Goal: Task Accomplishment & Management: Use online tool/utility

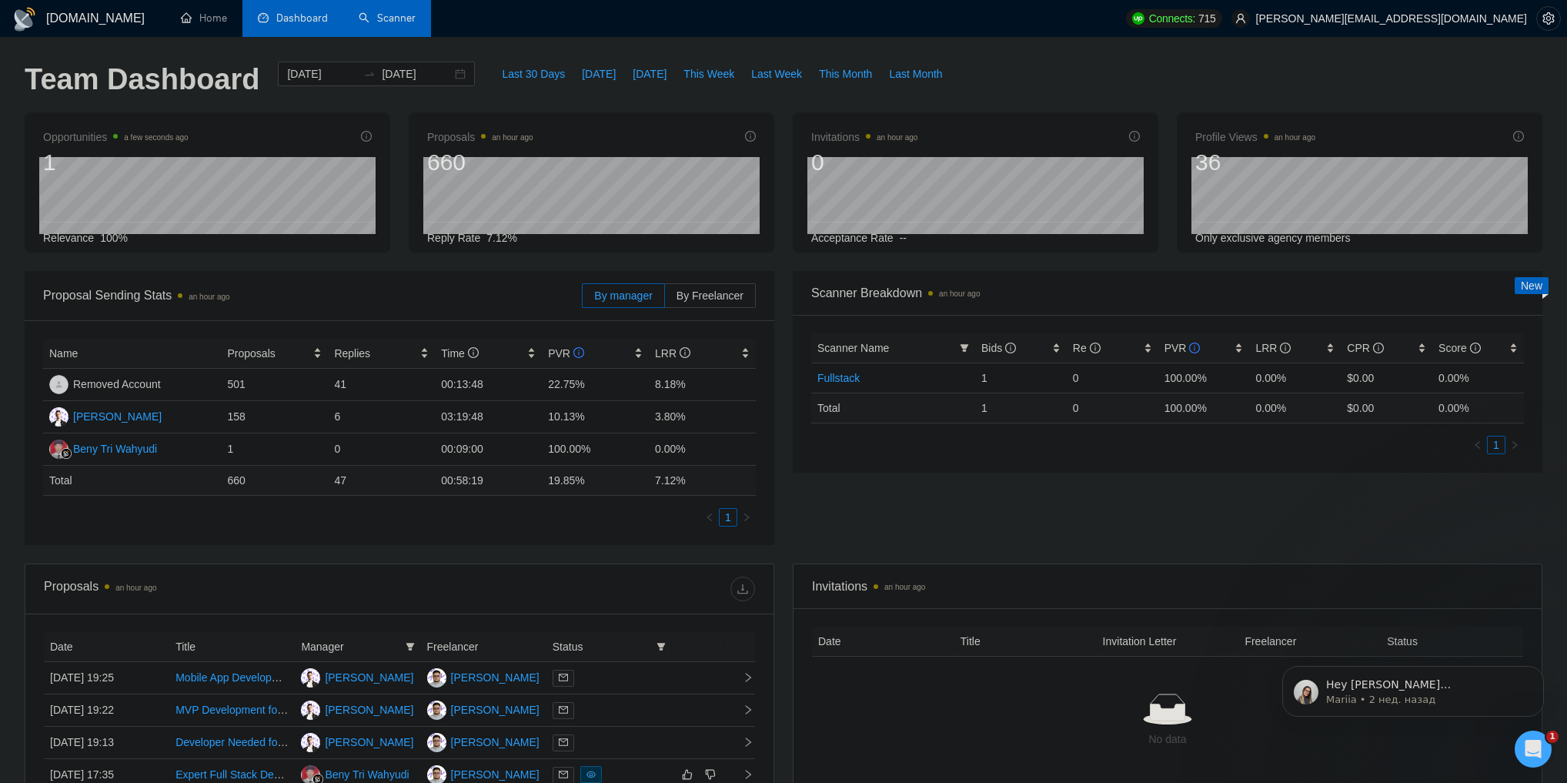
click at [400, 25] on link "Scanner" at bounding box center [387, 18] width 57 height 13
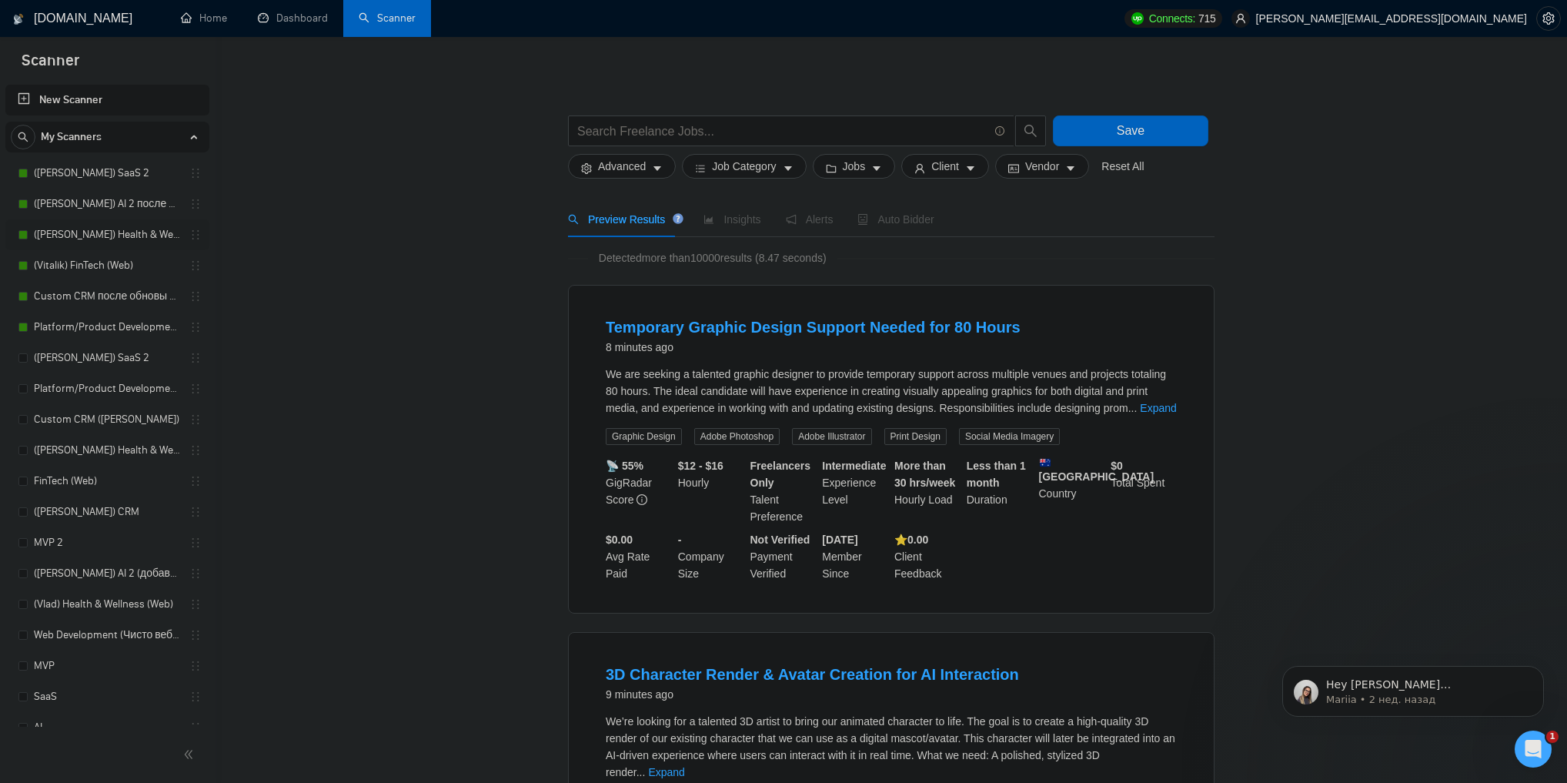
click at [112, 233] on link "([PERSON_NAME]) Health & Wellness (Web) после обновы профиля" at bounding box center [107, 234] width 146 height 31
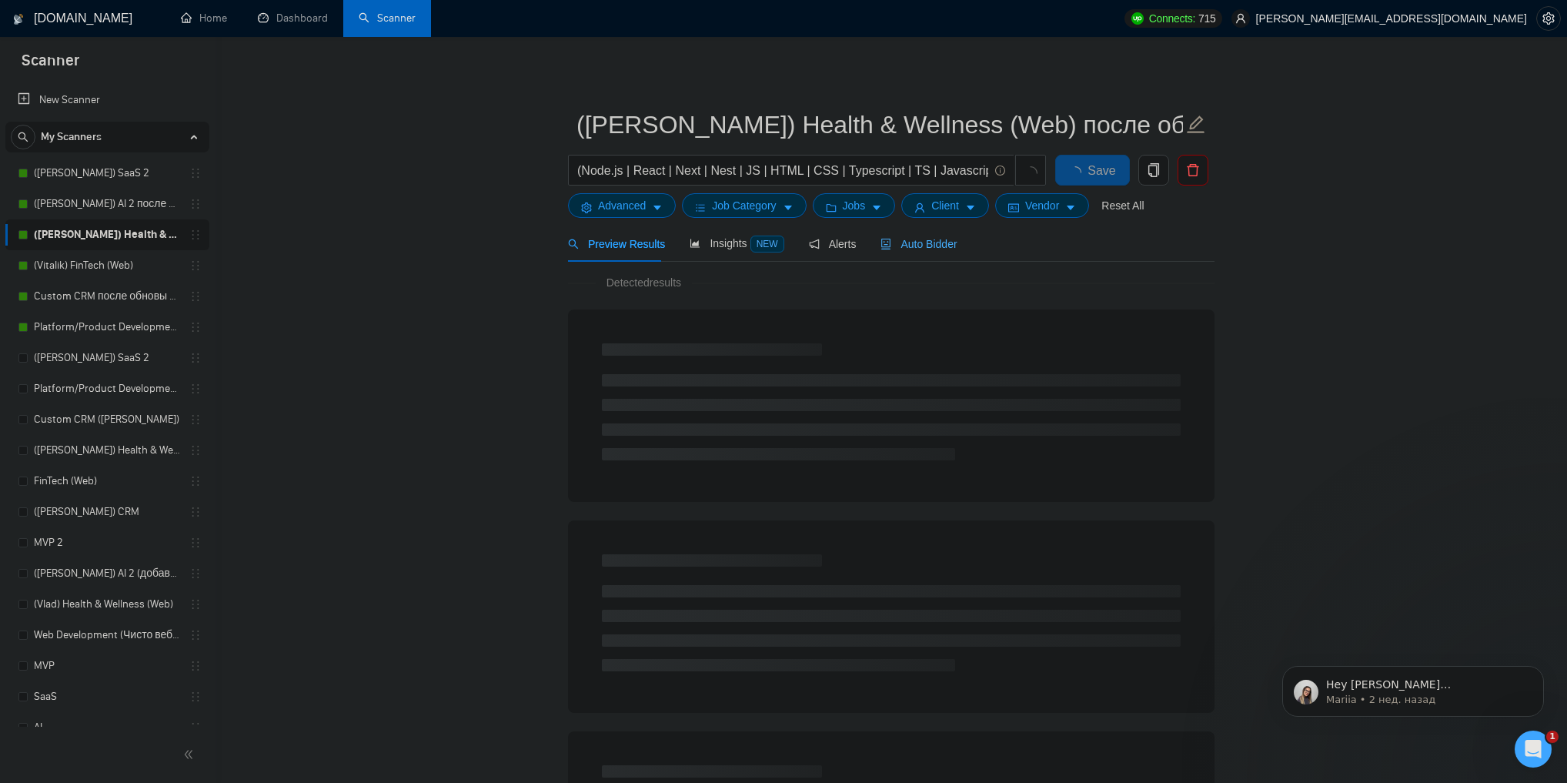
click at [921, 256] on div "Auto Bidder" at bounding box center [918, 244] width 76 height 36
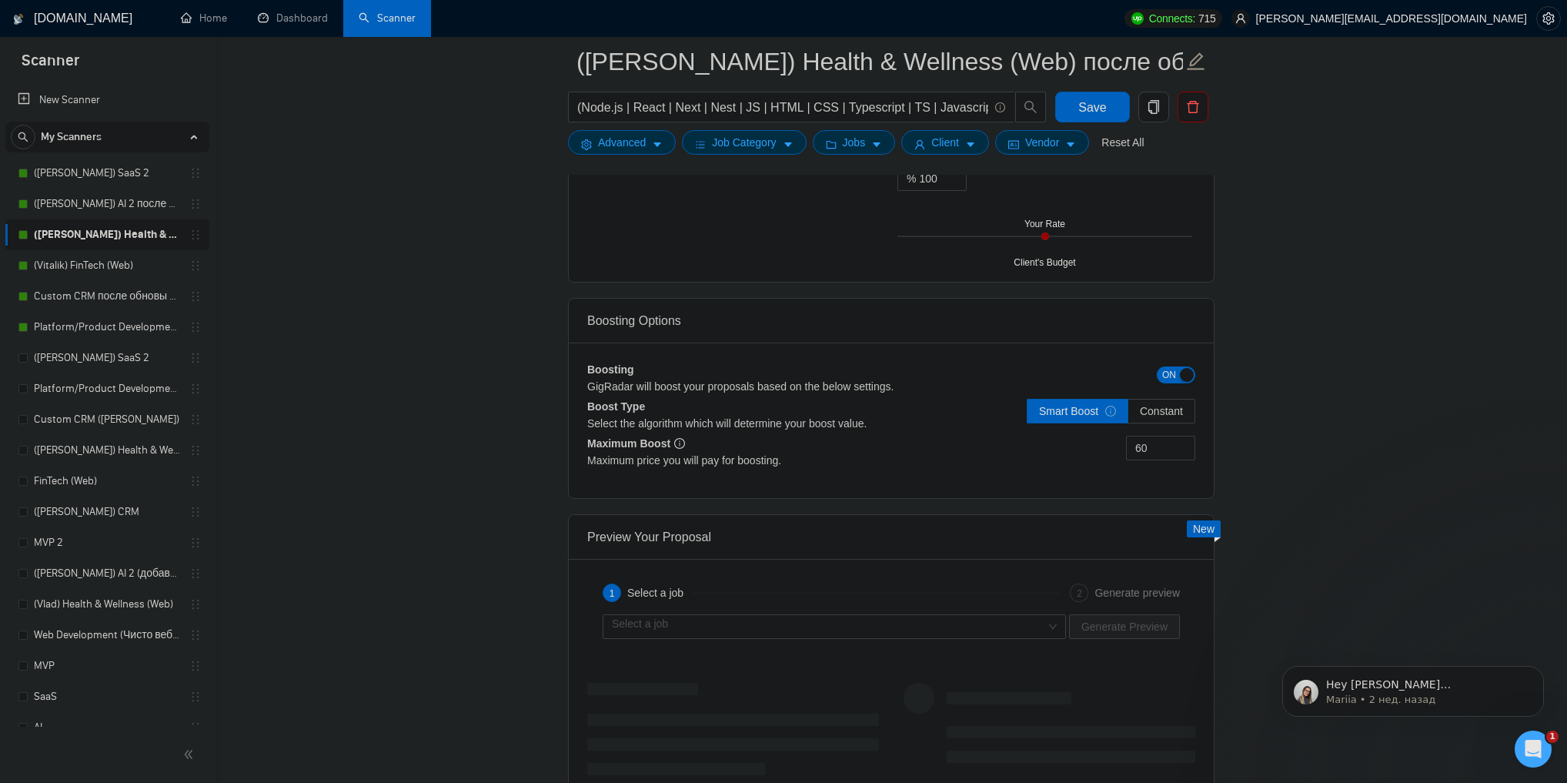
scroll to position [2709, 0]
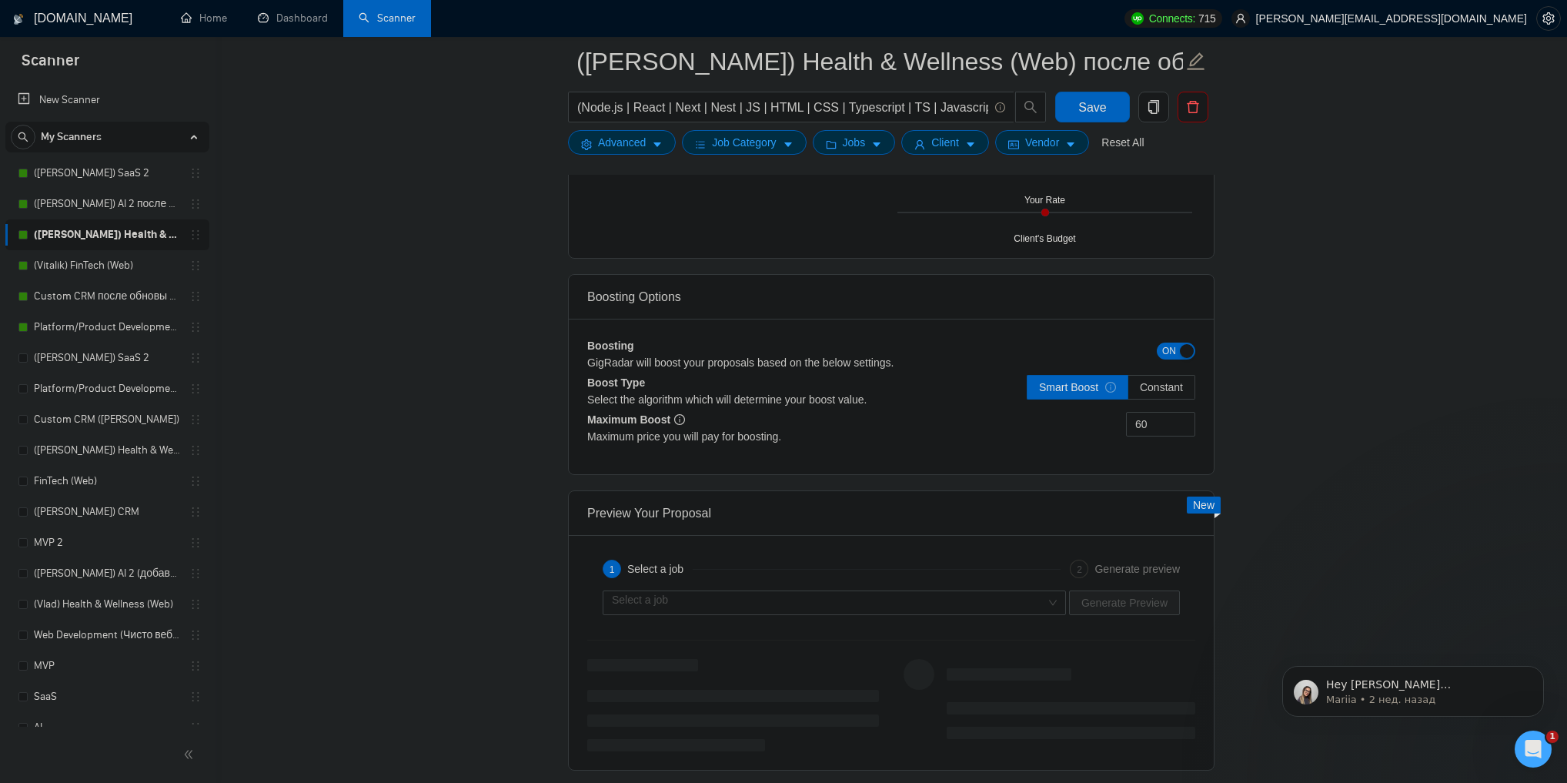
click at [596, 296] on div "Boosting Options" at bounding box center [891, 297] width 608 height 44
drag, startPoint x: 596, startPoint y: 296, endPoint x: 674, endPoint y: 296, distance: 77.7
click at [674, 296] on div "Boosting Options" at bounding box center [891, 297] width 608 height 44
drag, startPoint x: 674, startPoint y: 296, endPoint x: 591, endPoint y: 296, distance: 83.1
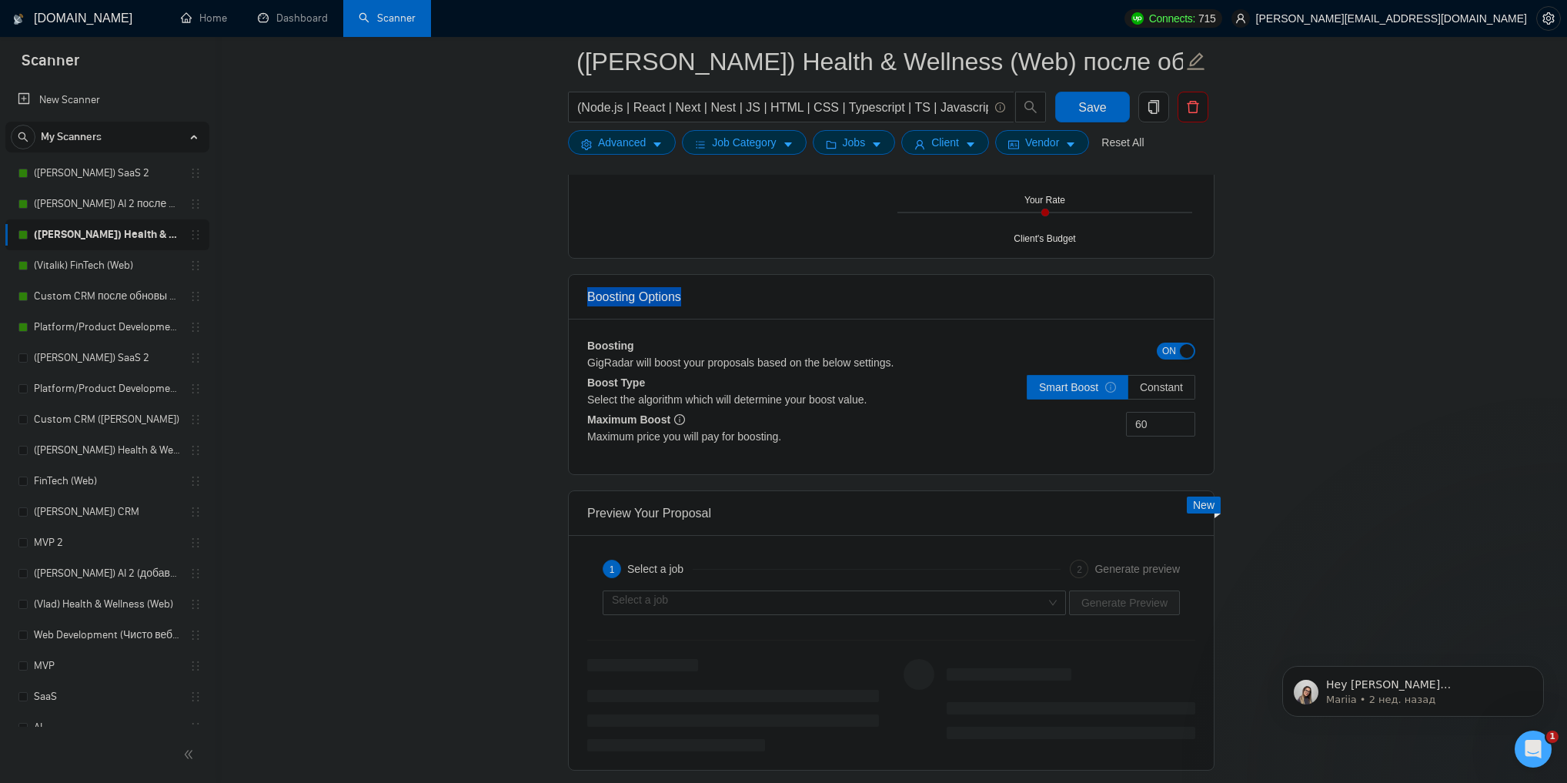
click at [591, 296] on div "Boosting Options" at bounding box center [891, 297] width 608 height 44
click at [588, 422] on b "Maximum Boost" at bounding box center [636, 419] width 98 height 12
drag, startPoint x: 588, startPoint y: 422, endPoint x: 671, endPoint y: 417, distance: 83.3
click at [671, 417] on b "Maximum Boost" at bounding box center [636, 419] width 98 height 12
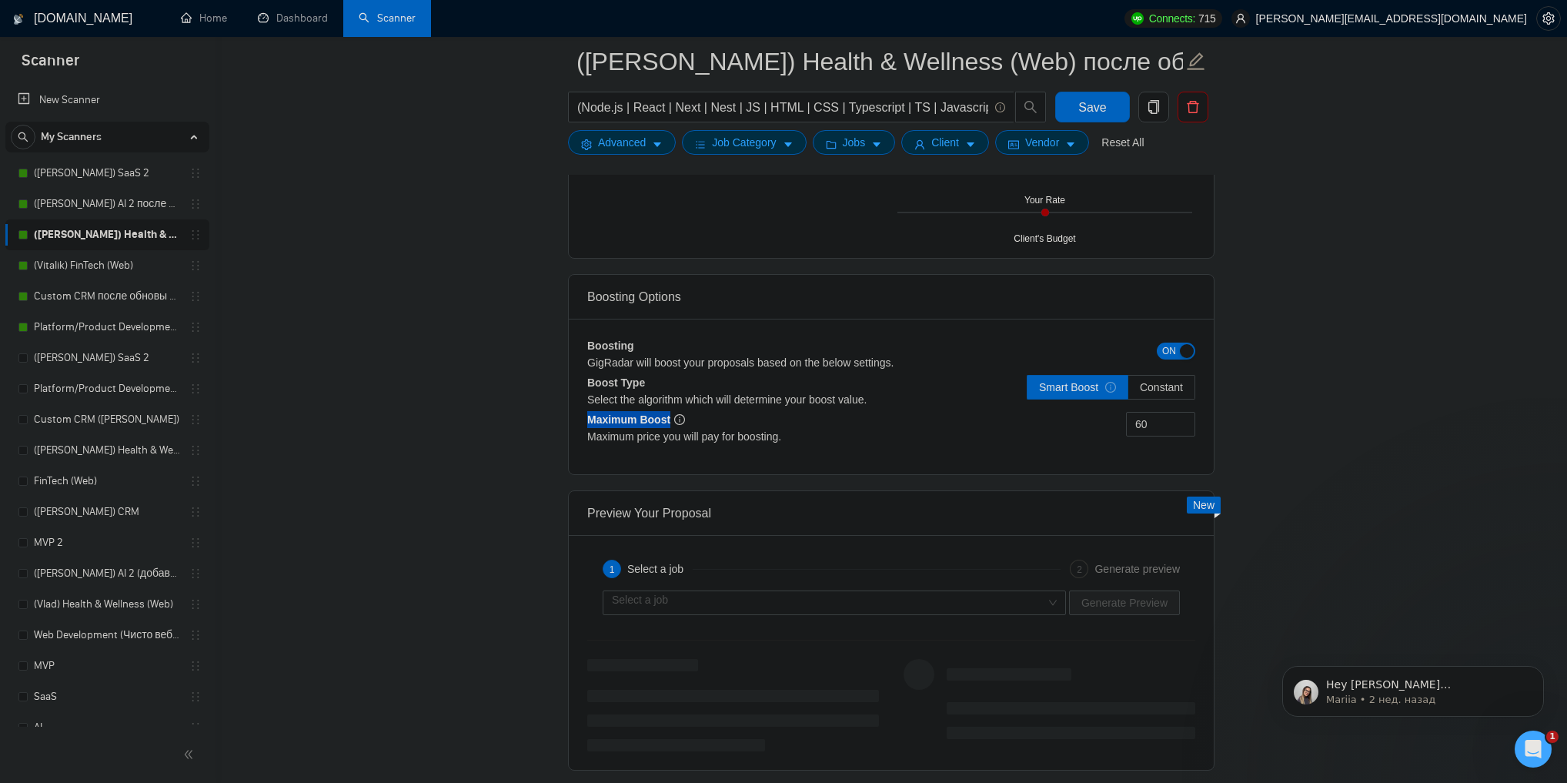
click at [658, 416] on b "Maximum Boost" at bounding box center [636, 419] width 98 height 12
drag, startPoint x: 658, startPoint y: 416, endPoint x: 614, endPoint y: 413, distance: 44.0
click at [614, 413] on b "Maximum Boost" at bounding box center [636, 419] width 98 height 12
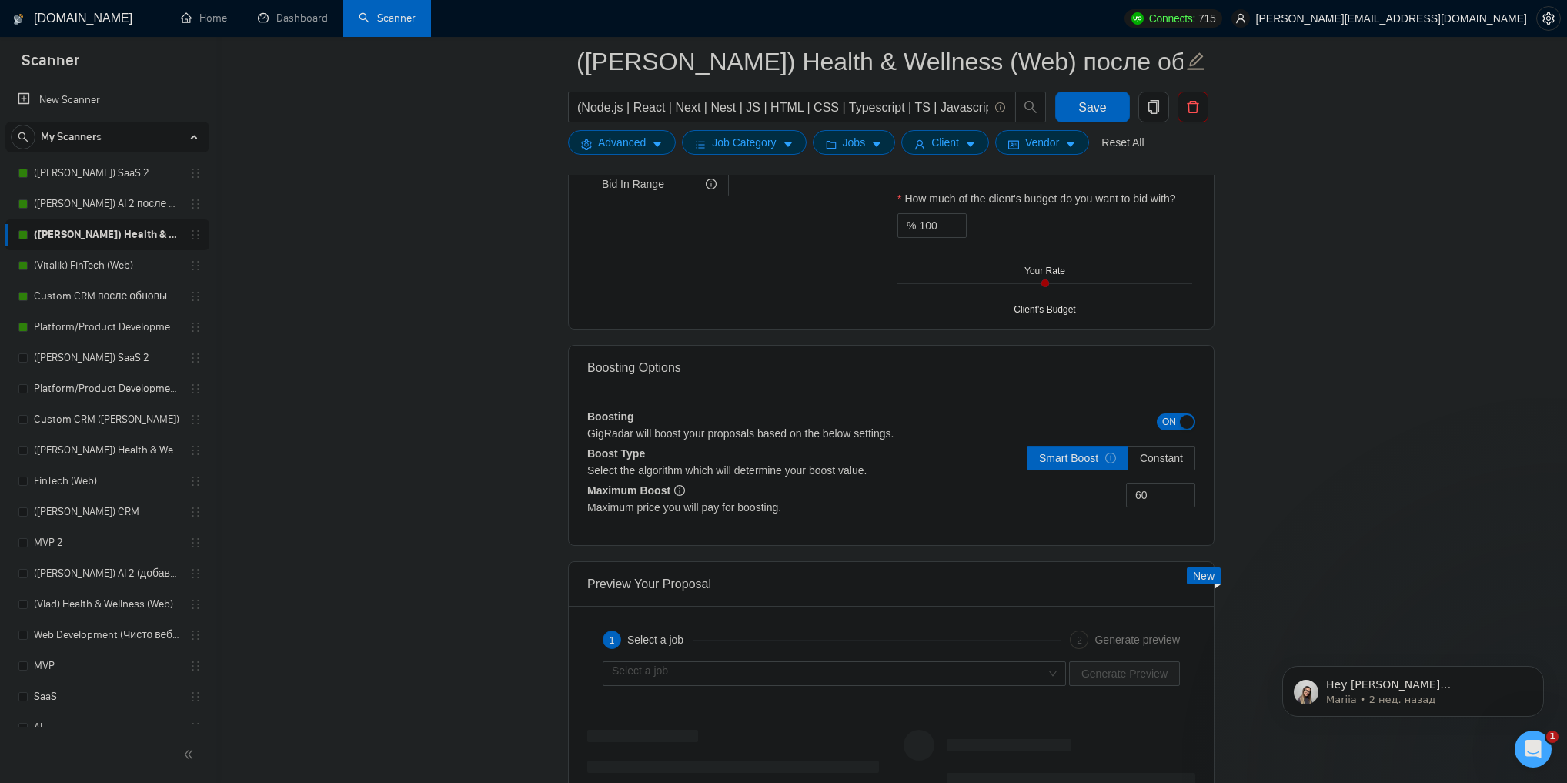
scroll to position [2648, 0]
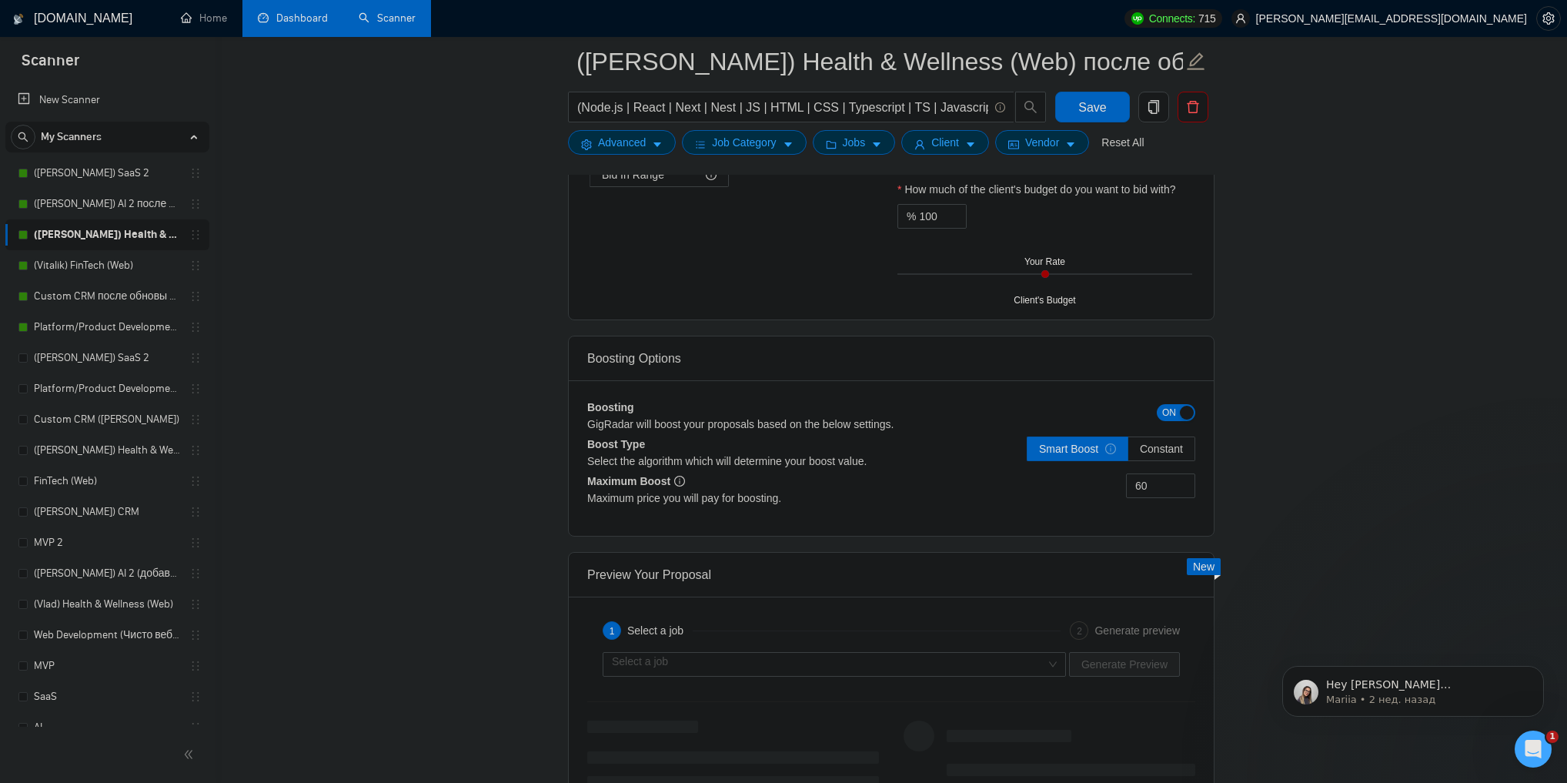
click at [311, 25] on link "Dashboard" at bounding box center [293, 18] width 70 height 13
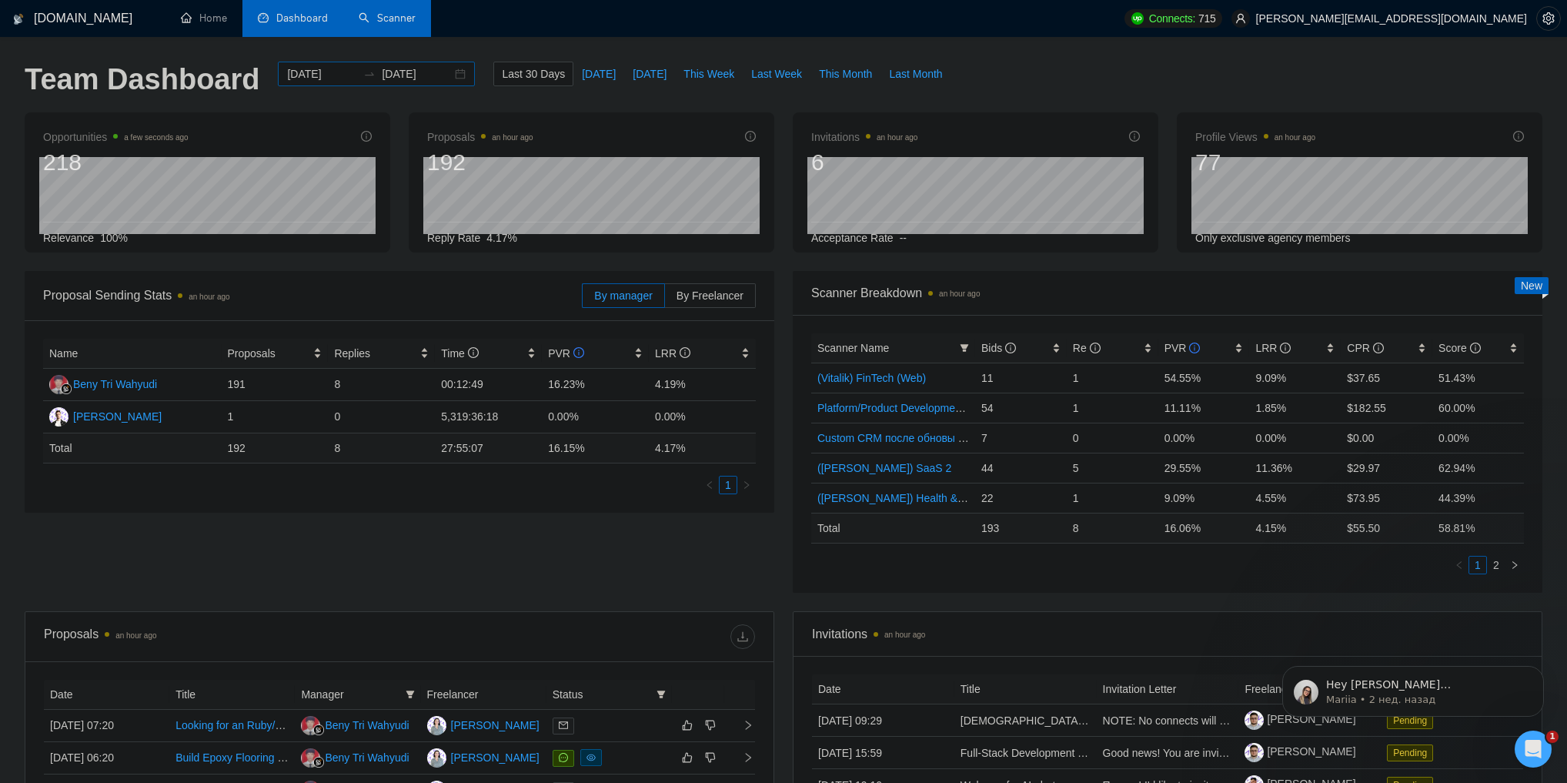
click at [446, 75] on div "[DATE] [DATE]" at bounding box center [376, 74] width 197 height 25
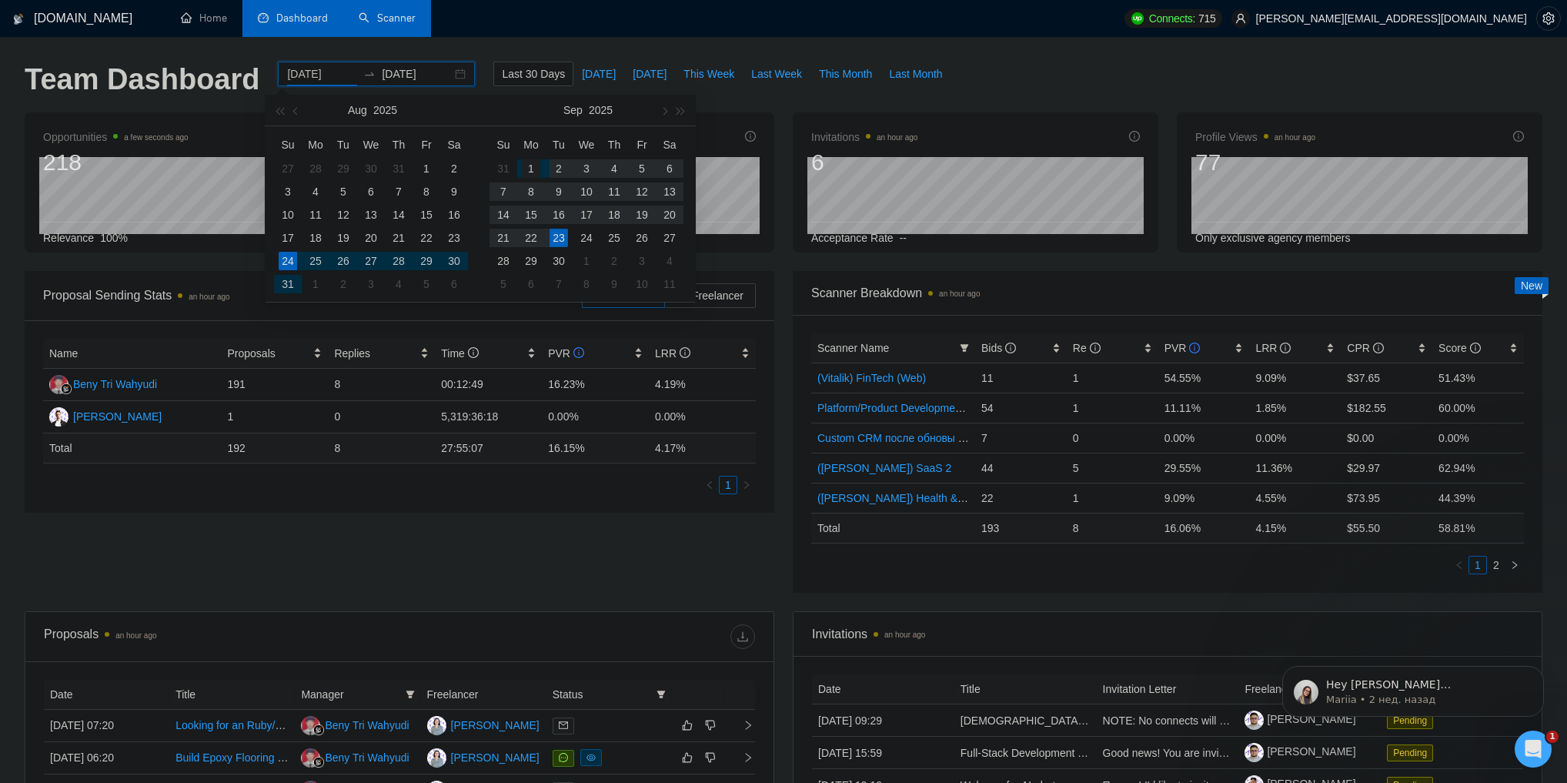
type input "[DATE]"
click at [533, 167] on div "1" at bounding box center [531, 168] width 18 height 18
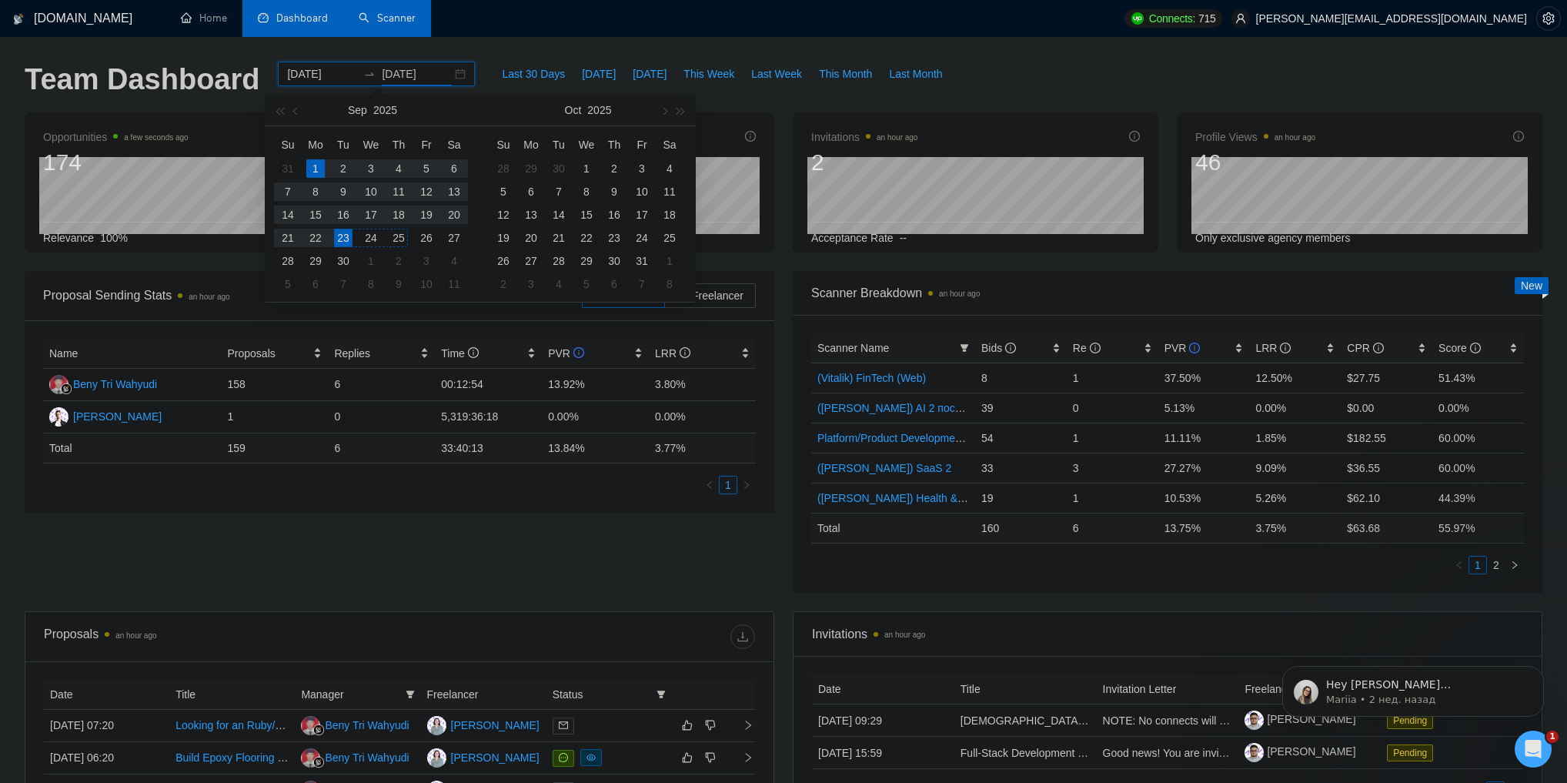
type input "[DATE]"
click at [345, 236] on div "23" at bounding box center [343, 238] width 18 height 18
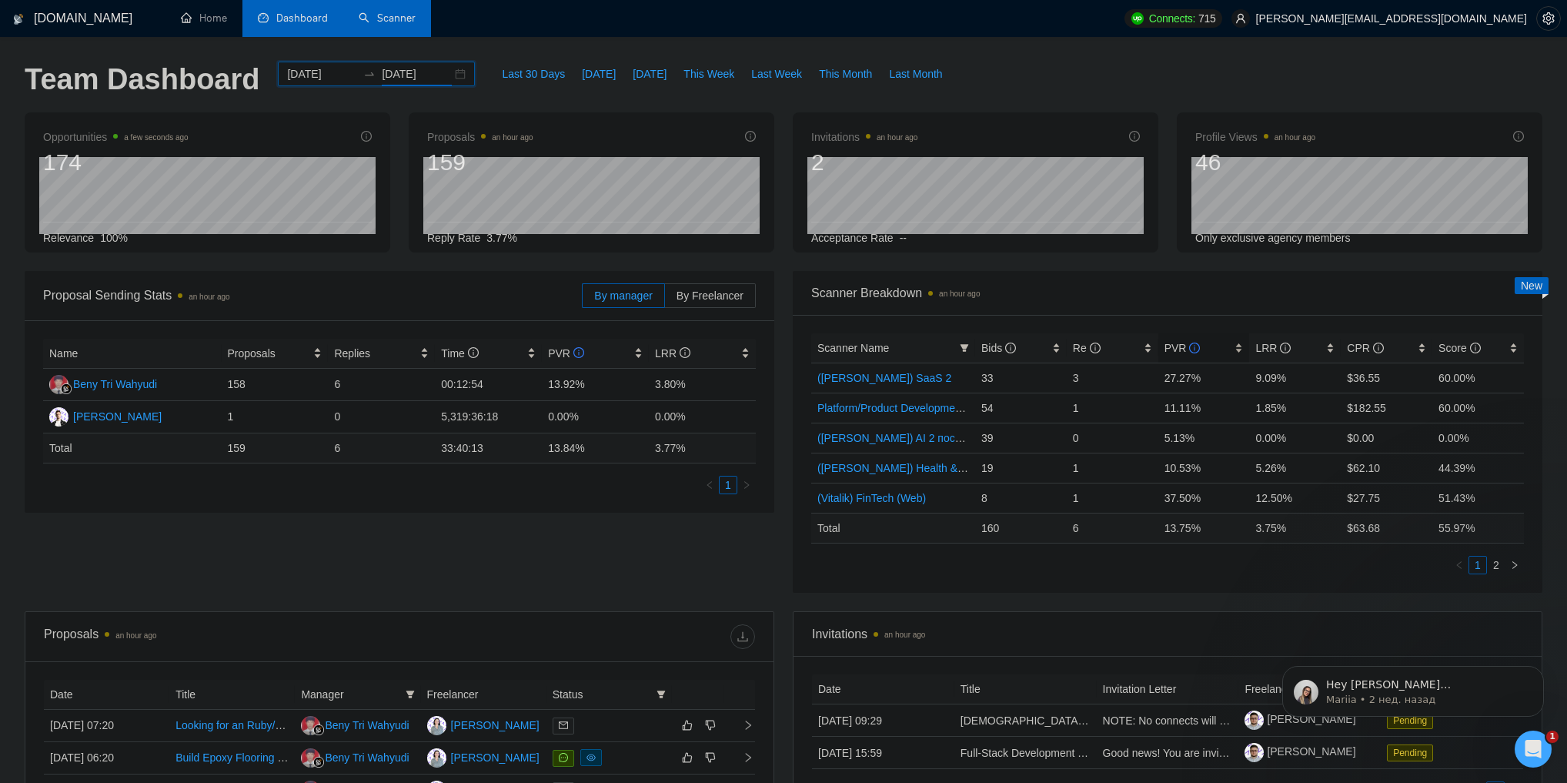
click at [1164, 348] on div "PVR" at bounding box center [1203, 347] width 79 height 17
click at [1164, 346] on span "PVR" at bounding box center [1182, 348] width 36 height 12
click at [984, 404] on td "39" at bounding box center [1021, 408] width 92 height 30
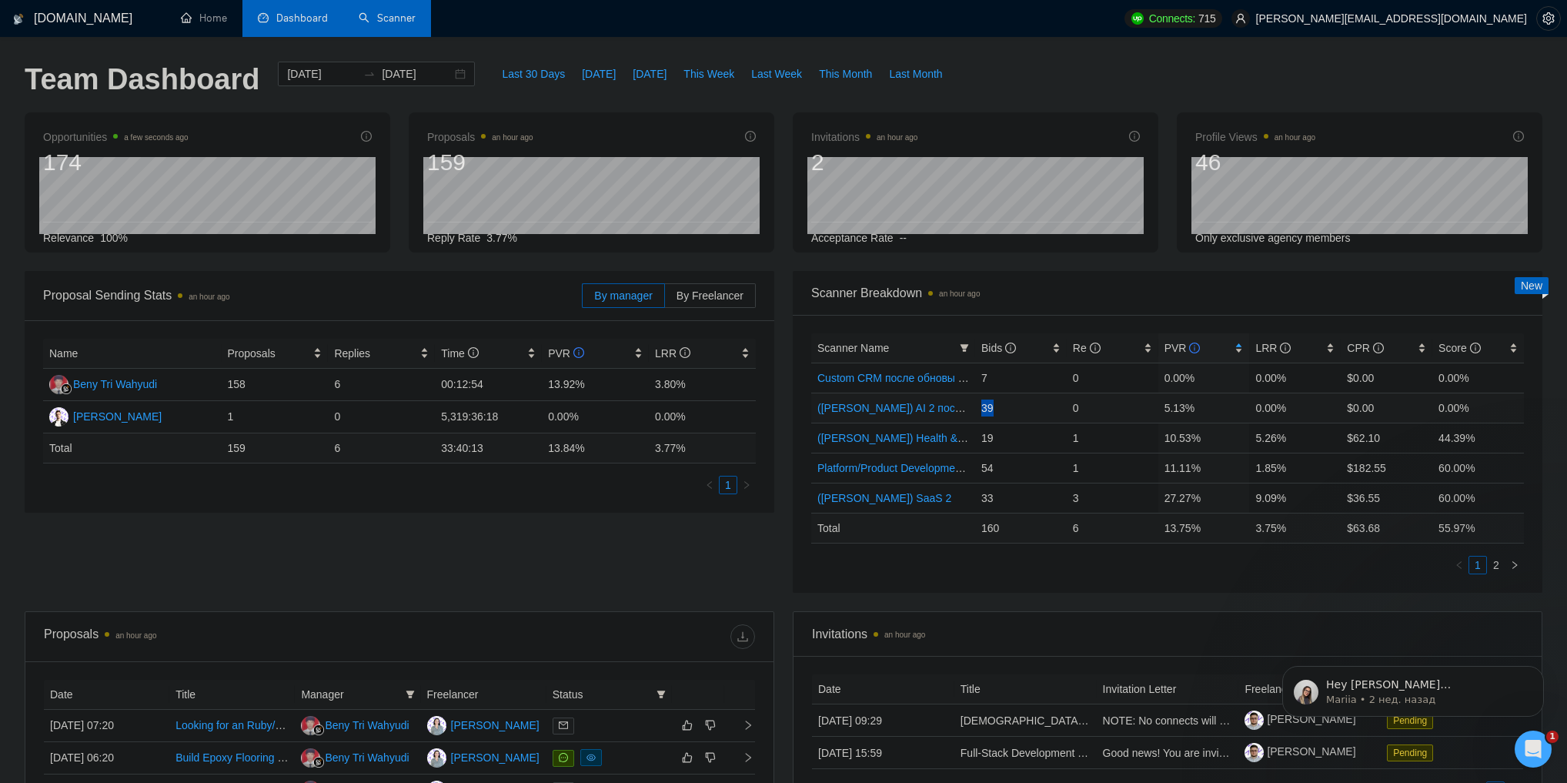
click at [989, 406] on td "39" at bounding box center [1021, 408] width 92 height 30
click at [985, 406] on td "39" at bounding box center [1021, 408] width 92 height 30
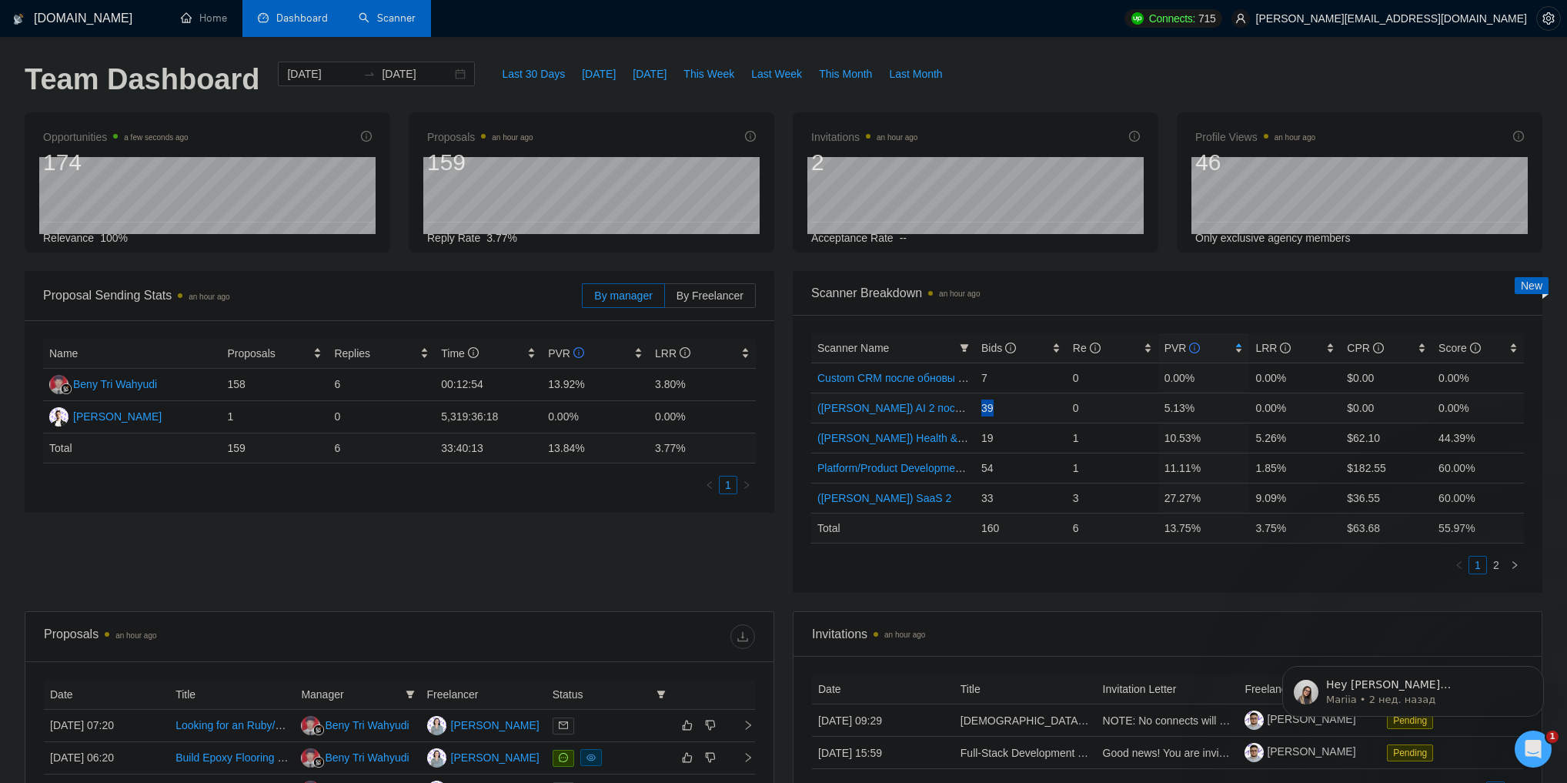
click at [985, 407] on td "39" at bounding box center [1021, 408] width 92 height 30
click at [1174, 406] on td "5.13%" at bounding box center [1204, 408] width 92 height 30
drag, startPoint x: 1174, startPoint y: 406, endPoint x: 1188, endPoint y: 406, distance: 14.6
click at [1188, 406] on td "5.13%" at bounding box center [1204, 408] width 92 height 30
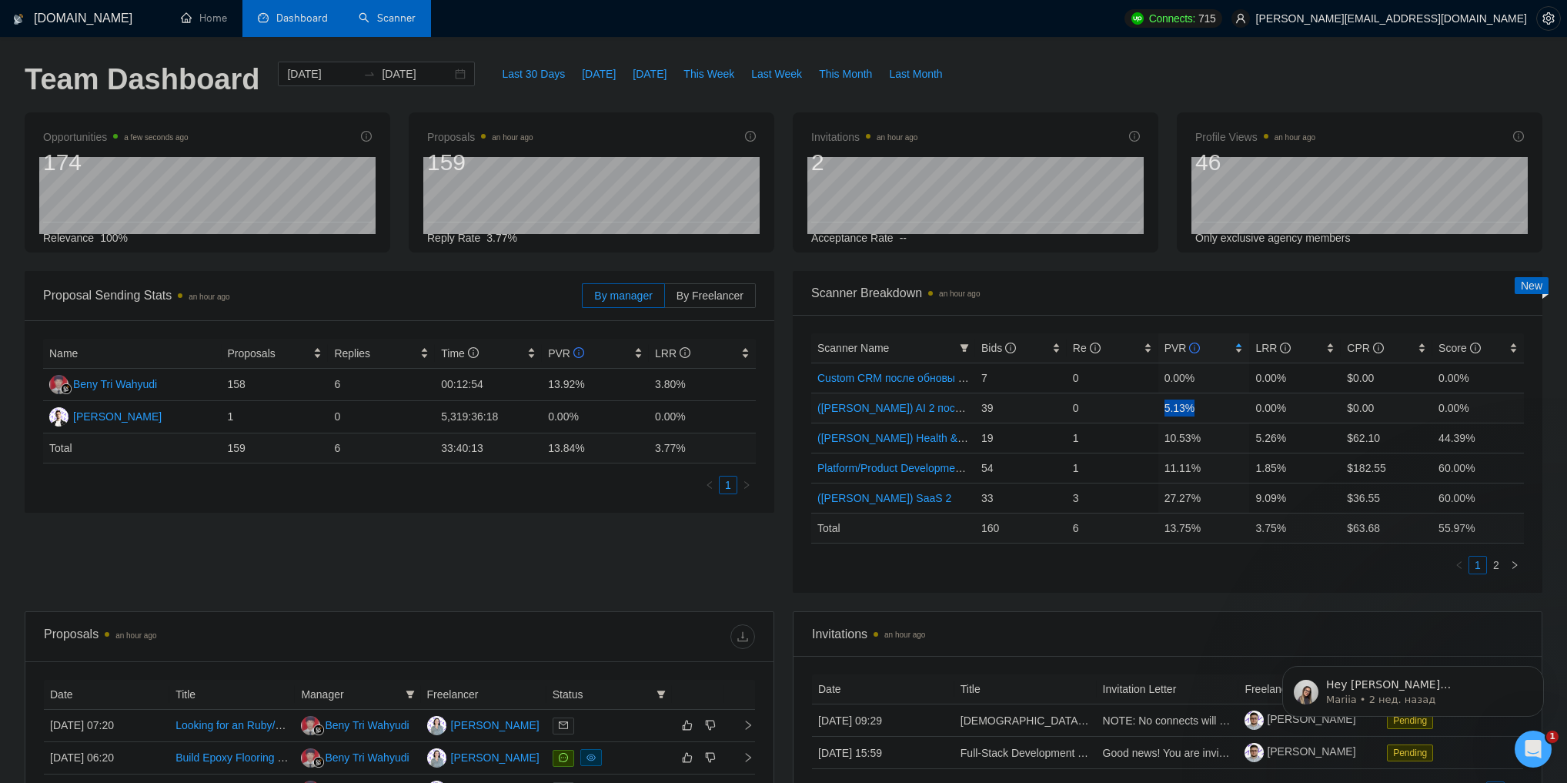
drag, startPoint x: 1188, startPoint y: 406, endPoint x: 1174, endPoint y: 403, distance: 14.9
click at [1174, 403] on td "5.13%" at bounding box center [1204, 408] width 92 height 30
click at [1178, 403] on td "5.13%" at bounding box center [1204, 408] width 92 height 30
drag, startPoint x: 1178, startPoint y: 403, endPoint x: 1189, endPoint y: 406, distance: 11.8
click at [1189, 406] on td "5.13%" at bounding box center [1204, 408] width 92 height 30
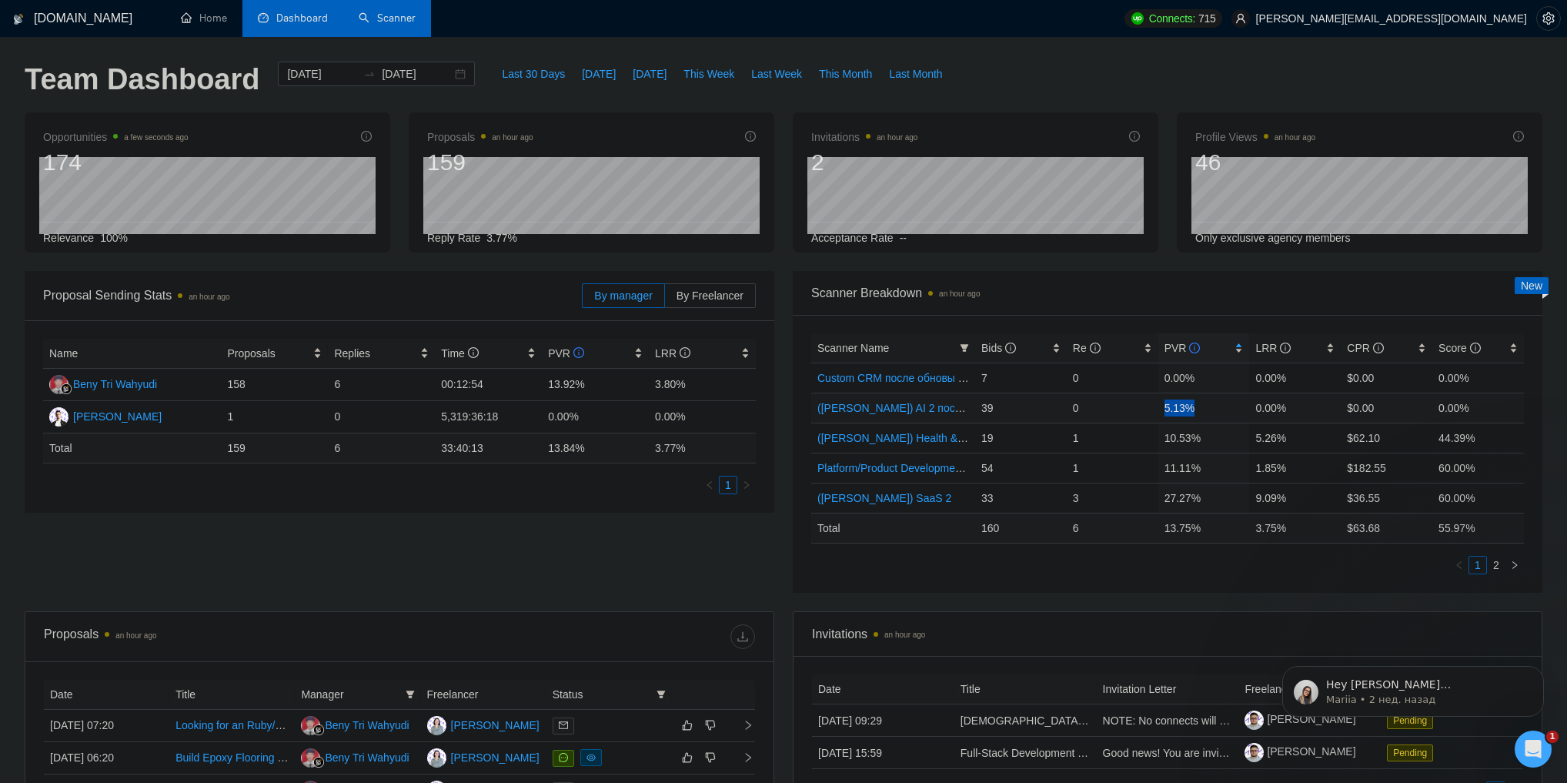
click at [1189, 406] on td "5.13%" at bounding box center [1204, 408] width 92 height 30
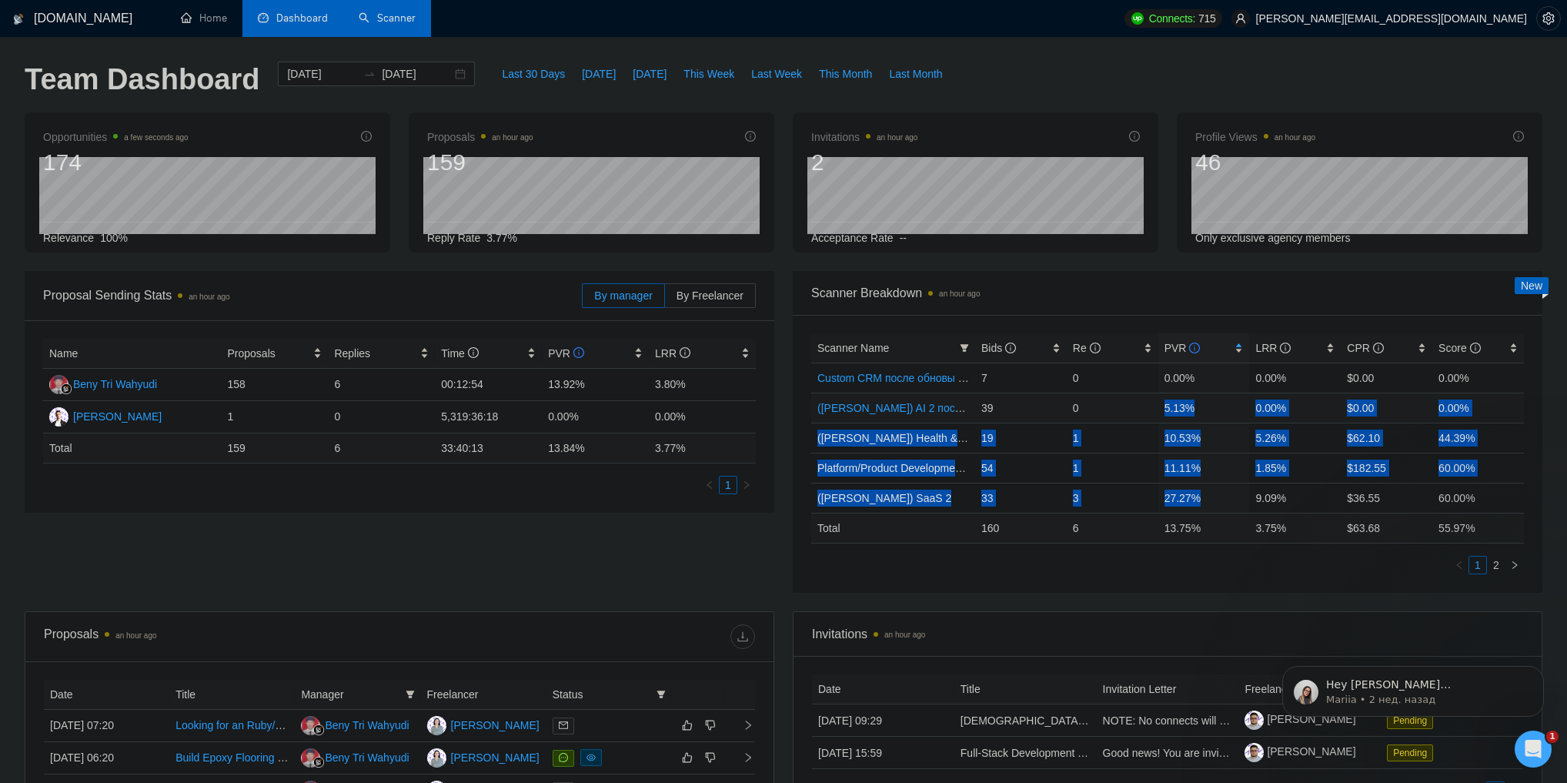
drag, startPoint x: 1201, startPoint y: 500, endPoint x: 1167, endPoint y: 402, distance: 104.2
click at [1167, 402] on tbody "Custom CRM после обновы профилей 7 0 0.00% 0.00% $0.00 0.00% ([PERSON_NAME]) AI…" at bounding box center [1167, 438] width 713 height 150
click at [1167, 402] on td "5.13%" at bounding box center [1204, 408] width 92 height 30
drag, startPoint x: 1167, startPoint y: 402, endPoint x: 1198, endPoint y: 469, distance: 74.4
click at [1198, 469] on tbody "Custom CRM после обновы профилей 7 0 0.00% 0.00% $0.00 0.00% ([PERSON_NAME]) AI…" at bounding box center [1167, 438] width 713 height 150
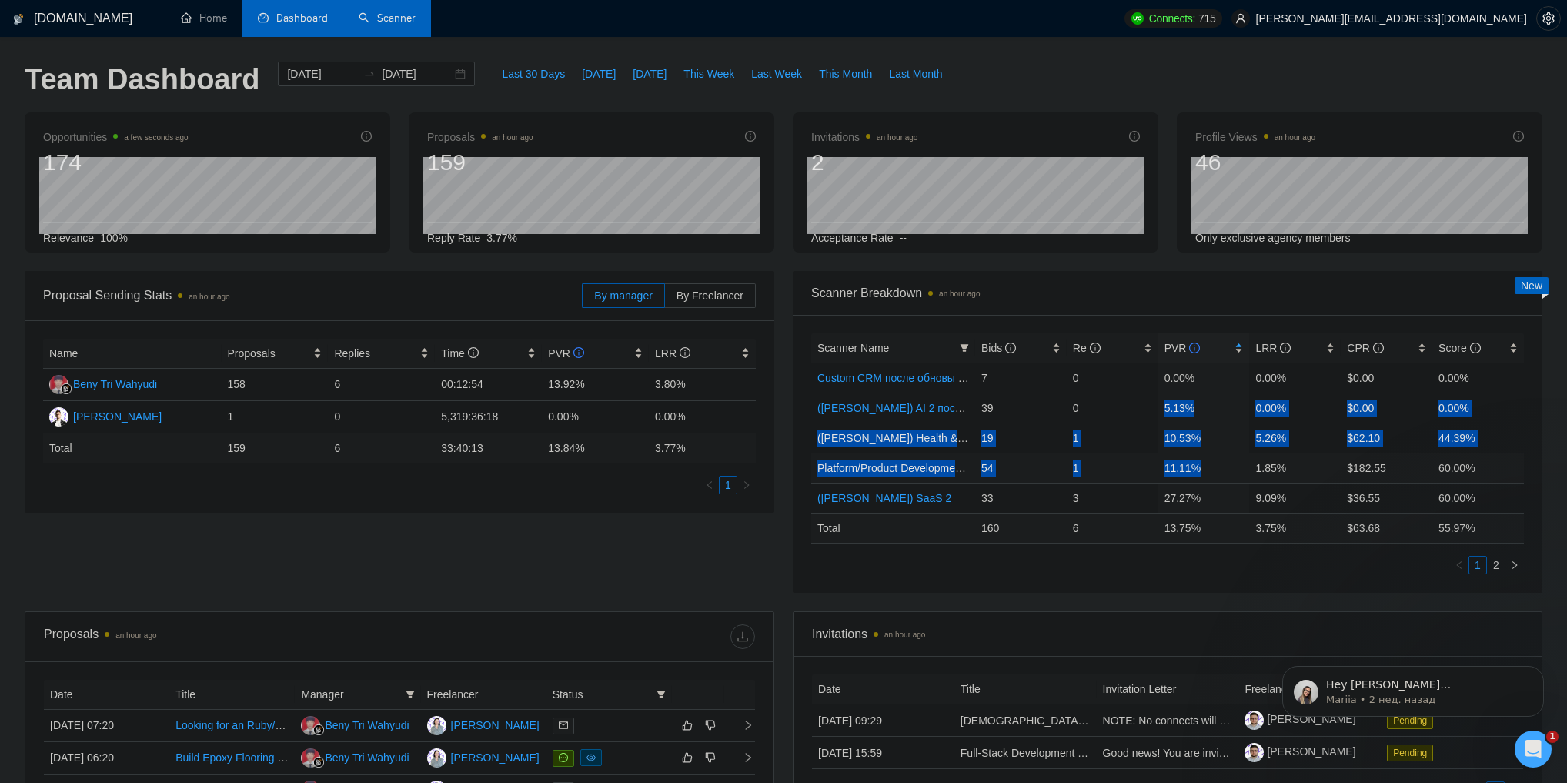
click at [1196, 465] on td "11.11%" at bounding box center [1204, 468] width 92 height 30
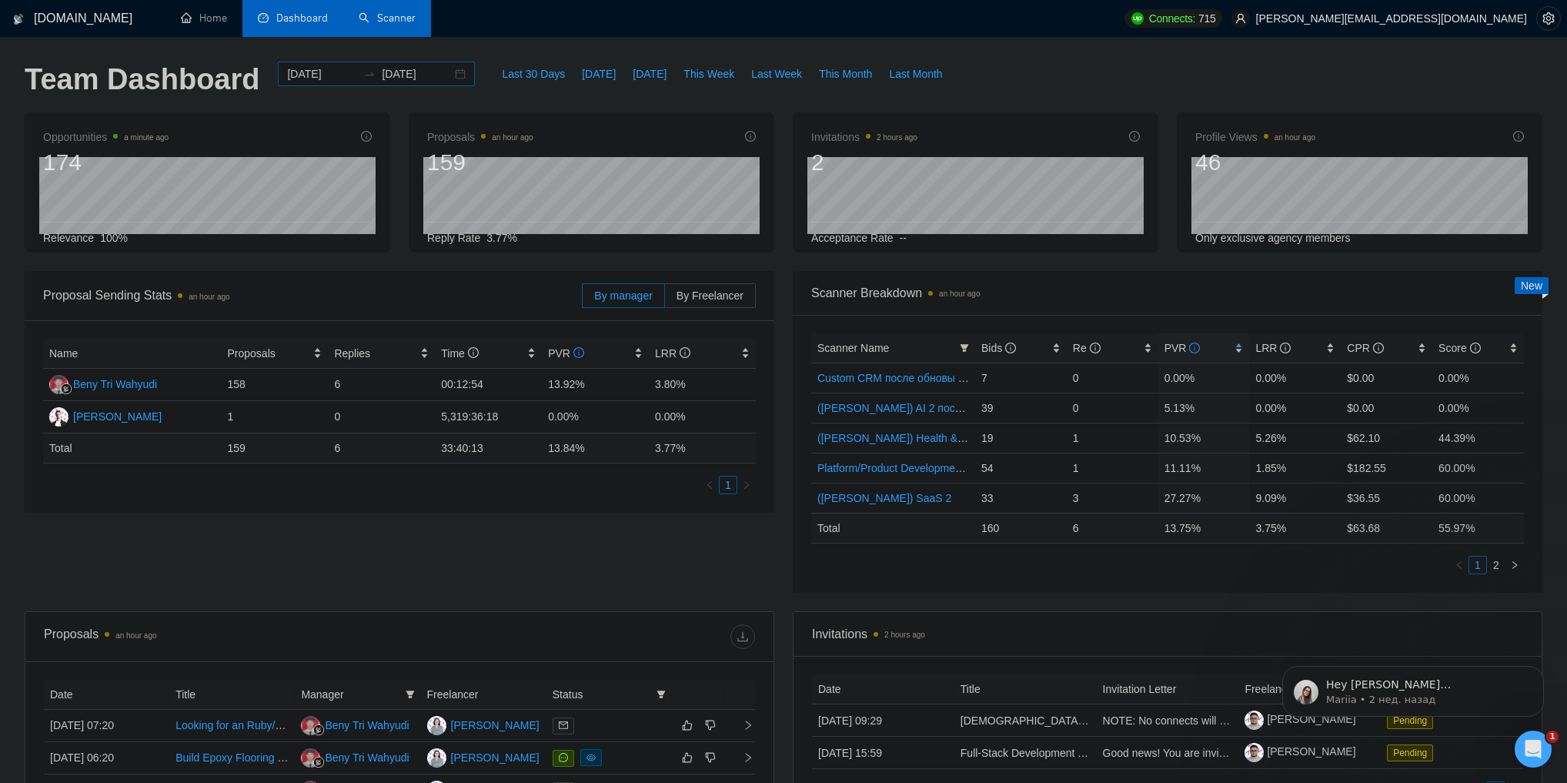
click at [451, 65] on div "[DATE] [DATE]" at bounding box center [376, 74] width 197 height 25
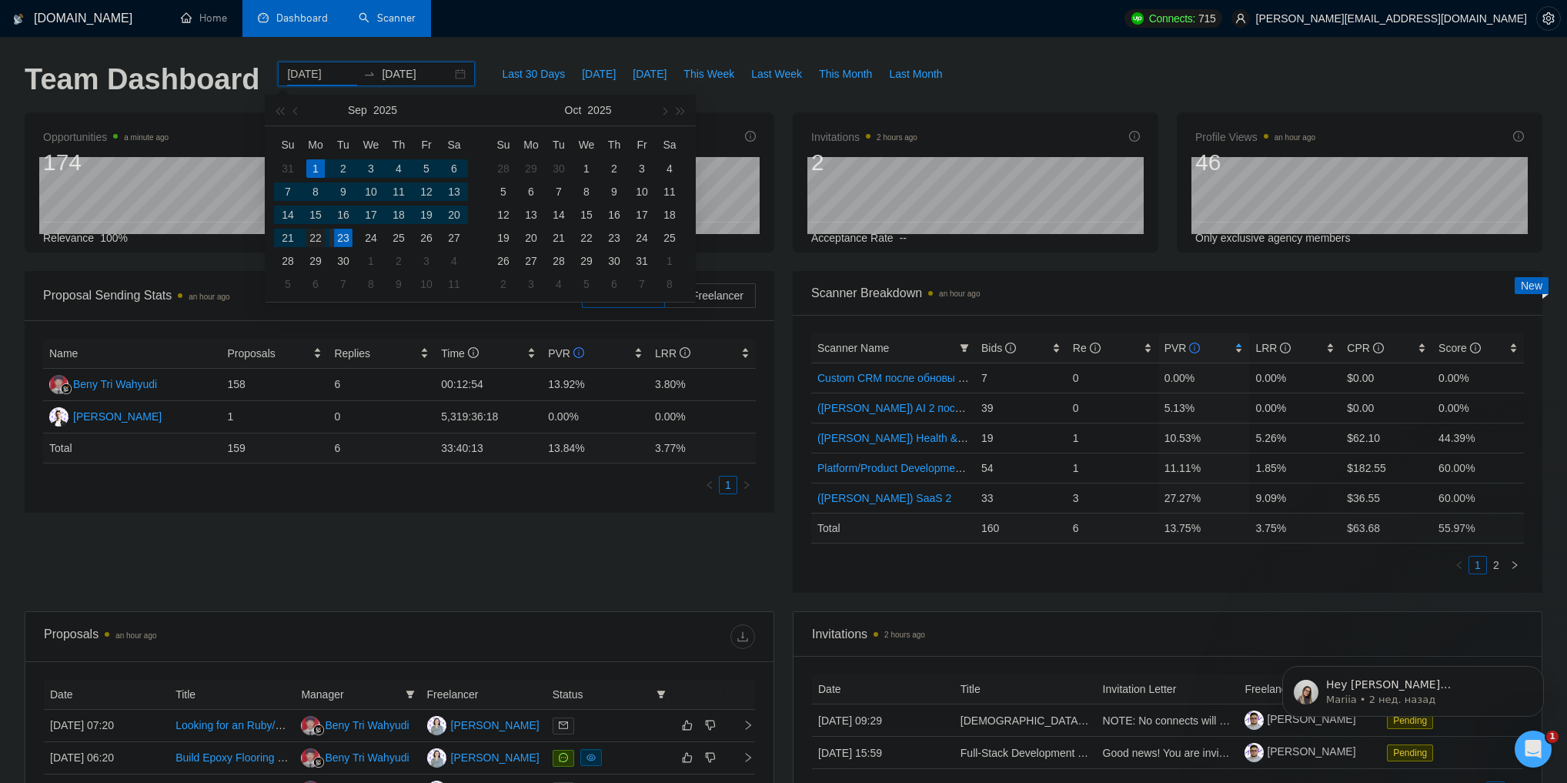
type input "[DATE]"
click at [319, 236] on div "22" at bounding box center [315, 238] width 18 height 18
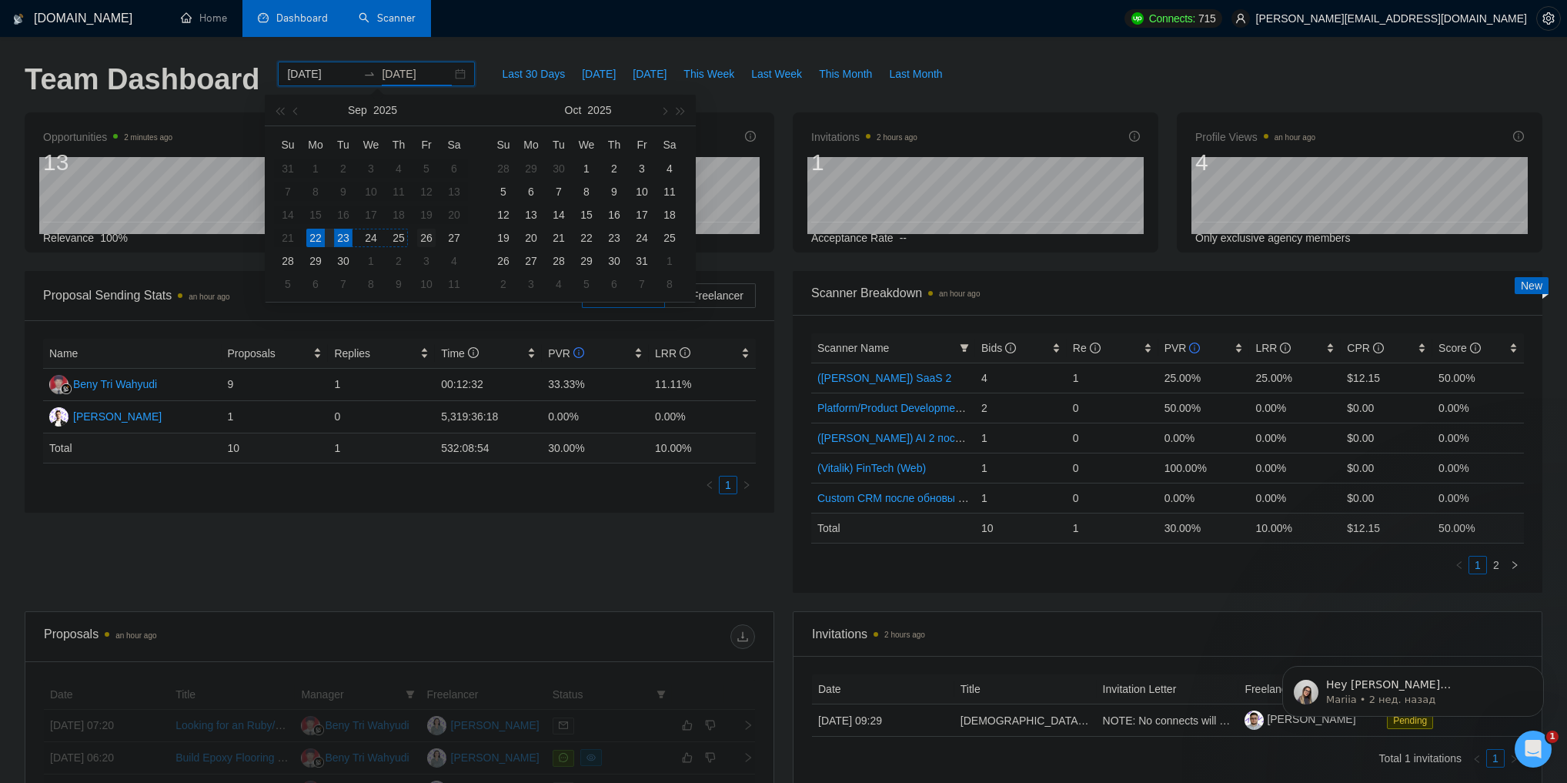
type input "[DATE]"
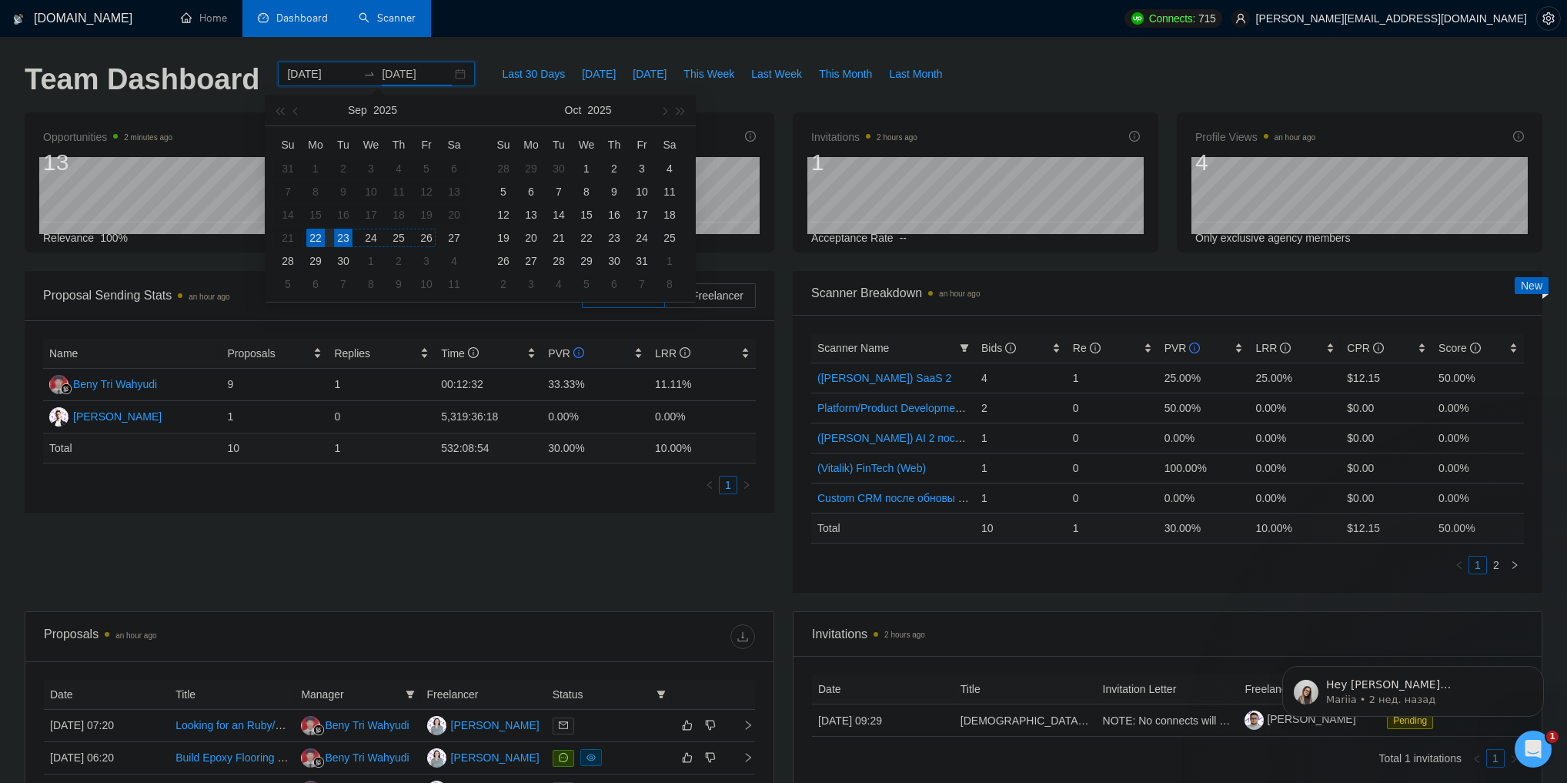
click at [428, 240] on div "26" at bounding box center [426, 238] width 18 height 18
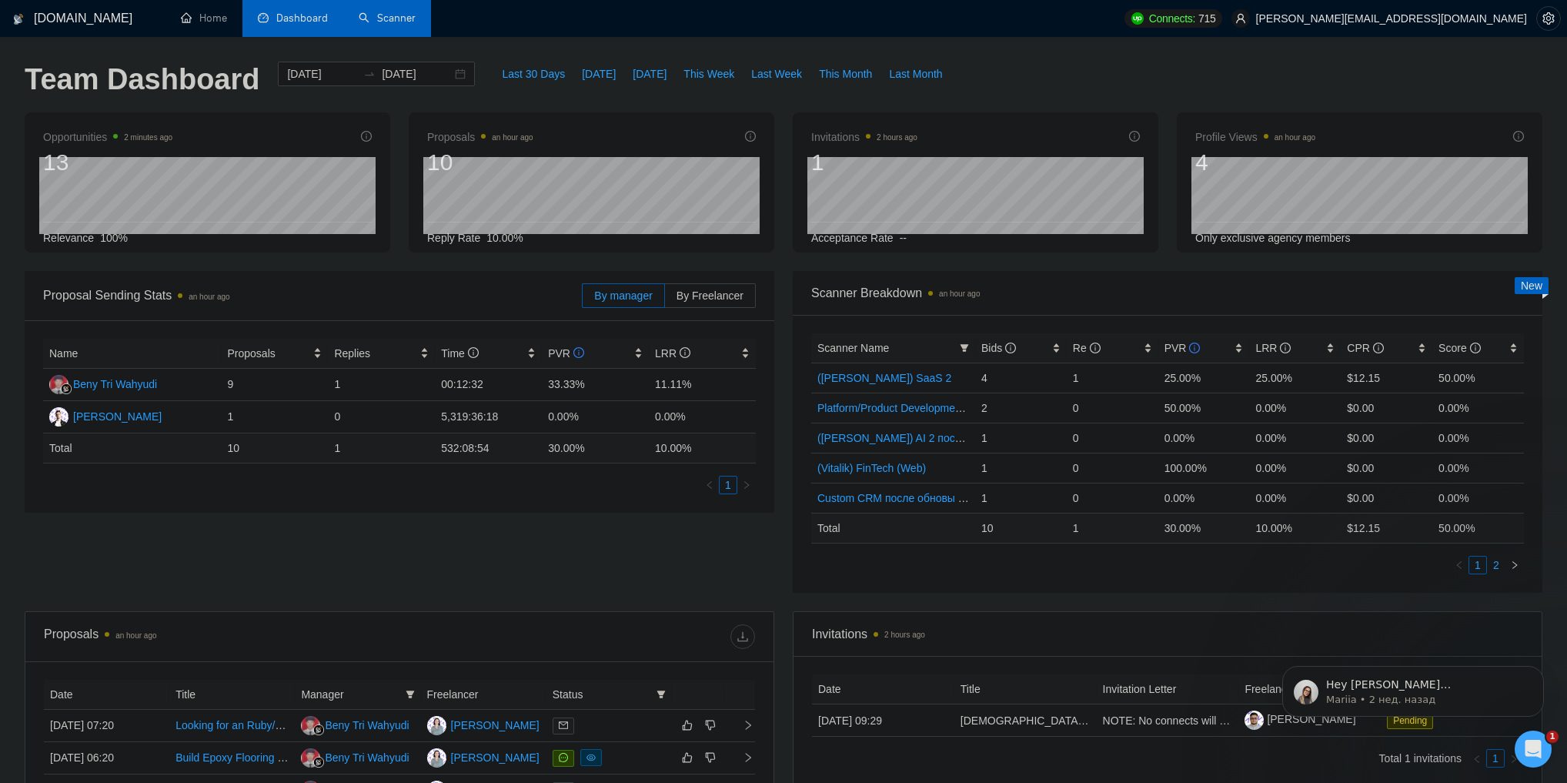
click at [1504, 569] on link "2" at bounding box center [1496, 564] width 17 height 17
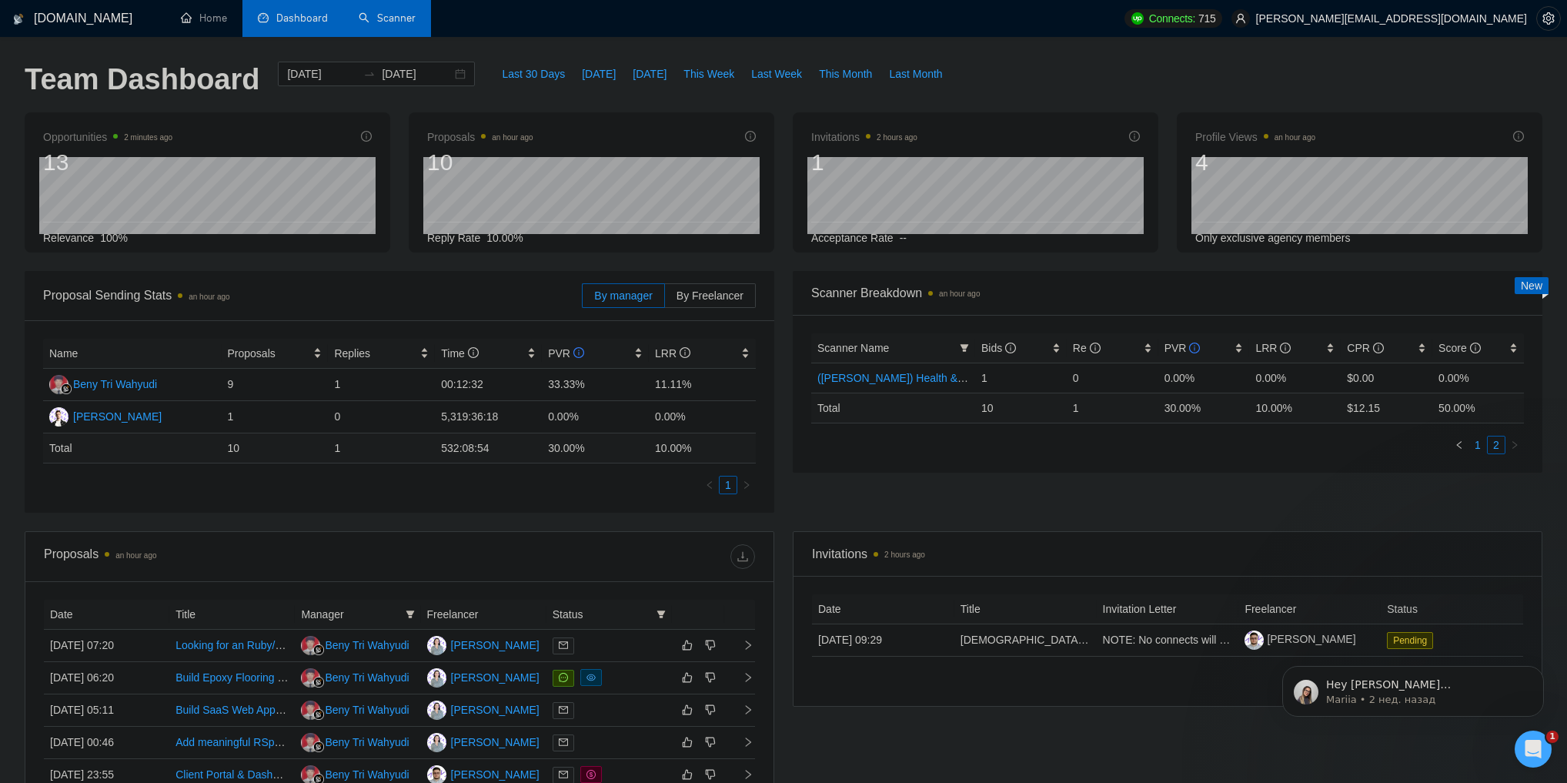
click at [1476, 449] on link "1" at bounding box center [1477, 444] width 17 height 17
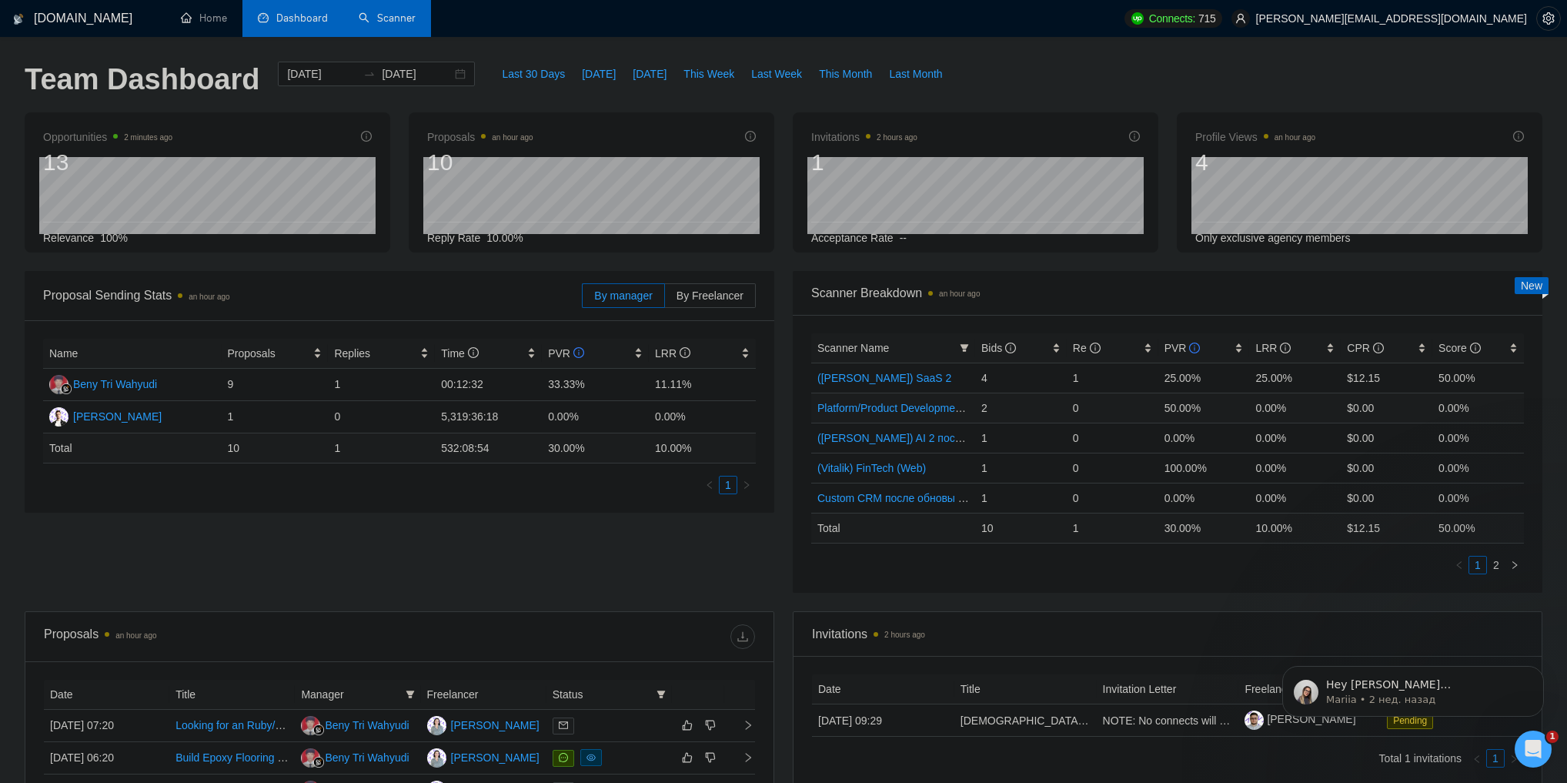
click at [1179, 409] on td "50.00%" at bounding box center [1204, 408] width 92 height 30
drag, startPoint x: 1179, startPoint y: 409, endPoint x: 1188, endPoint y: 407, distance: 8.8
click at [1188, 407] on td "50.00%" at bounding box center [1204, 408] width 92 height 30
click at [1165, 373] on td "25.00%" at bounding box center [1204, 378] width 92 height 30
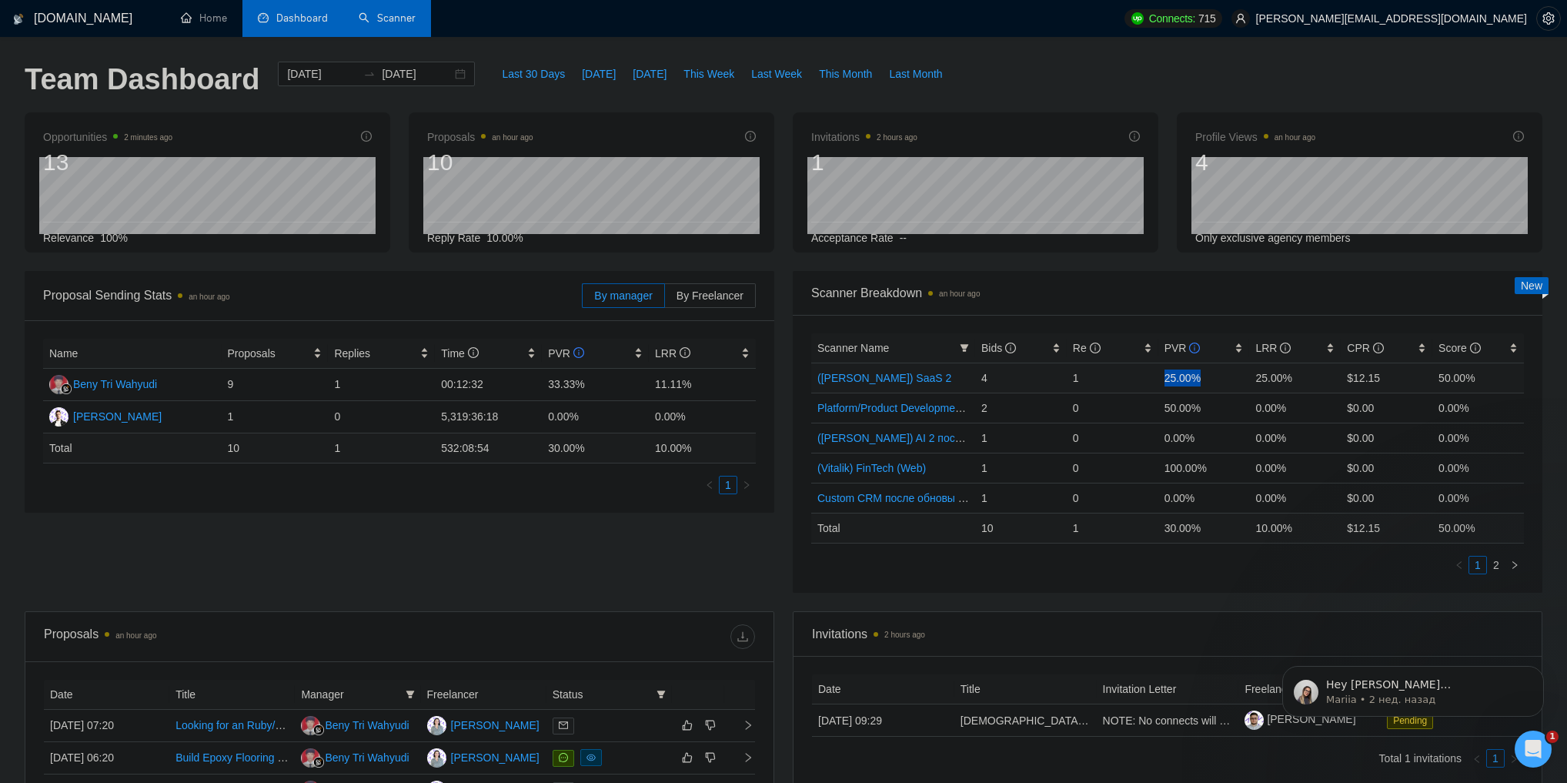
drag, startPoint x: 1165, startPoint y: 373, endPoint x: 1195, endPoint y: 377, distance: 30.4
click at [1195, 377] on td "25.00%" at bounding box center [1204, 378] width 92 height 30
click at [393, 18] on link "Scanner" at bounding box center [387, 18] width 57 height 13
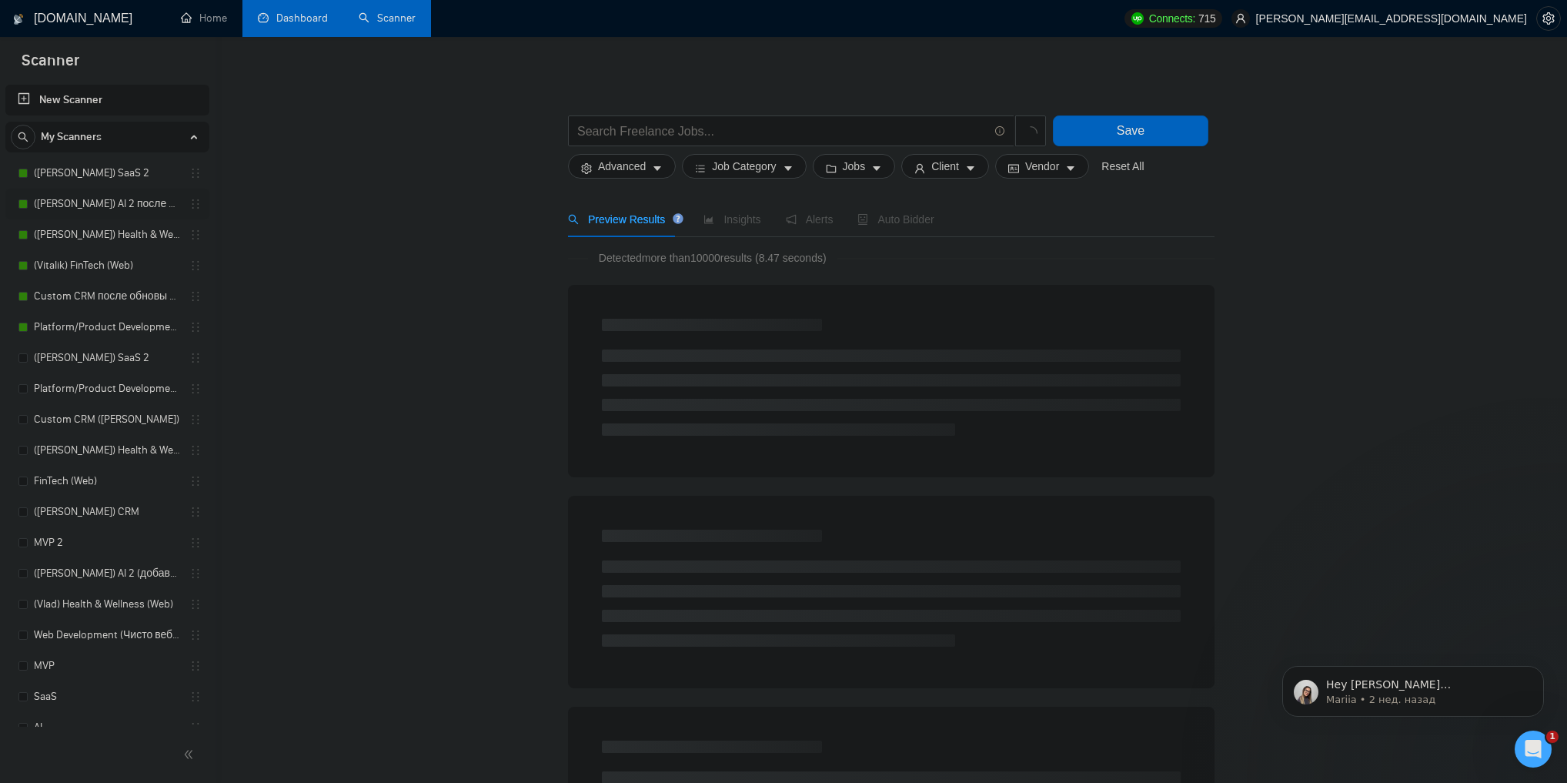
click at [102, 197] on link "([PERSON_NAME]) AI 2 после обновы профиля" at bounding box center [107, 204] width 146 height 31
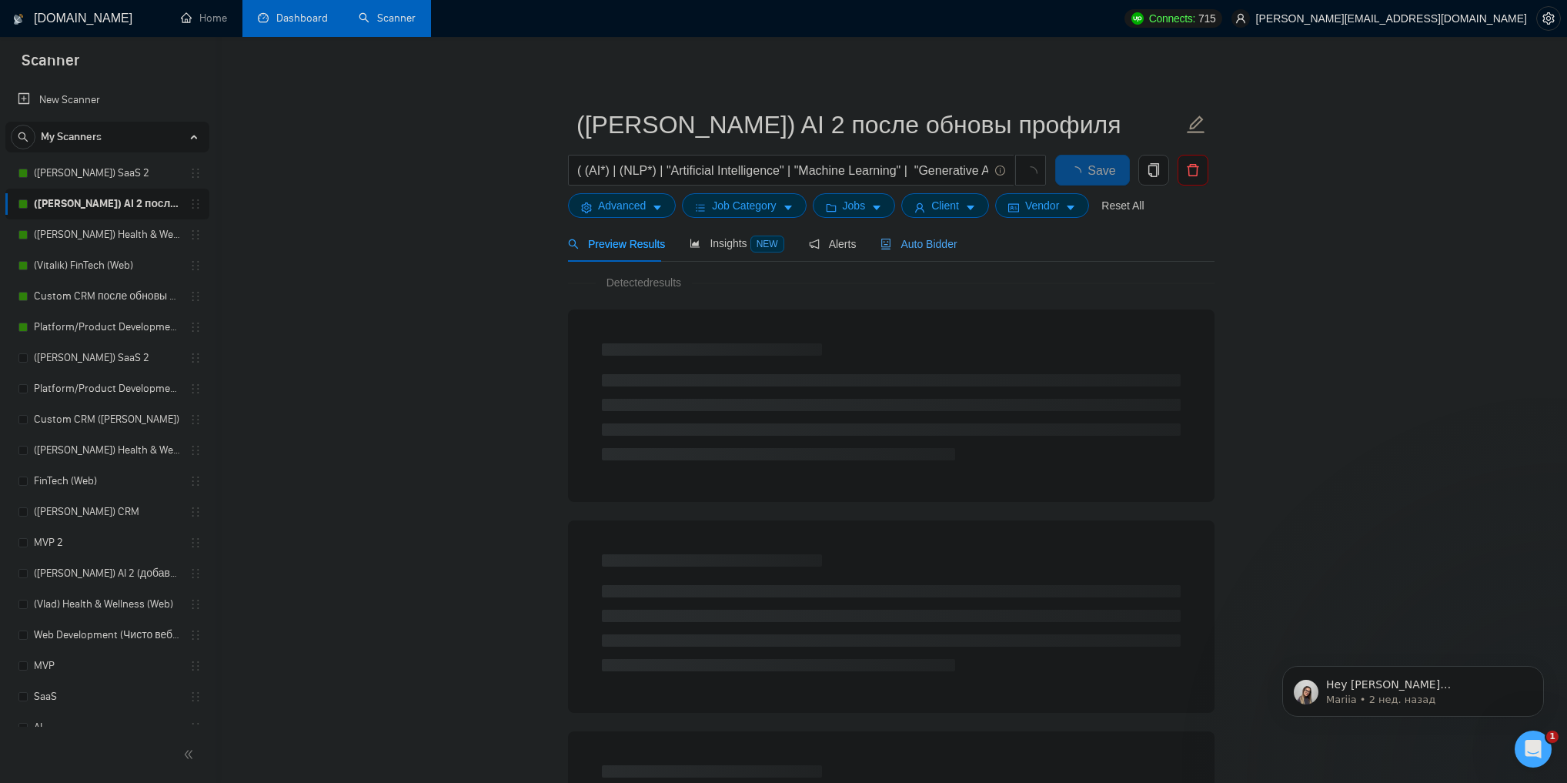
click at [951, 250] on span "Auto Bidder" at bounding box center [918, 244] width 76 height 12
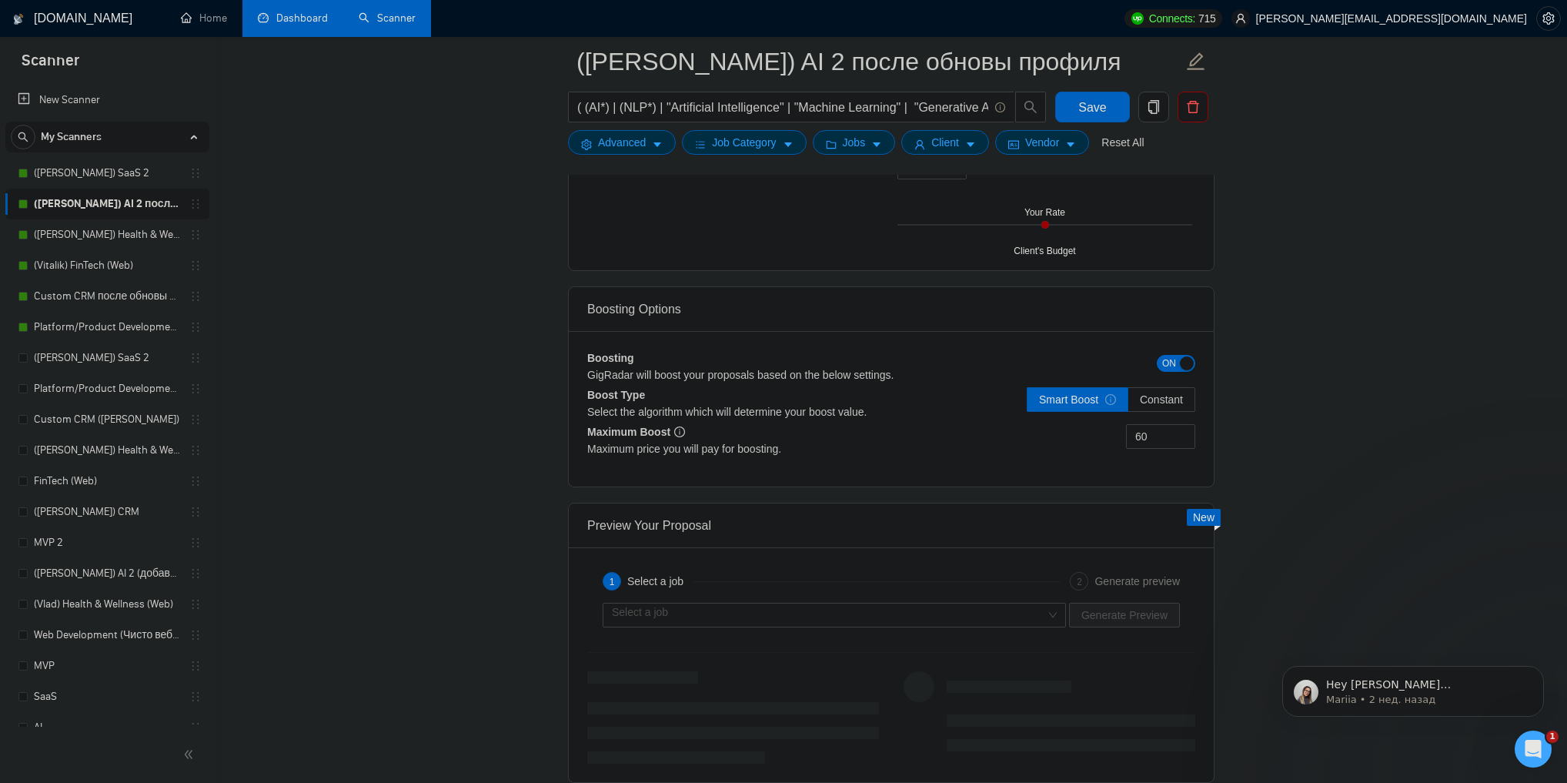
scroll to position [2672, 0]
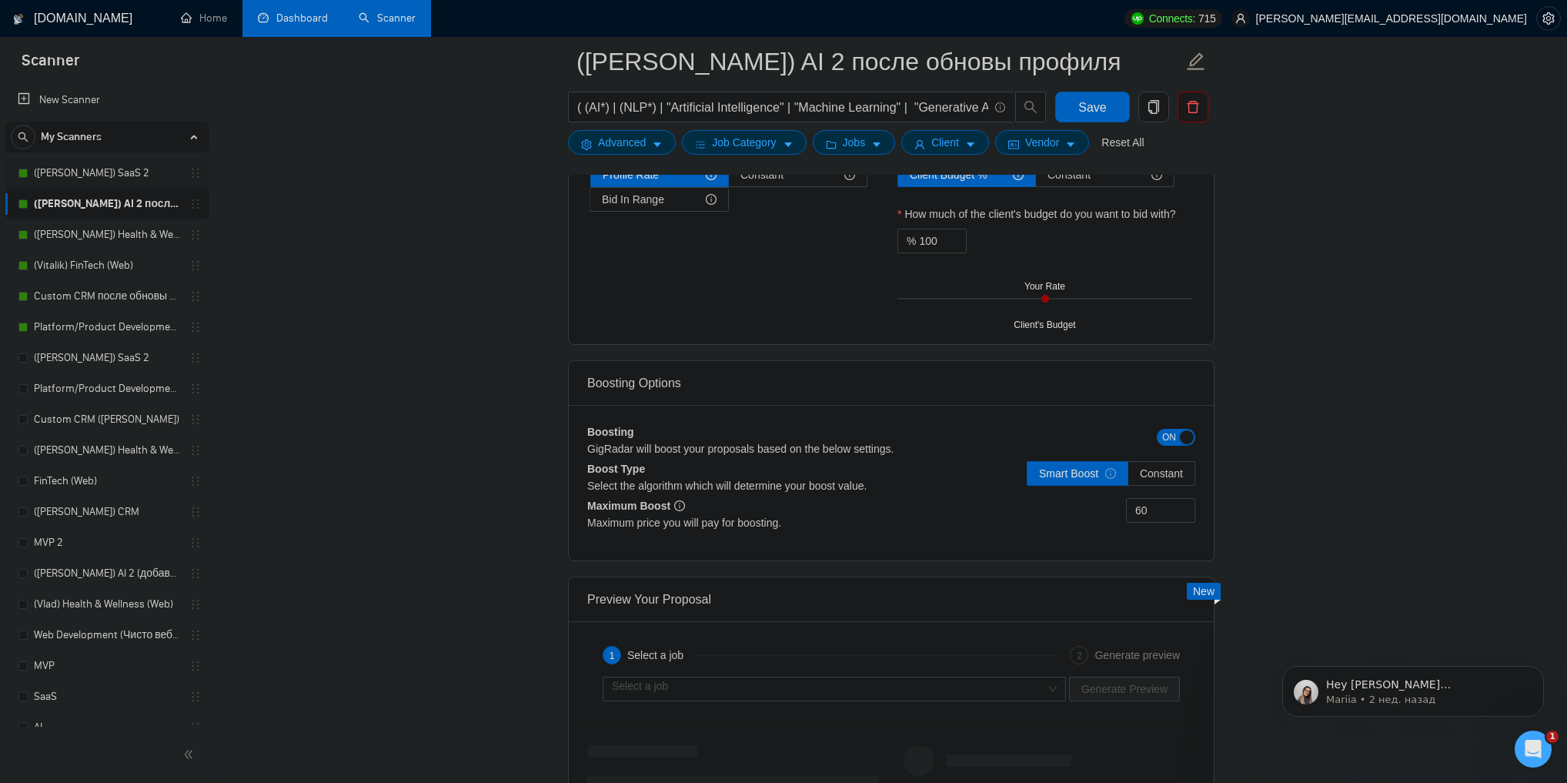
click at [99, 172] on link "([PERSON_NAME]) SaaS 2" at bounding box center [107, 173] width 146 height 31
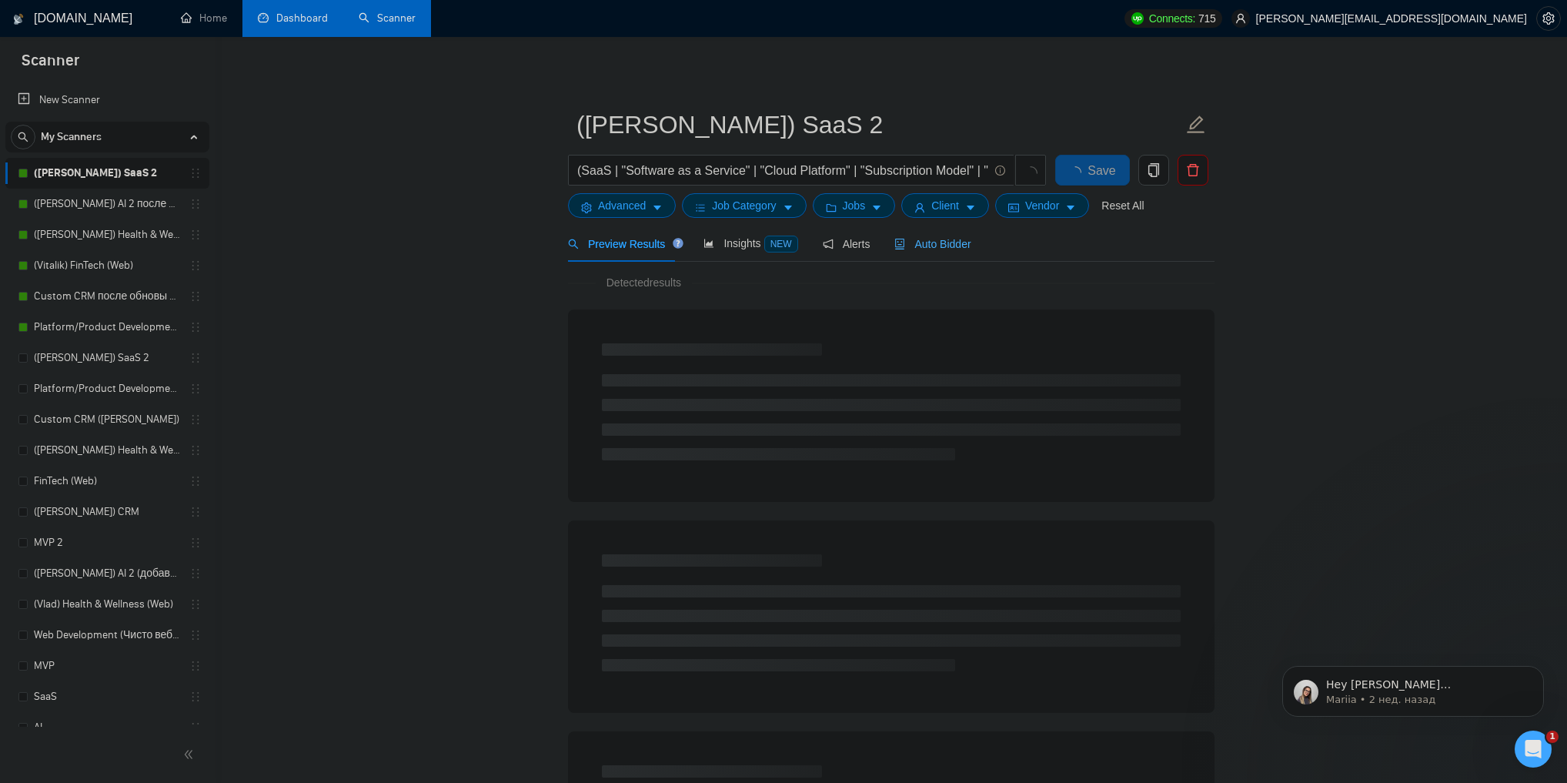
click at [928, 259] on div "Auto Bidder" at bounding box center [932, 244] width 76 height 36
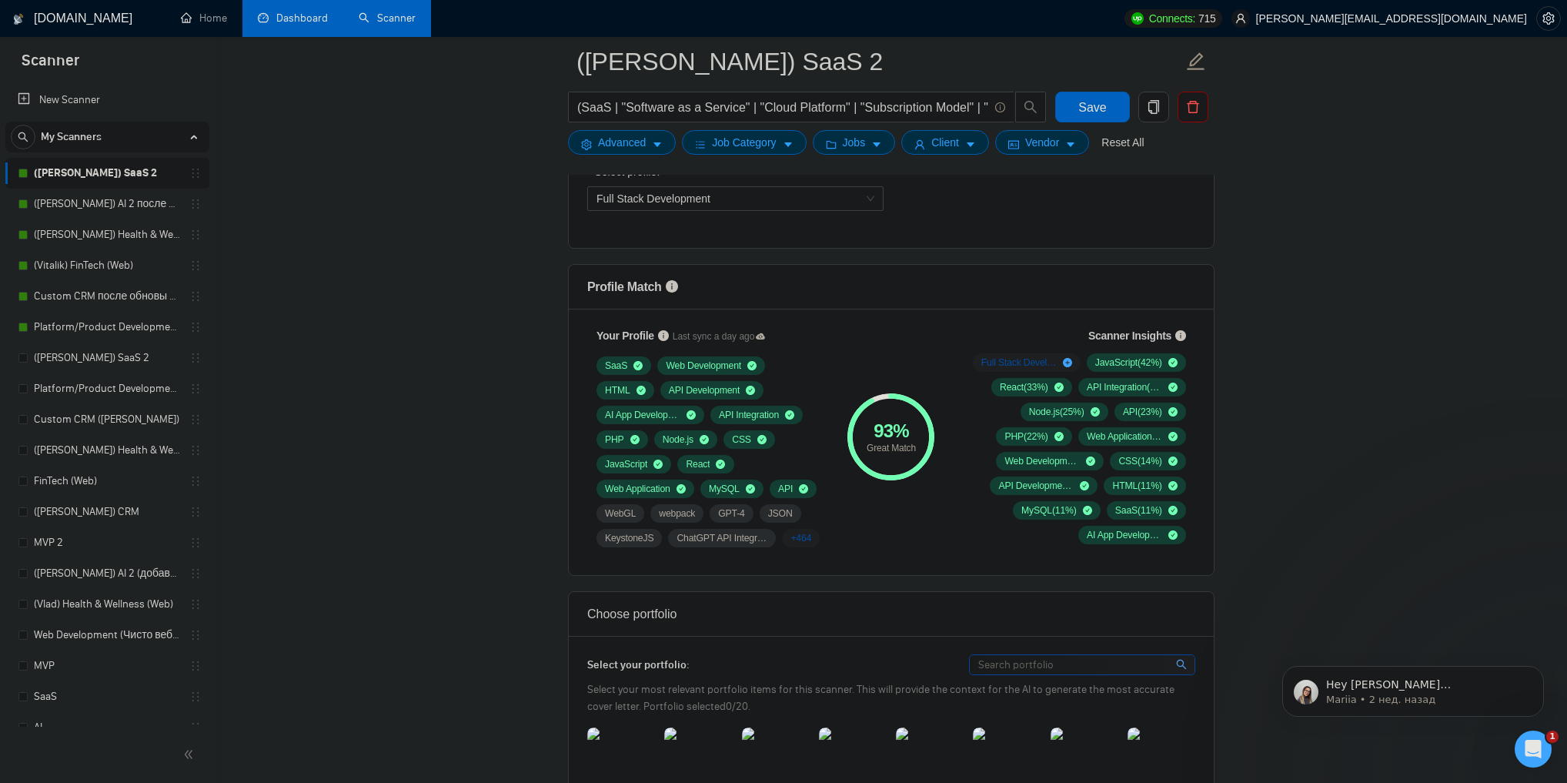
scroll to position [985, 0]
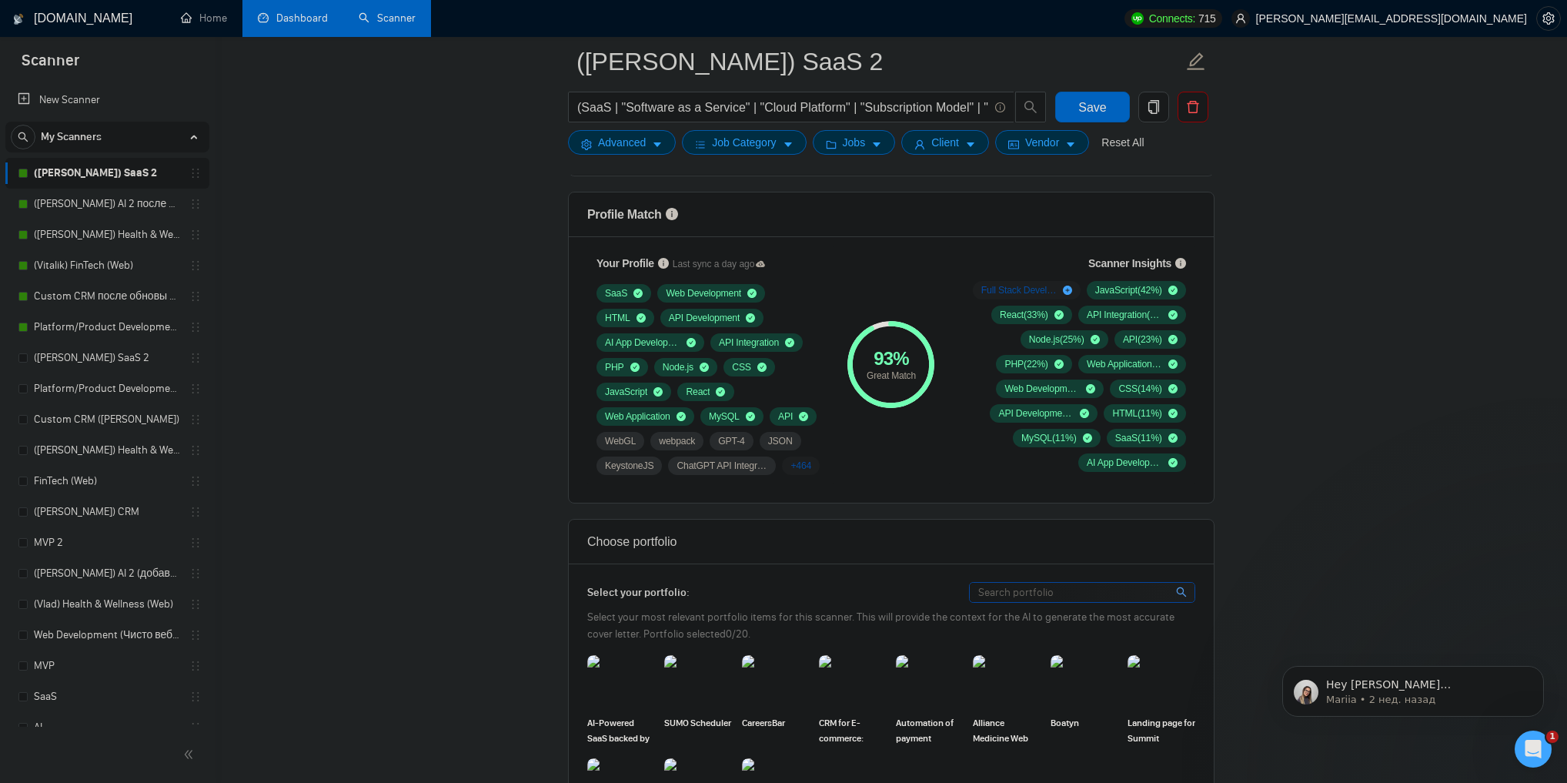
click at [874, 371] on div "Great Match" at bounding box center [890, 375] width 87 height 9
drag, startPoint x: 874, startPoint y: 368, endPoint x: 902, endPoint y: 369, distance: 27.8
click at [902, 371] on div "Great Match" at bounding box center [890, 375] width 87 height 9
drag, startPoint x: 902, startPoint y: 369, endPoint x: 877, endPoint y: 366, distance: 25.7
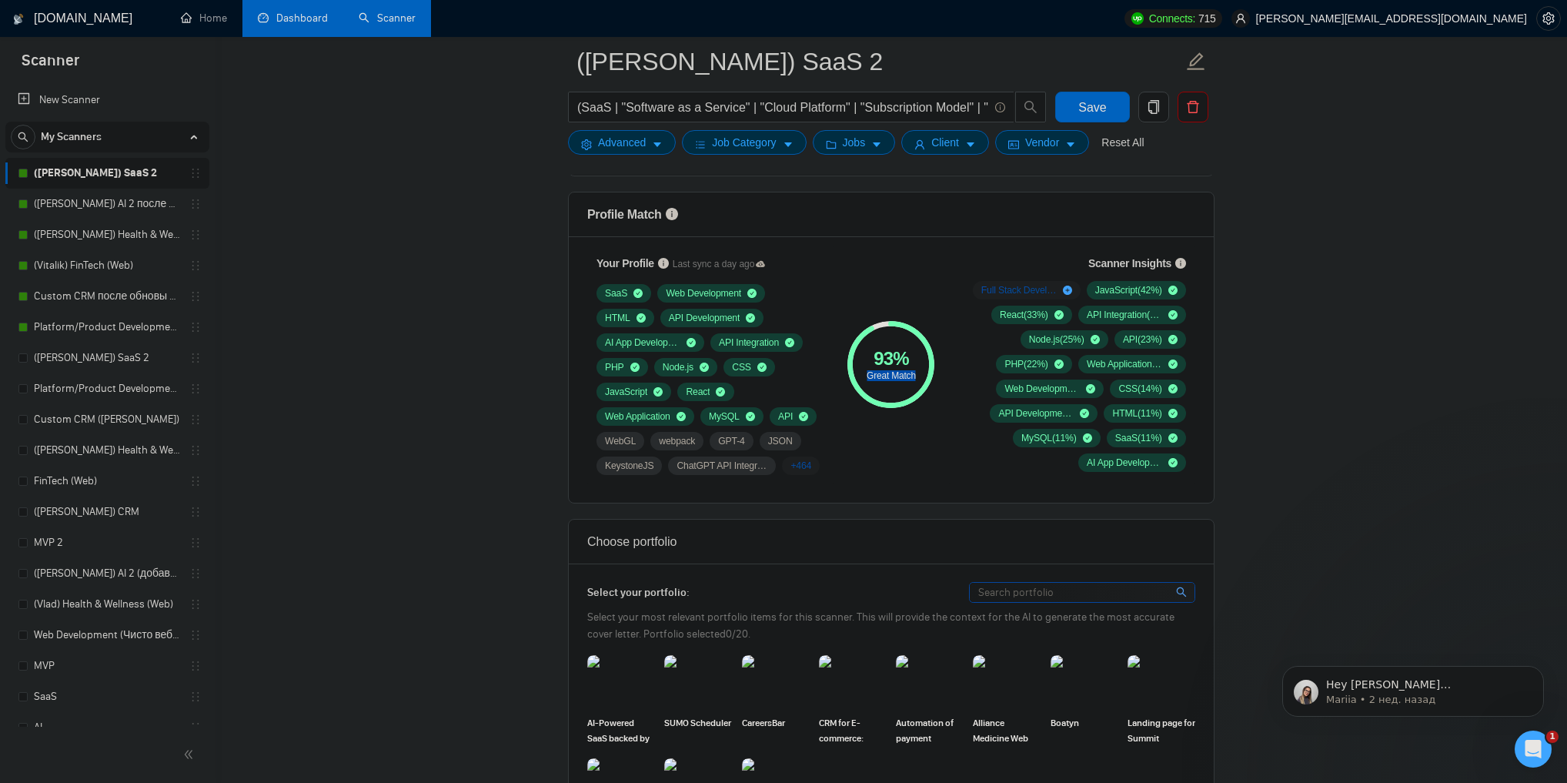
click at [877, 371] on div "Great Match" at bounding box center [890, 375] width 87 height 9
click at [874, 363] on div "93 %" at bounding box center [890, 358] width 87 height 18
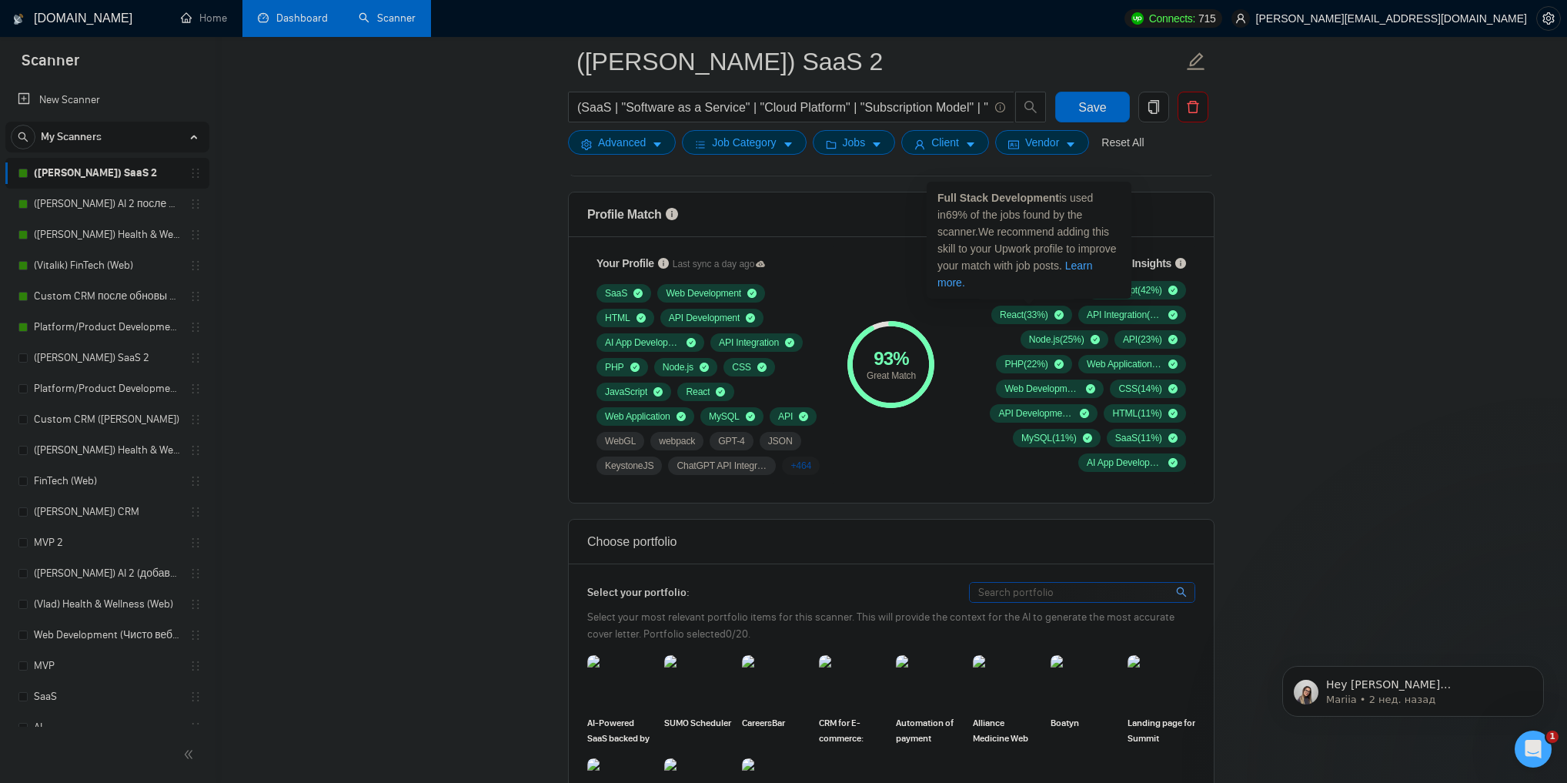
click at [1028, 201] on strong "Full Stack Development" at bounding box center [998, 198] width 122 height 12
drag, startPoint x: 1028, startPoint y: 201, endPoint x: 951, endPoint y: 199, distance: 77.8
click at [951, 198] on strong "Full Stack Development" at bounding box center [998, 198] width 122 height 12
click at [951, 199] on strong "Full Stack Development" at bounding box center [998, 198] width 122 height 12
drag, startPoint x: 951, startPoint y: 199, endPoint x: 1010, endPoint y: 195, distance: 59.4
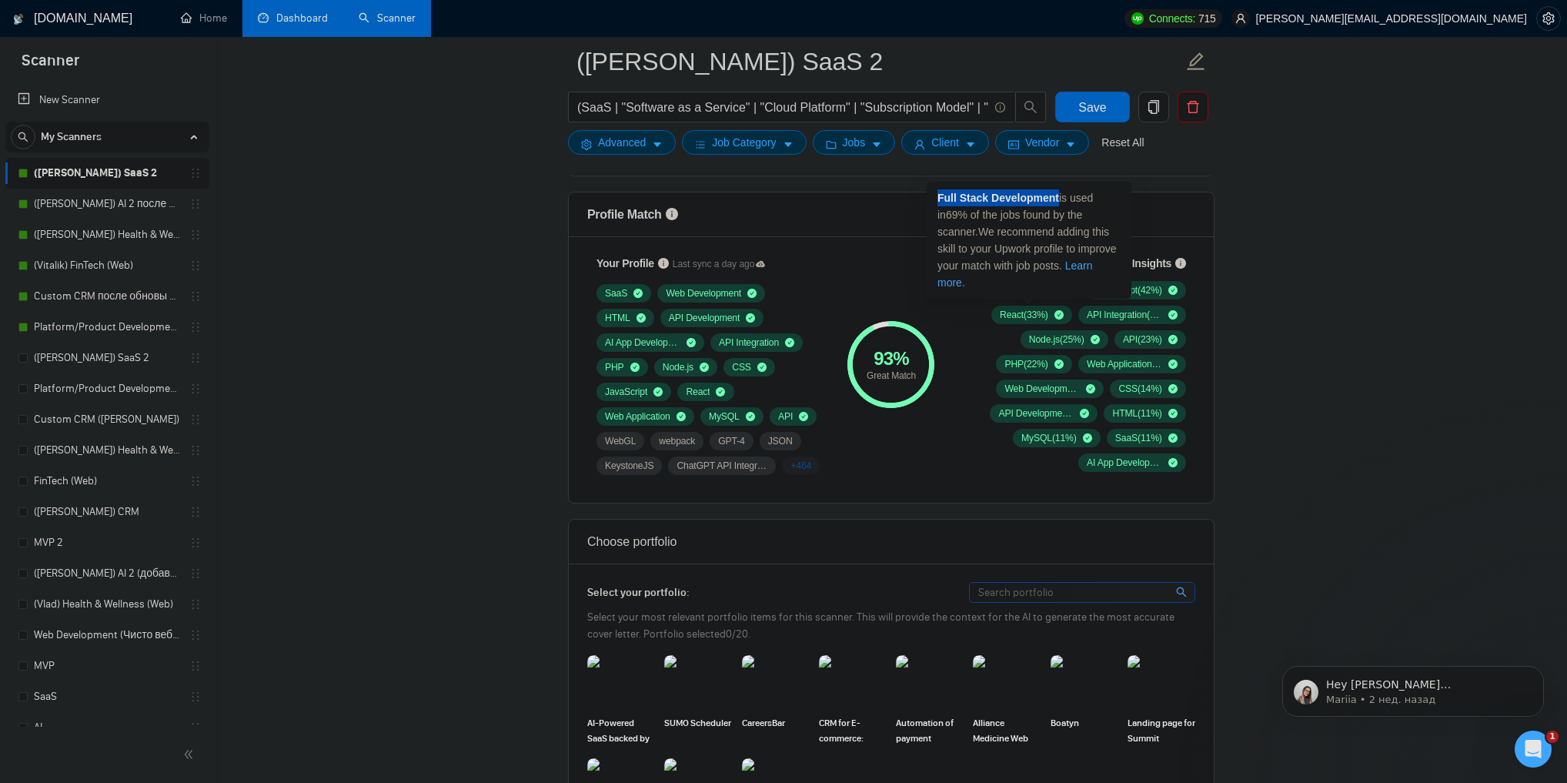
click at [1010, 195] on strong "Full Stack Development" at bounding box center [998, 198] width 122 height 12
drag, startPoint x: 1010, startPoint y: 195, endPoint x: 948, endPoint y: 196, distance: 61.6
click at [948, 196] on strong "Full Stack Development" at bounding box center [998, 198] width 122 height 12
click at [951, 201] on strong "Full Stack Development" at bounding box center [998, 198] width 122 height 12
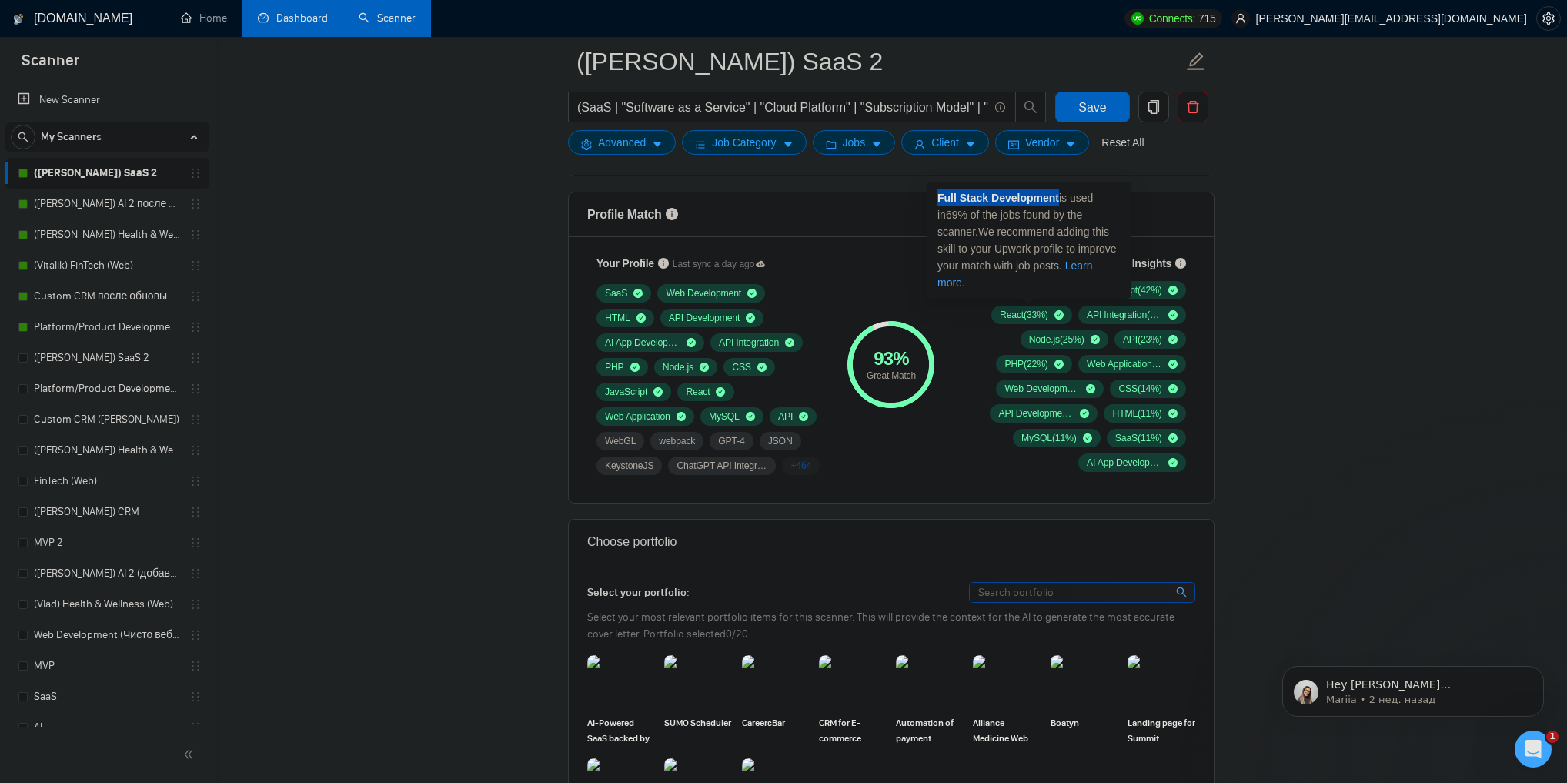
drag, startPoint x: 951, startPoint y: 201, endPoint x: 999, endPoint y: 204, distance: 48.6
click at [999, 204] on strong "Full Stack Development" at bounding box center [998, 198] width 122 height 12
click at [995, 197] on strong "Full Stack Development" at bounding box center [998, 198] width 122 height 12
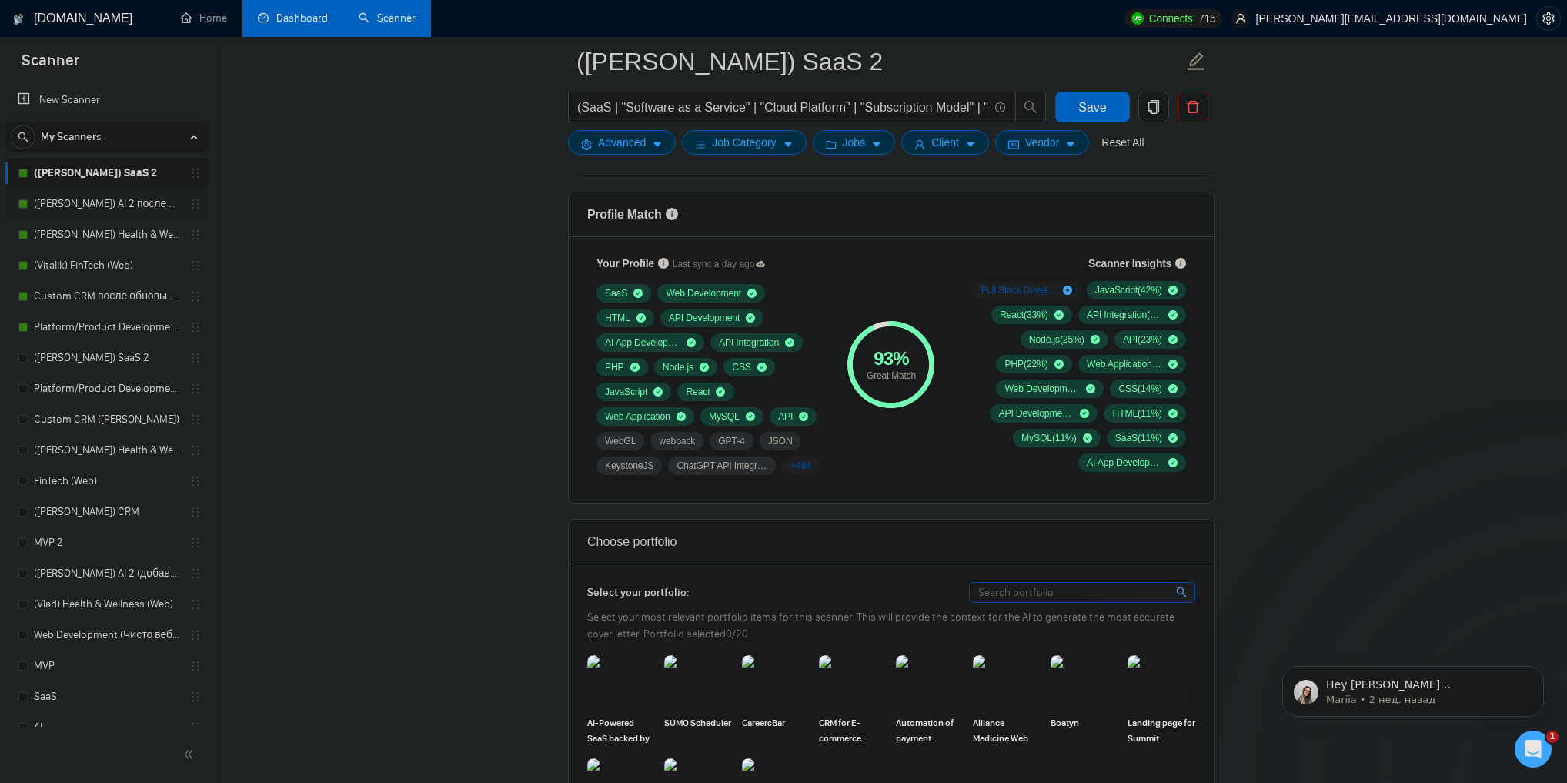
click at [98, 205] on link "([PERSON_NAME]) AI 2 после обновы профиля" at bounding box center [107, 204] width 146 height 31
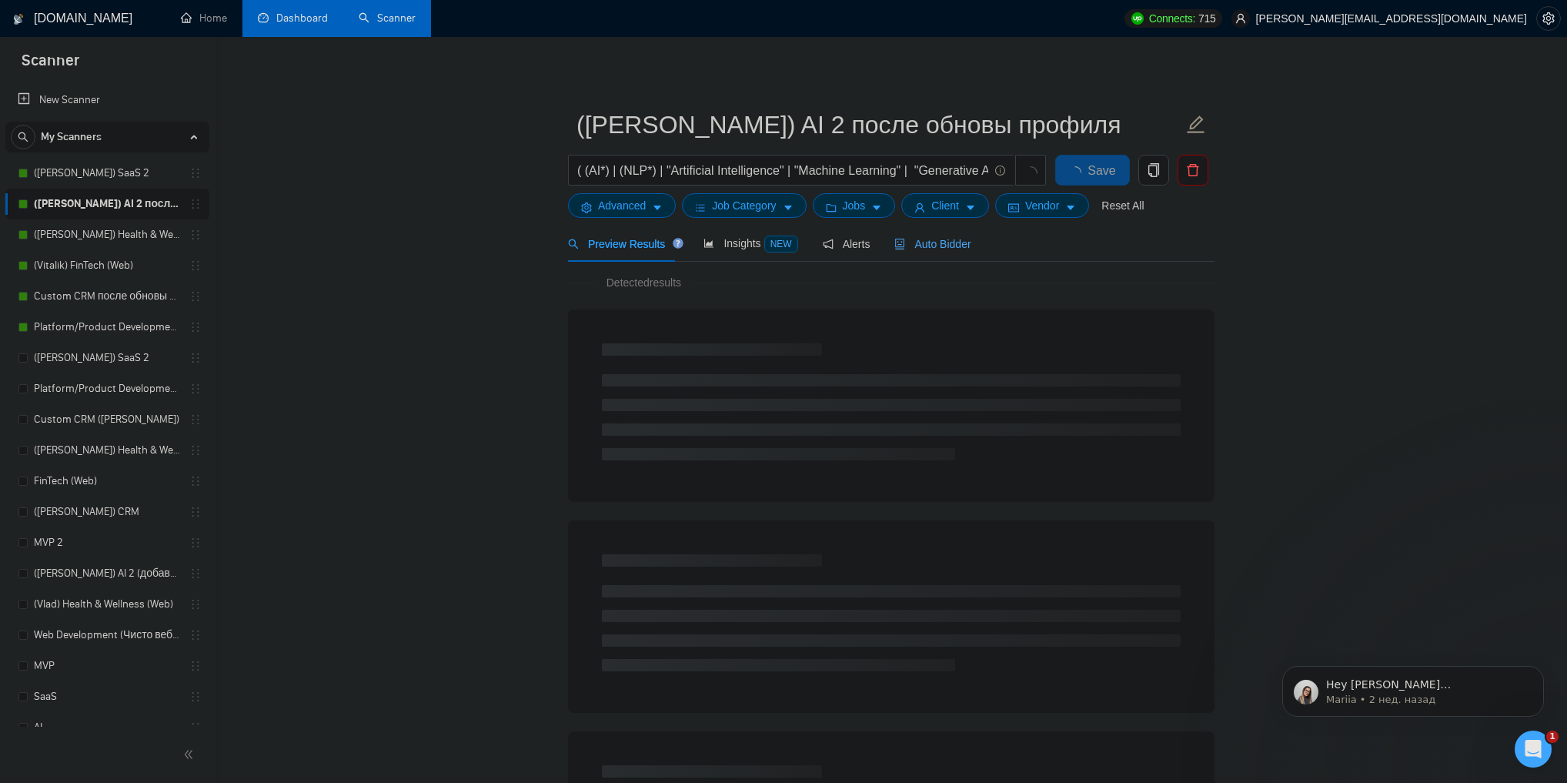
click at [917, 245] on span "Auto Bidder" at bounding box center [932, 244] width 76 height 12
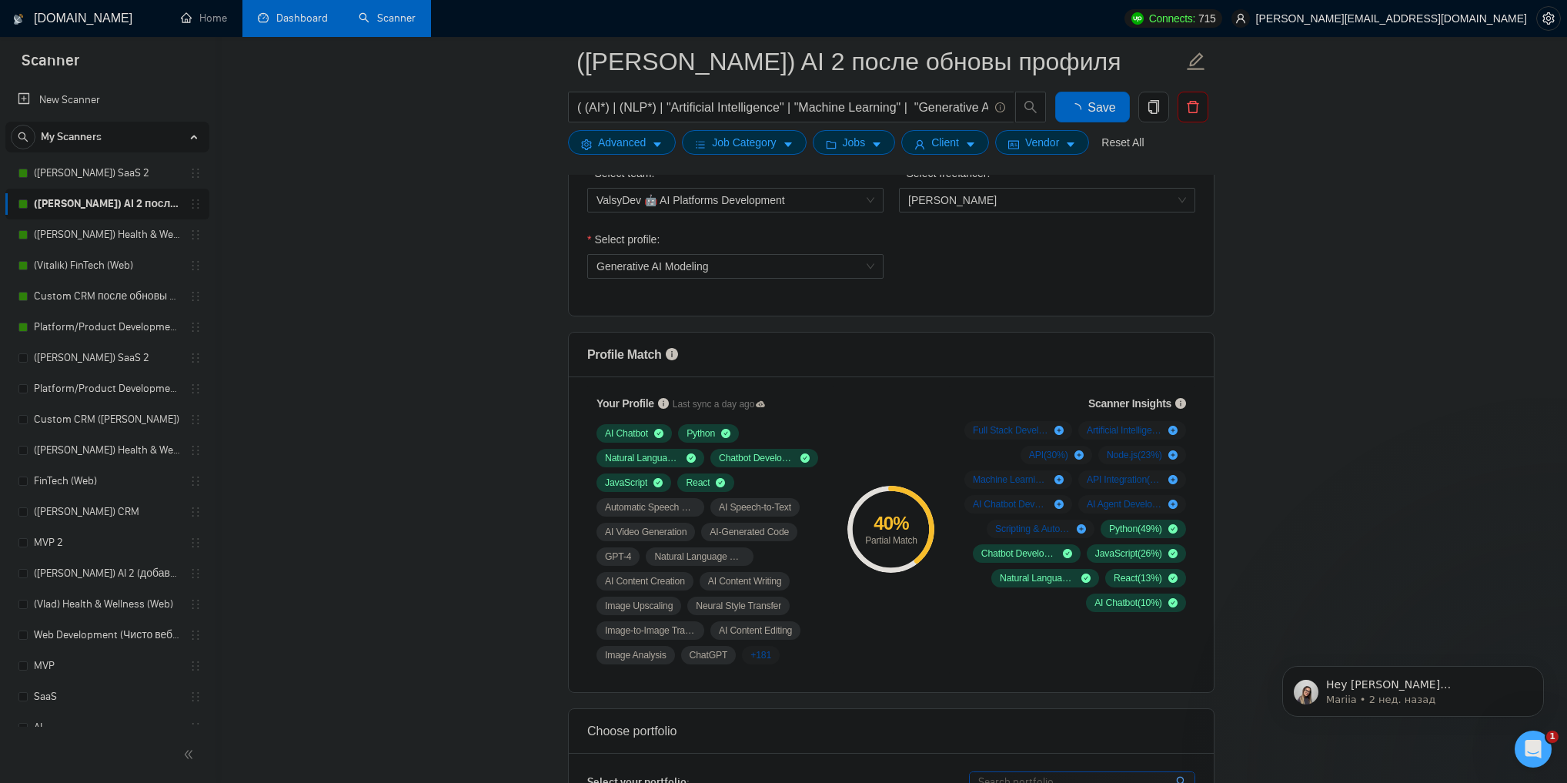
scroll to position [924, 0]
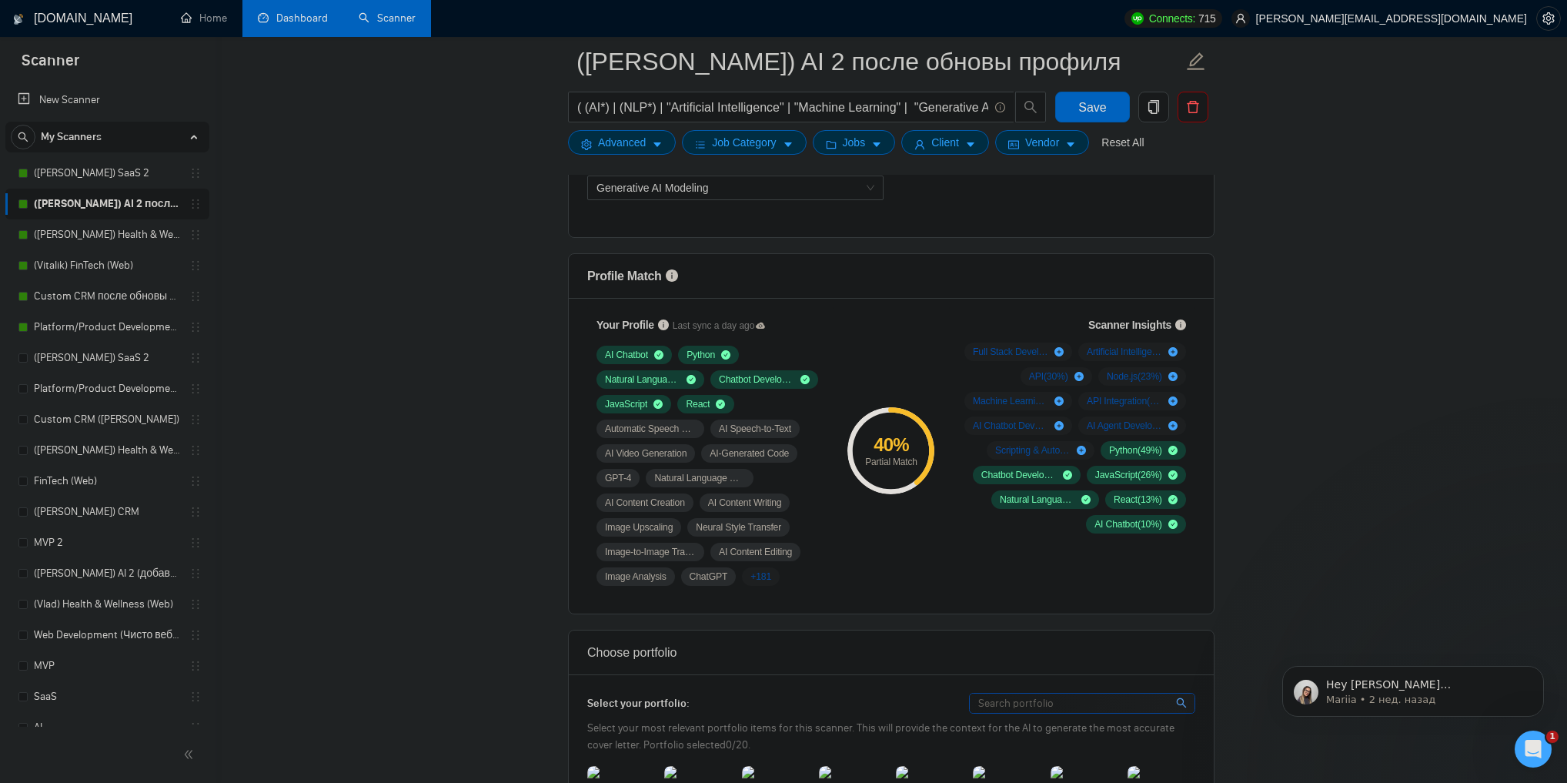
click at [867, 460] on div "Partial Match" at bounding box center [890, 461] width 87 height 9
drag, startPoint x: 867, startPoint y: 460, endPoint x: 937, endPoint y: 464, distance: 70.1
click at [937, 464] on div "40 % Partial Match" at bounding box center [891, 451] width 103 height 288
click at [890, 457] on div "Partial Match" at bounding box center [890, 461] width 87 height 9
click at [88, 172] on link "([PERSON_NAME]) SaaS 2" at bounding box center [107, 173] width 146 height 31
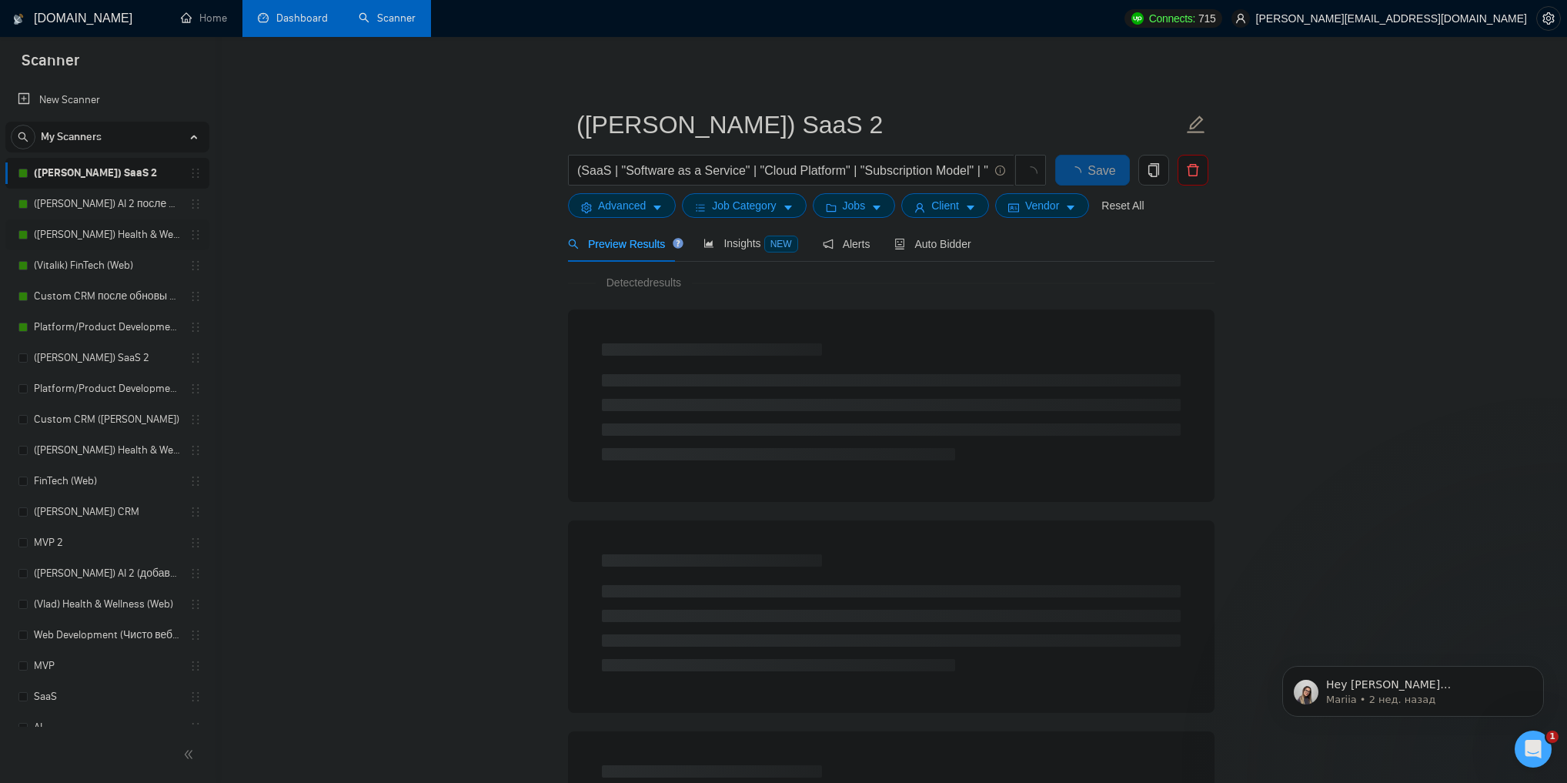
click at [111, 236] on link "([PERSON_NAME]) Health & Wellness (Web) после обновы профиля" at bounding box center [107, 234] width 146 height 31
click at [906, 243] on span "Auto Bidder" at bounding box center [932, 244] width 76 height 12
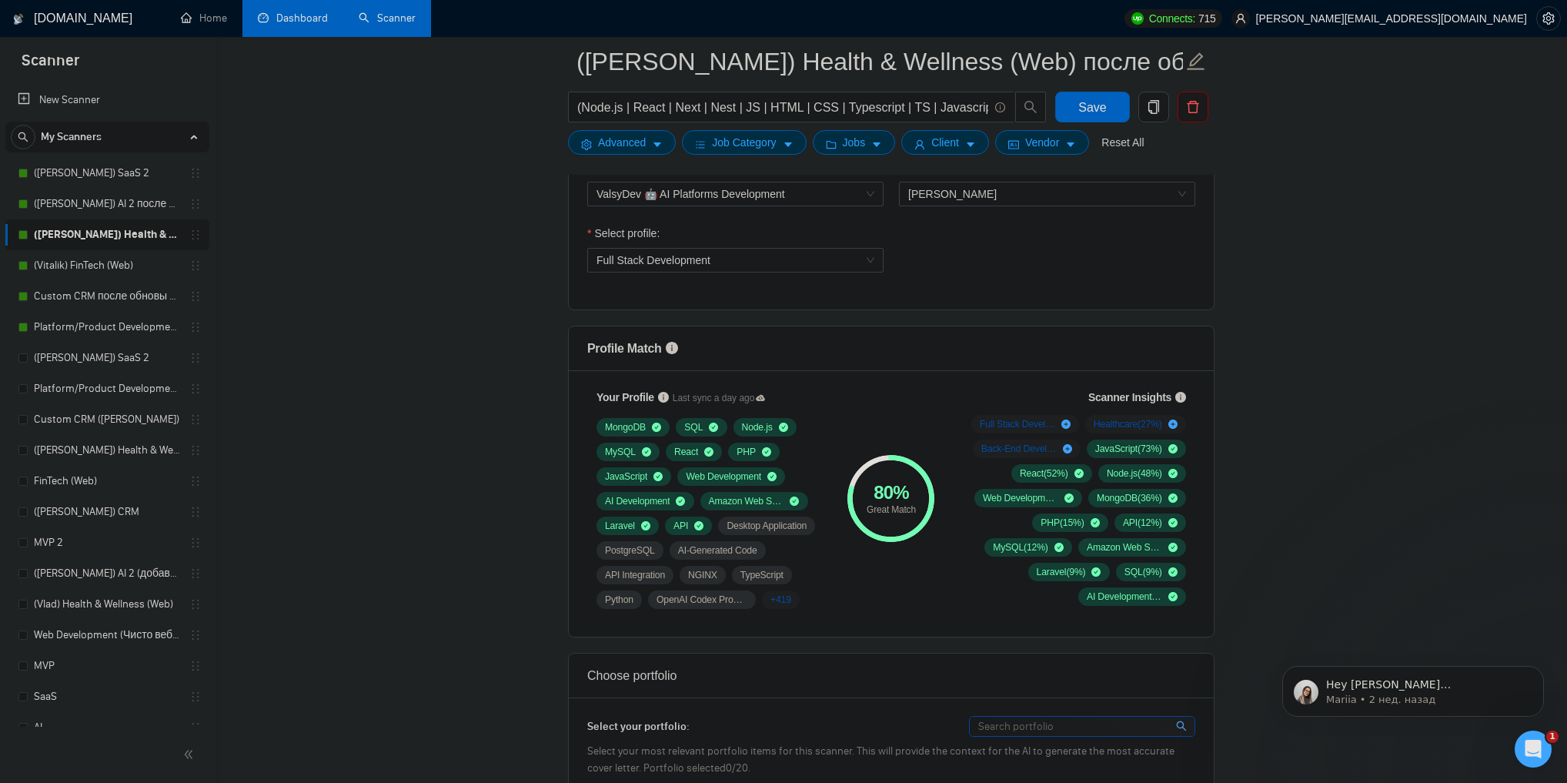
scroll to position [924, 0]
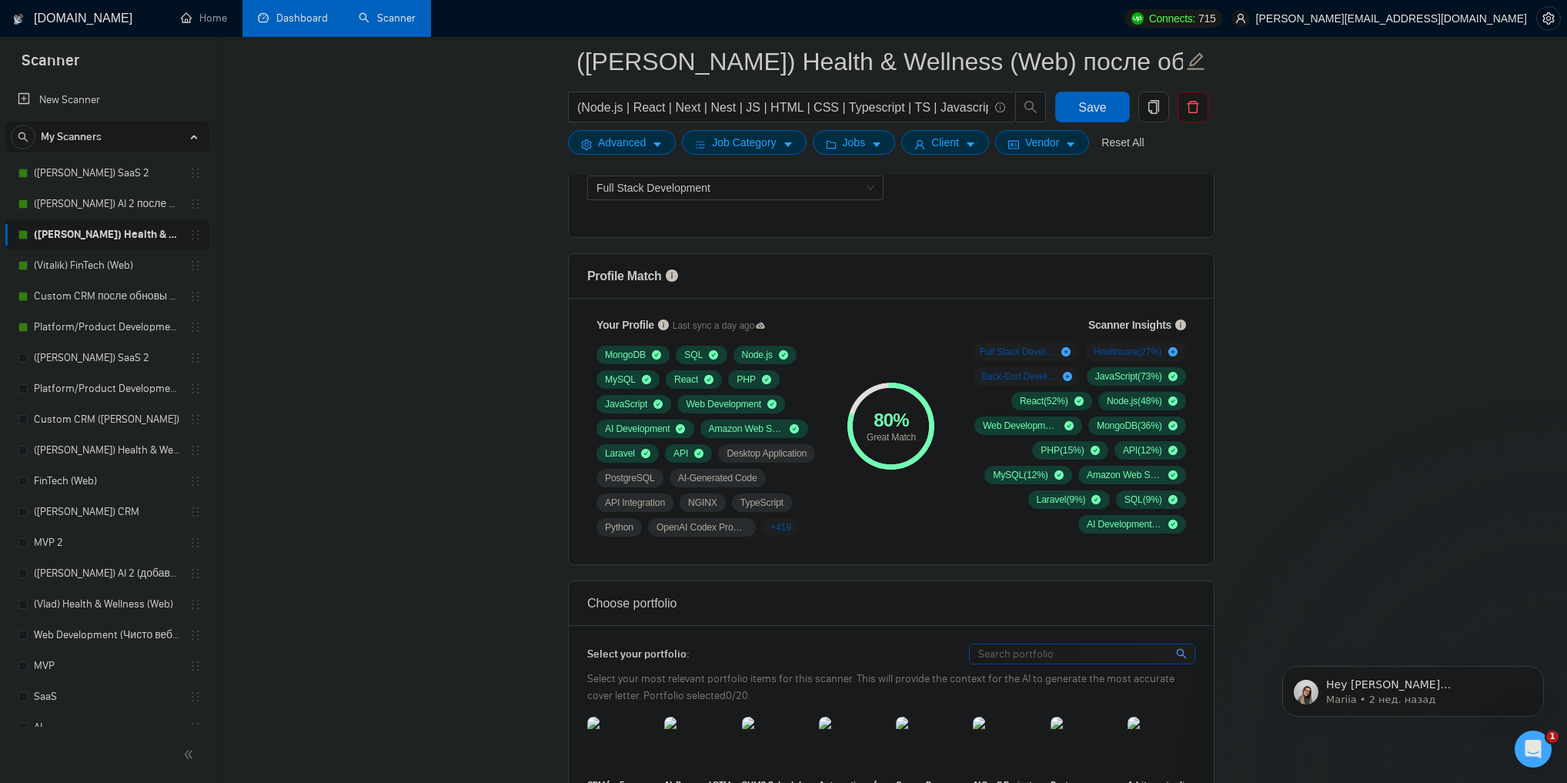
click at [294, 19] on link "Dashboard" at bounding box center [293, 18] width 70 height 13
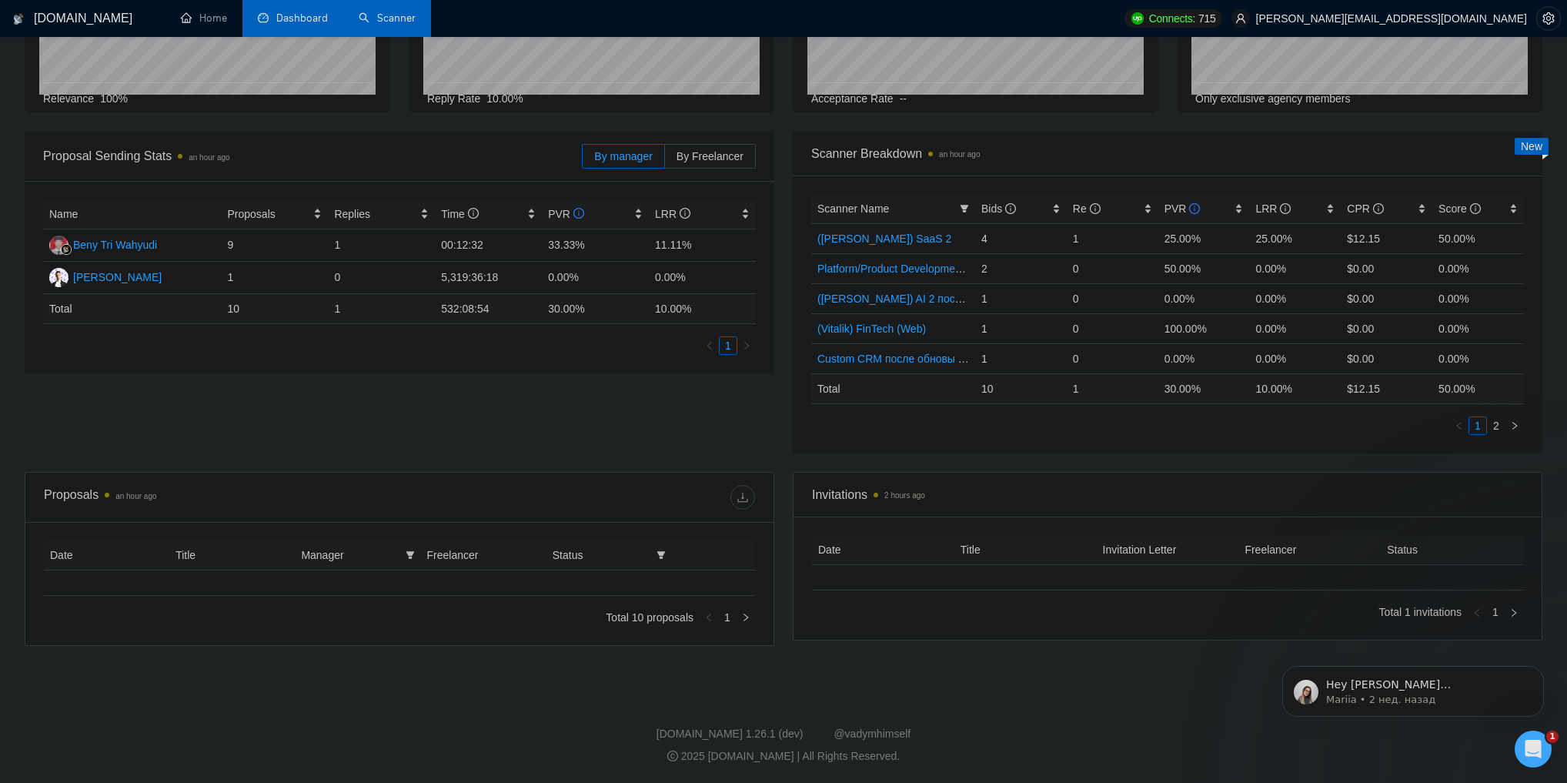
type input "[DATE]"
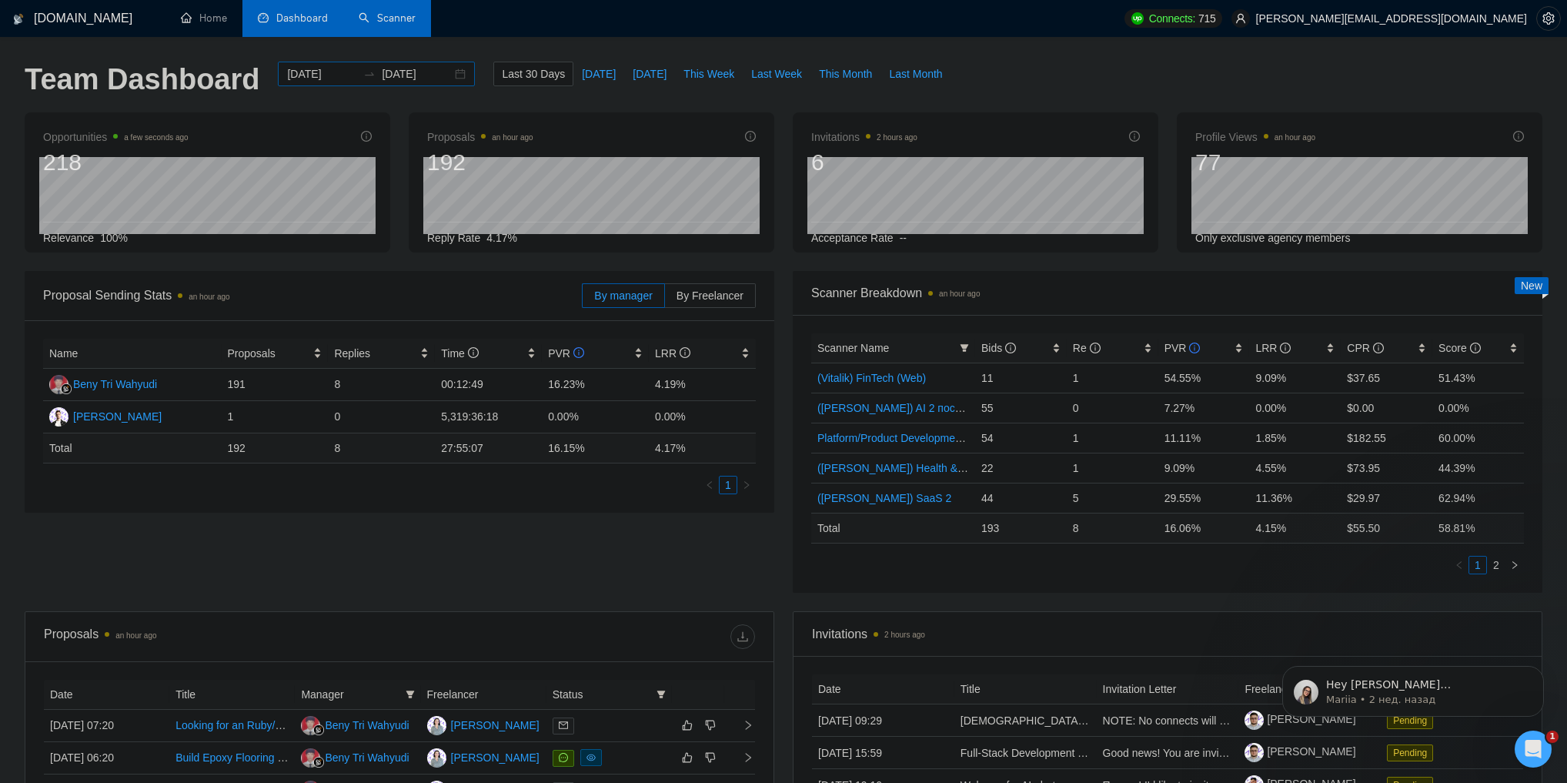
click at [442, 72] on div "[DATE] [DATE]" at bounding box center [376, 74] width 197 height 25
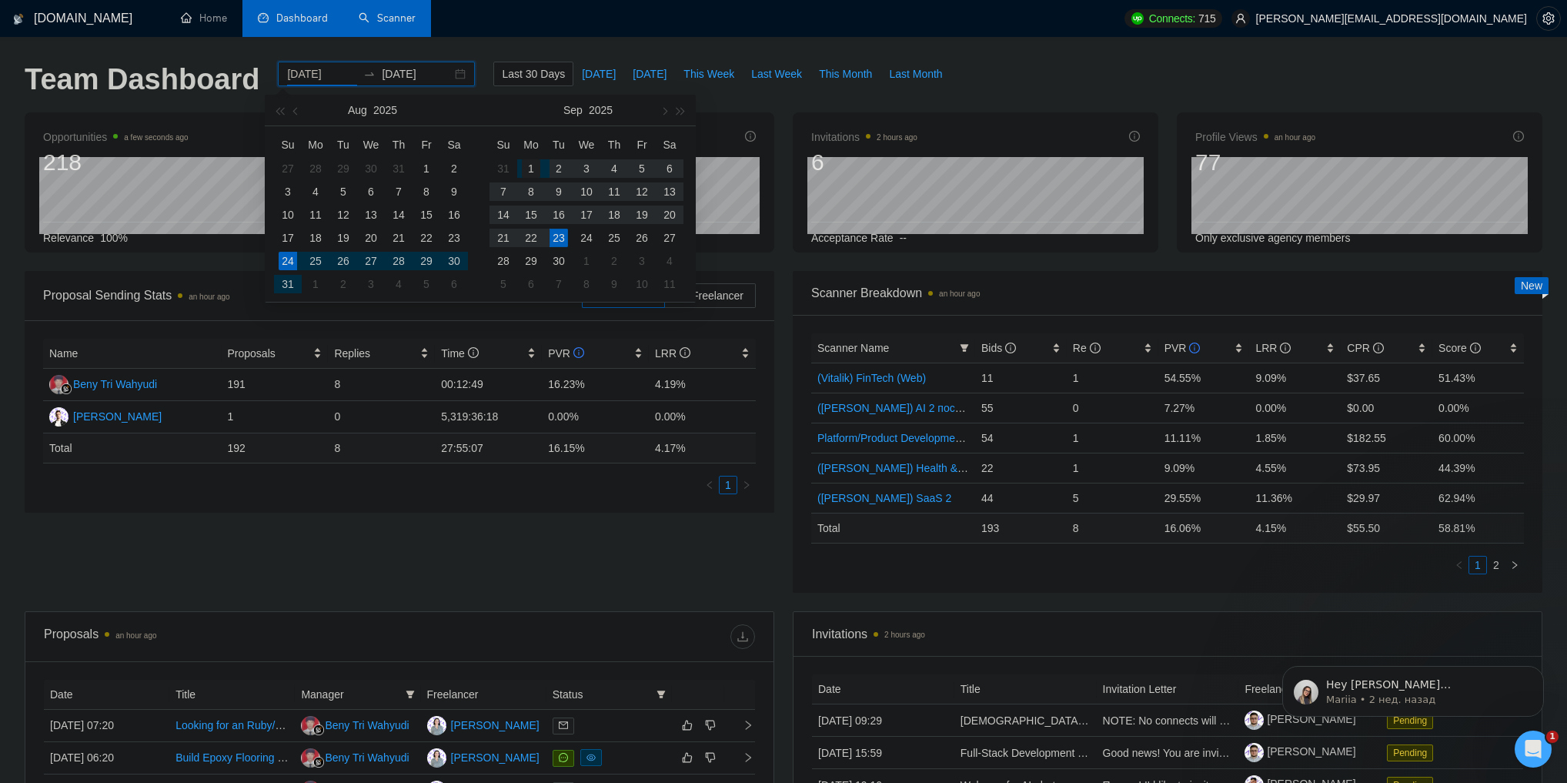
type input "[DATE]"
click at [530, 166] on div "1" at bounding box center [531, 168] width 18 height 18
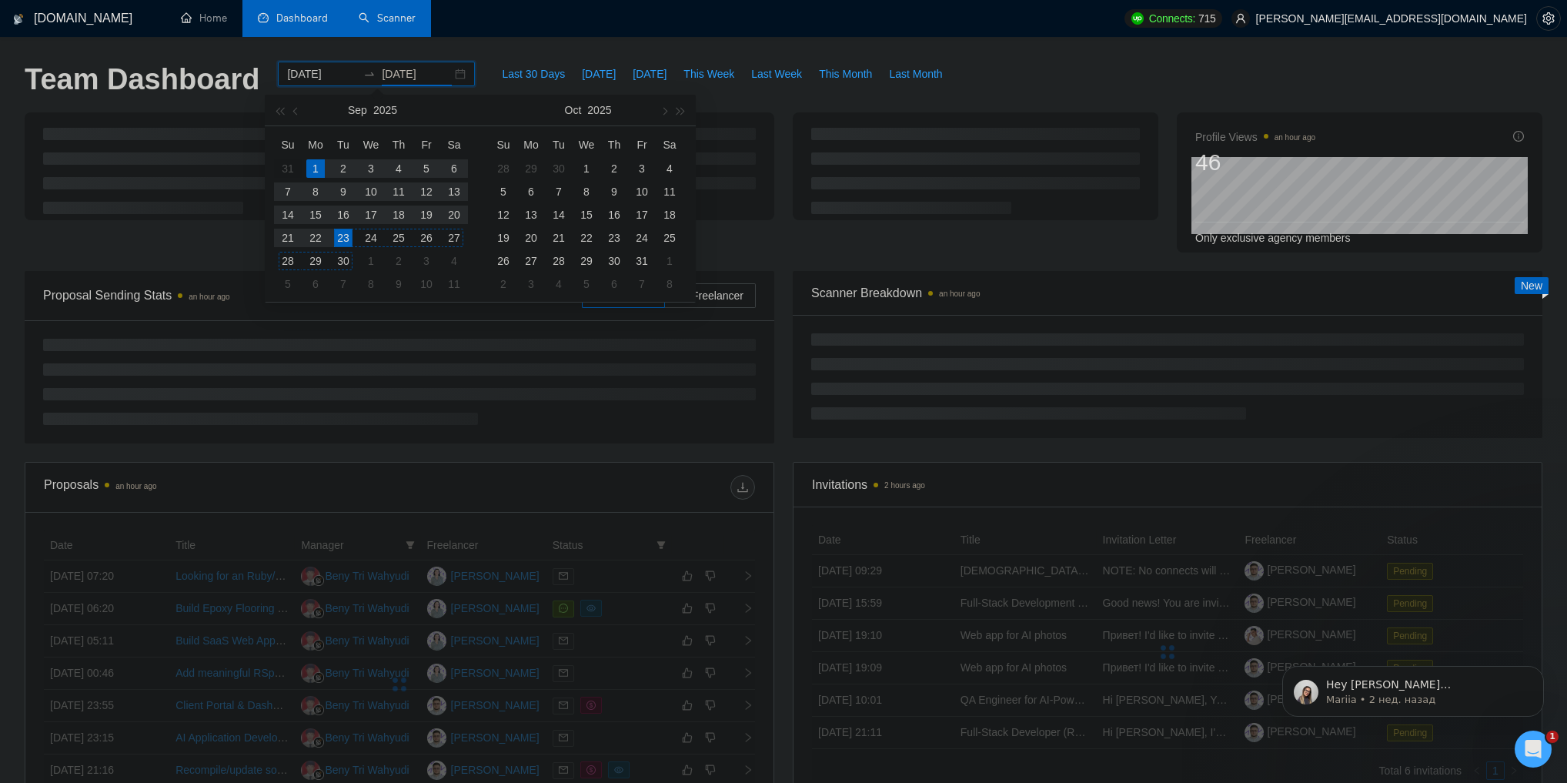
type input "[DATE]"
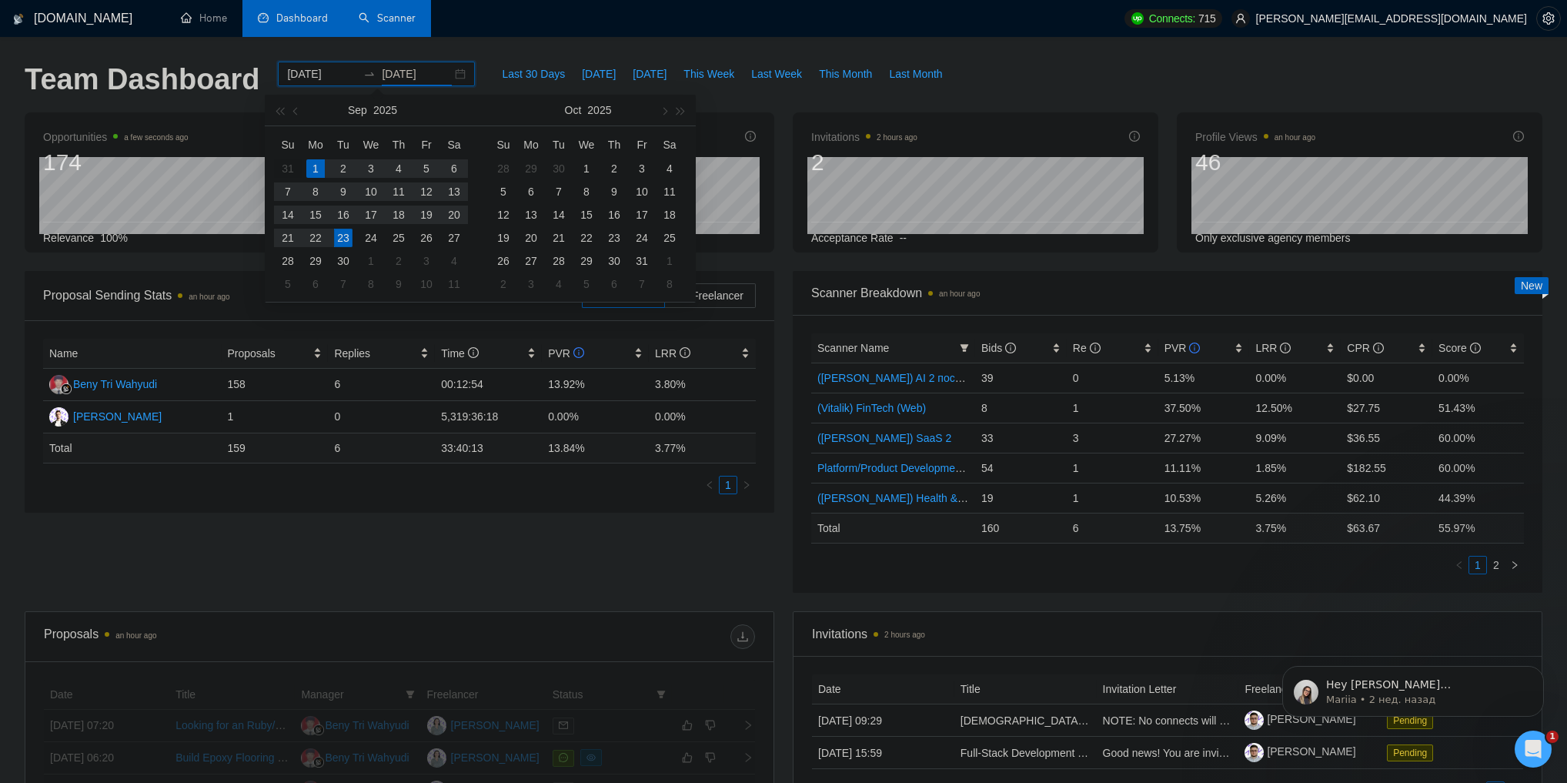
click at [341, 241] on div "23" at bounding box center [343, 238] width 18 height 18
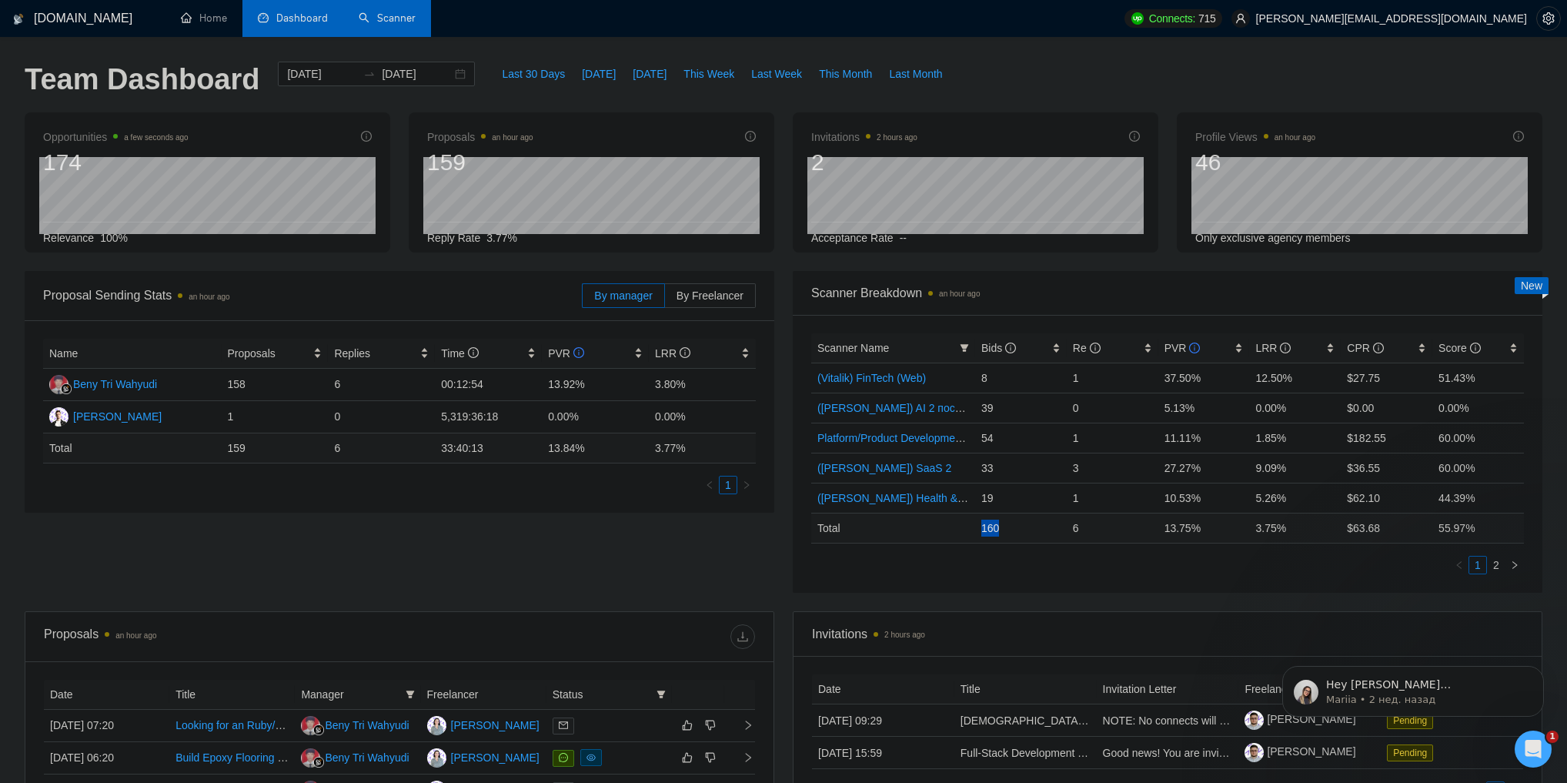
drag, startPoint x: 979, startPoint y: 530, endPoint x: 1015, endPoint y: 530, distance: 36.2
click at [1015, 530] on td "160" at bounding box center [1021, 528] width 92 height 30
click at [964, 557] on ul "1 2" at bounding box center [1167, 565] width 713 height 18
click at [386, 16] on link "Scanner" at bounding box center [387, 18] width 57 height 13
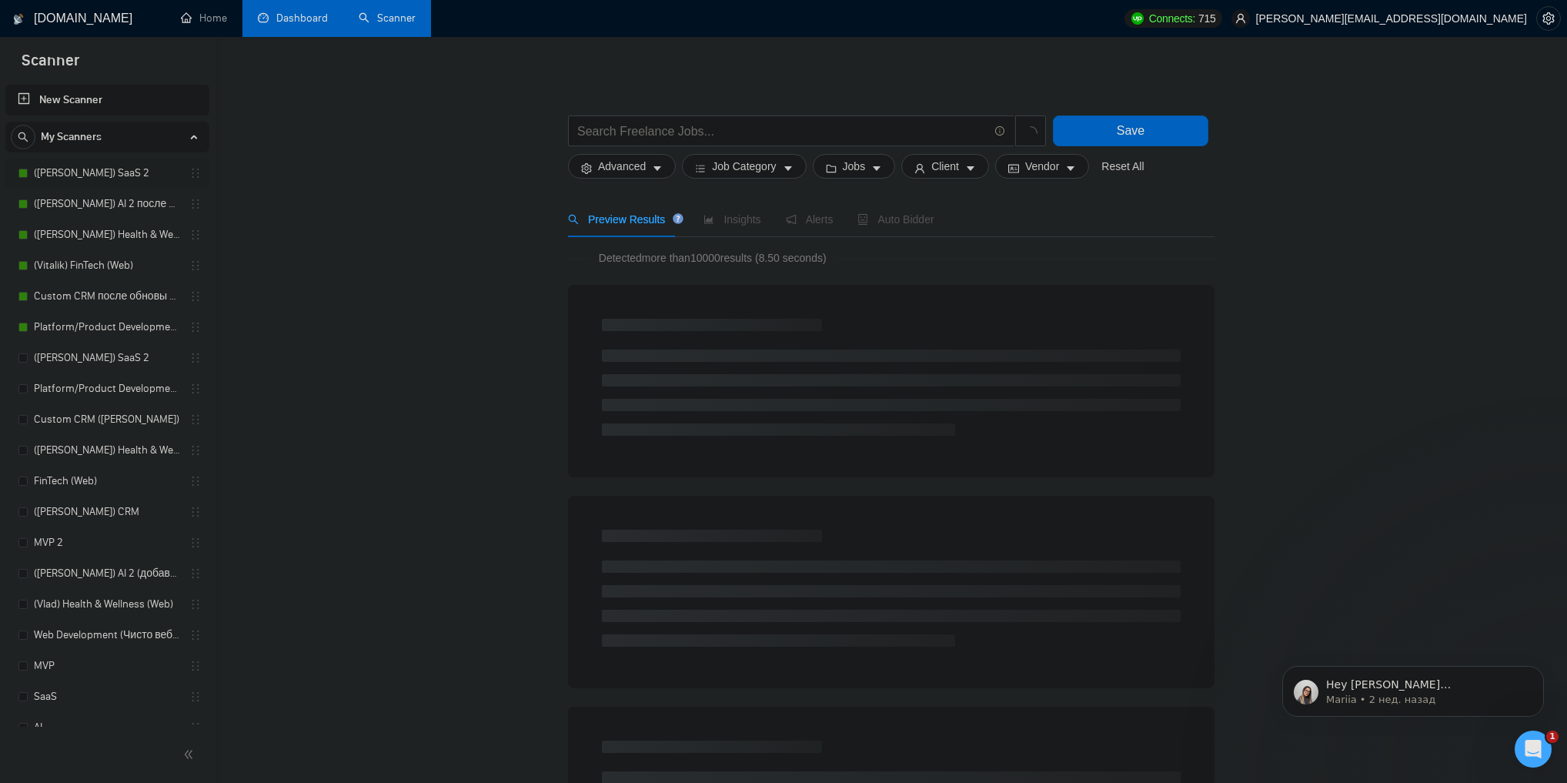
click at [115, 170] on link "([PERSON_NAME]) SaaS 2" at bounding box center [107, 173] width 146 height 31
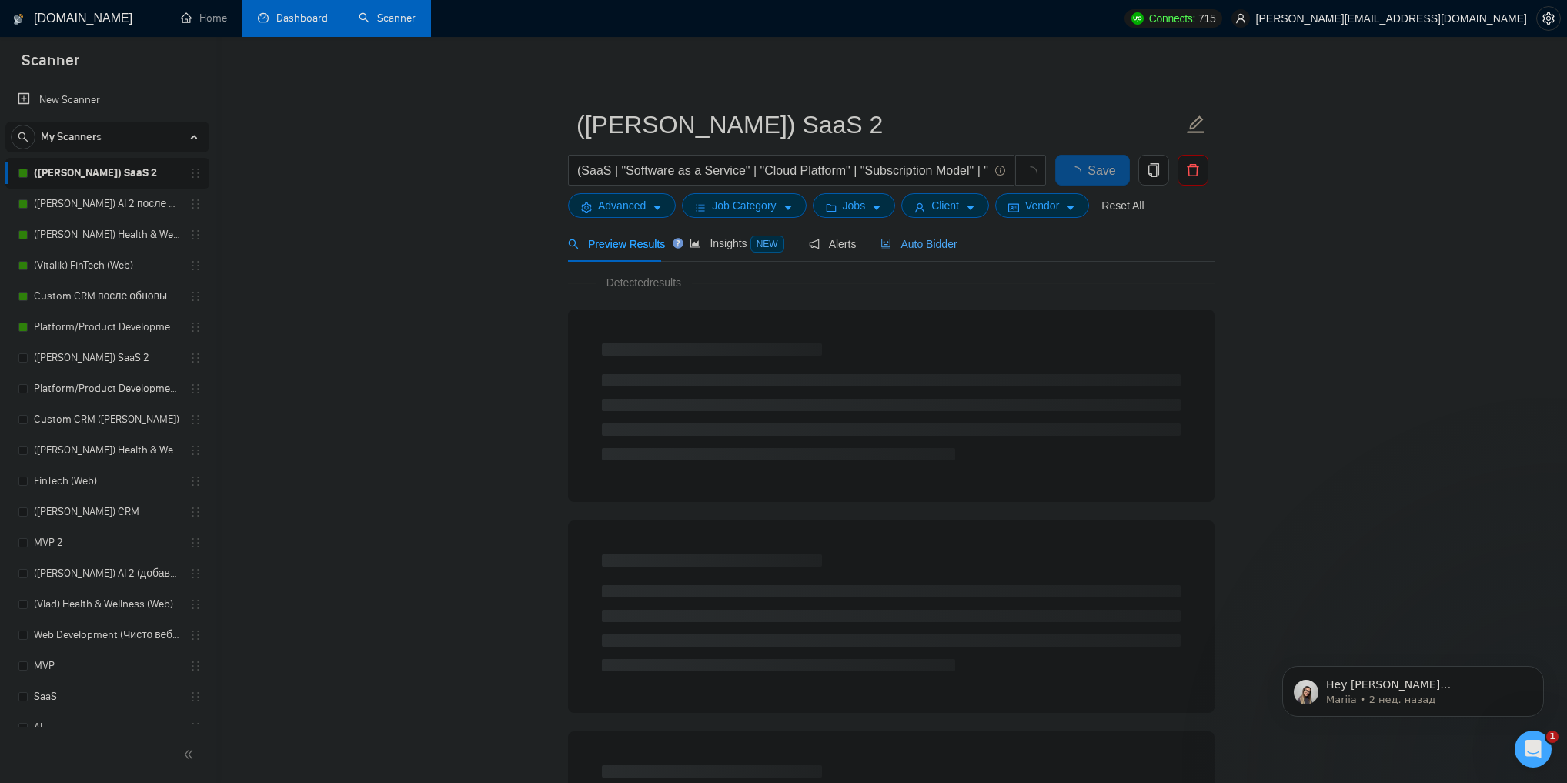
click at [929, 244] on span "Auto Bidder" at bounding box center [918, 244] width 76 height 12
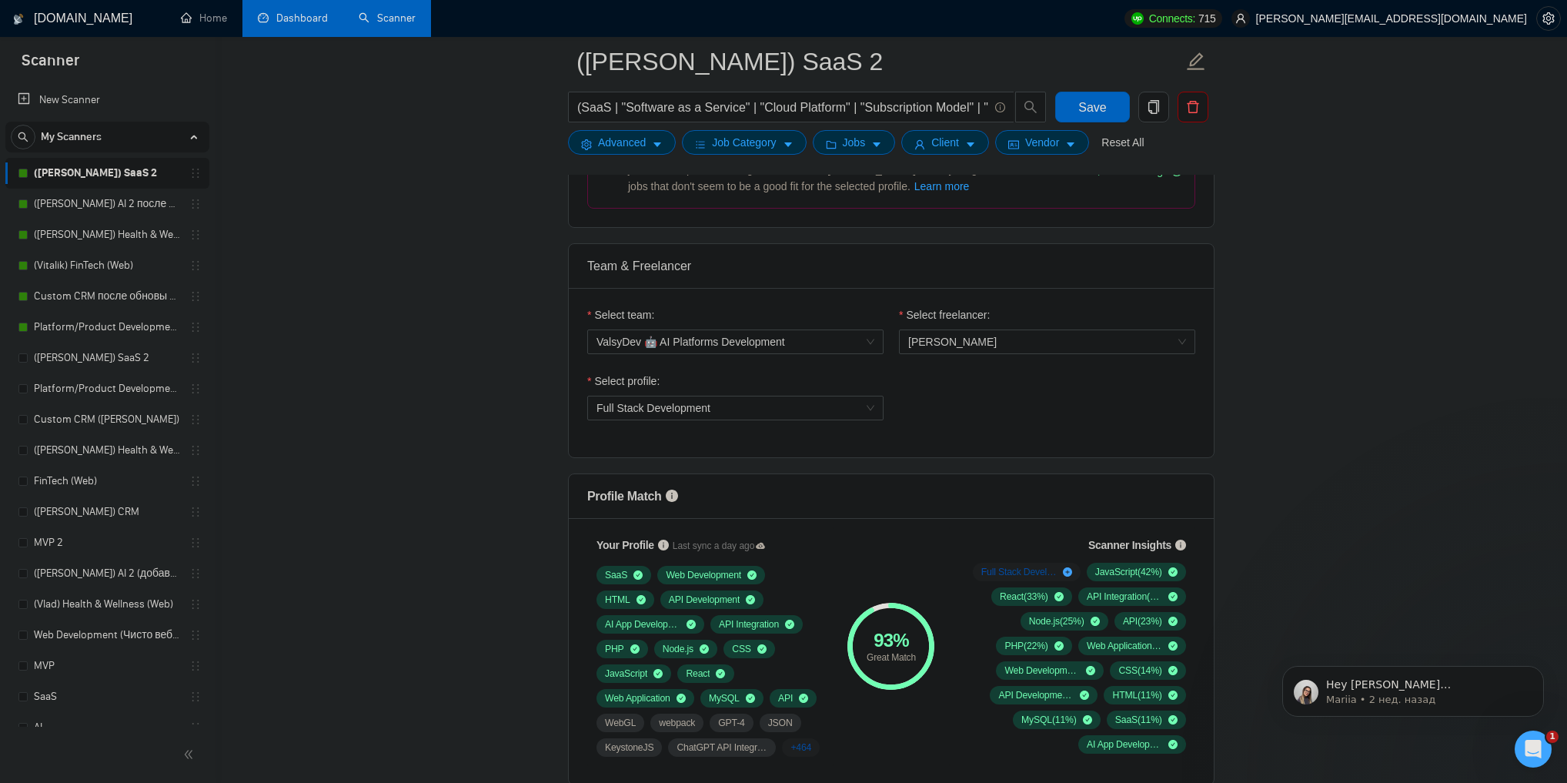
scroll to position [677, 0]
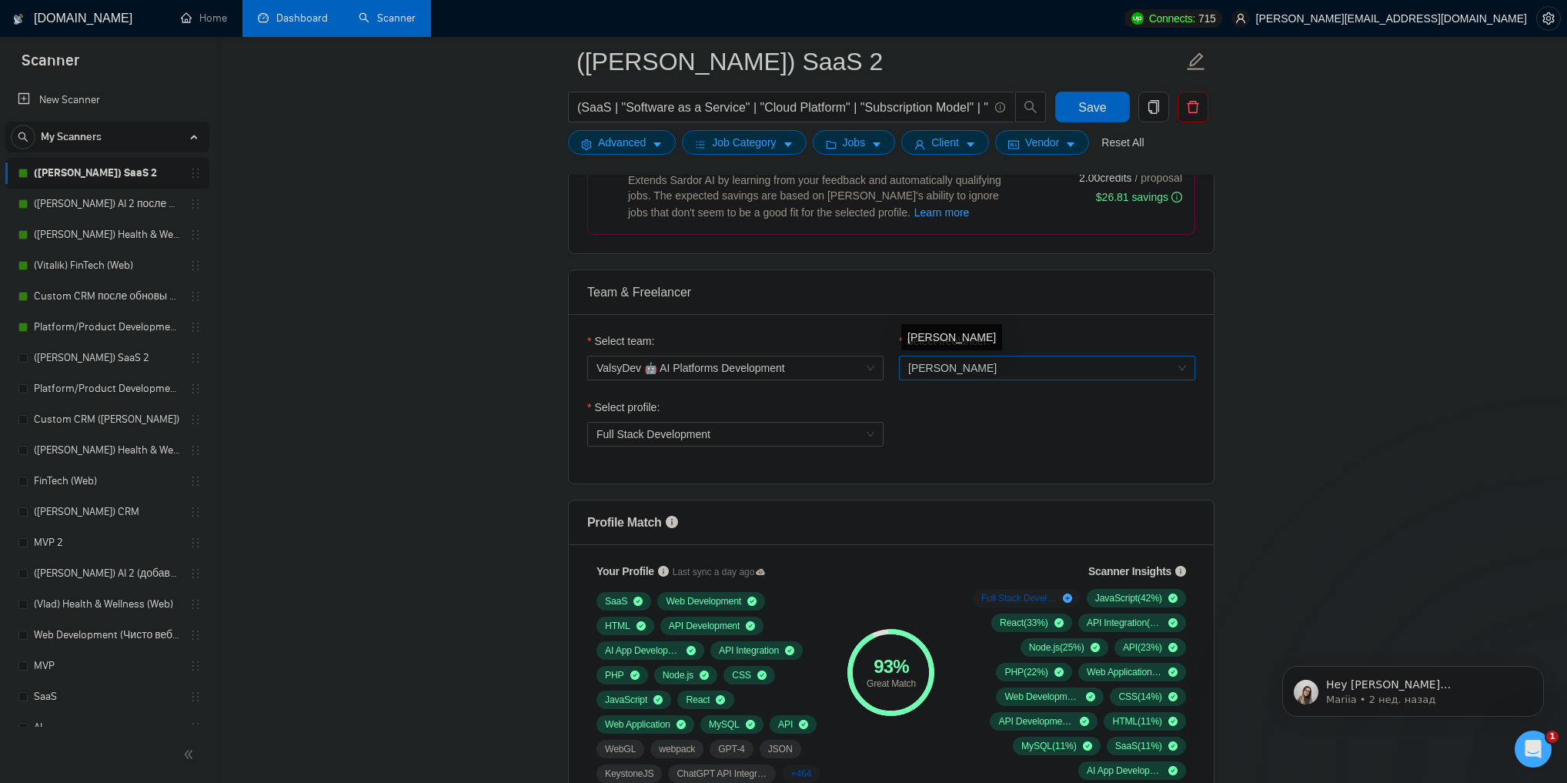
click at [927, 364] on span "[PERSON_NAME]" at bounding box center [952, 368] width 89 height 12
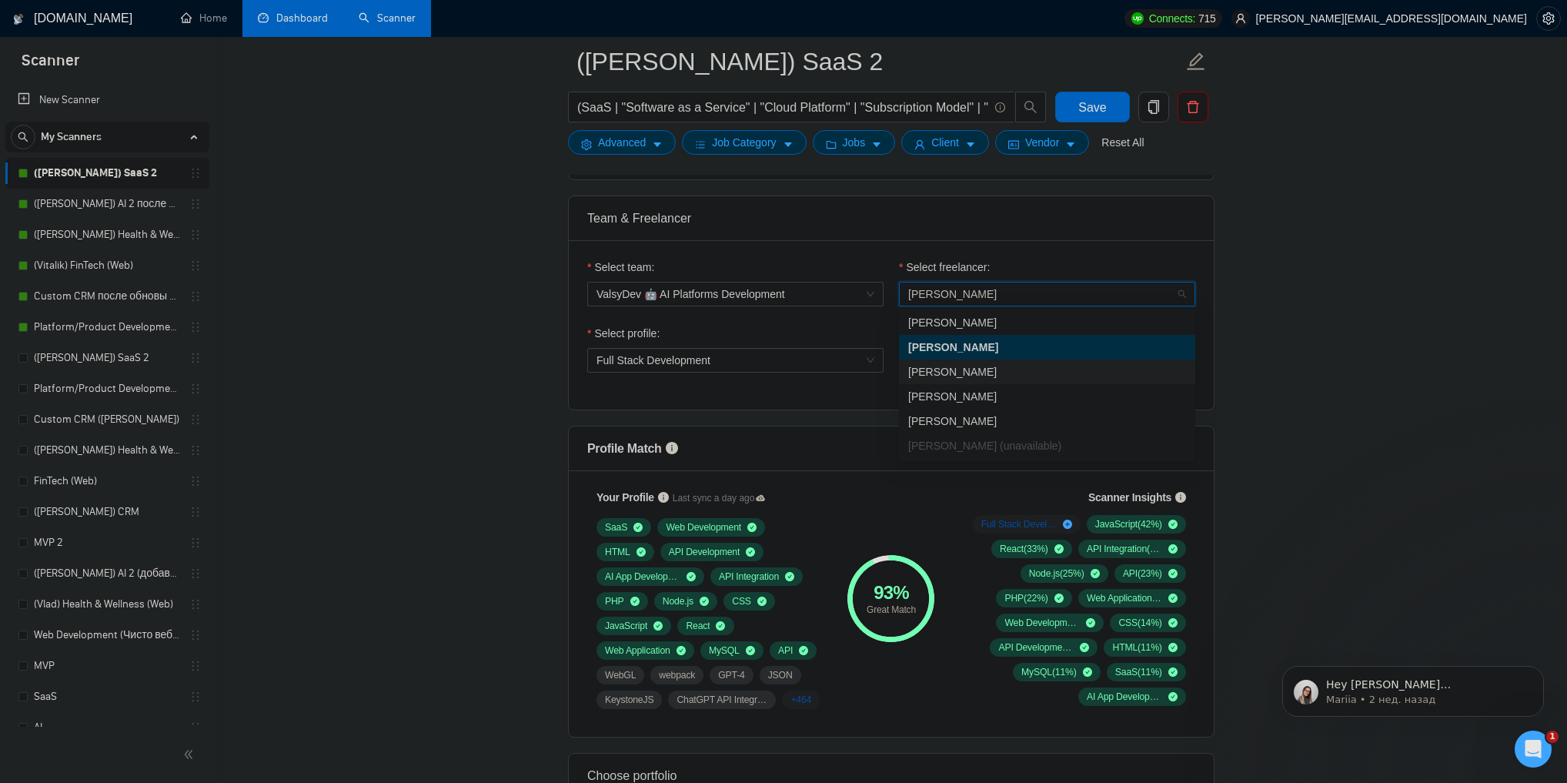
scroll to position [739, 0]
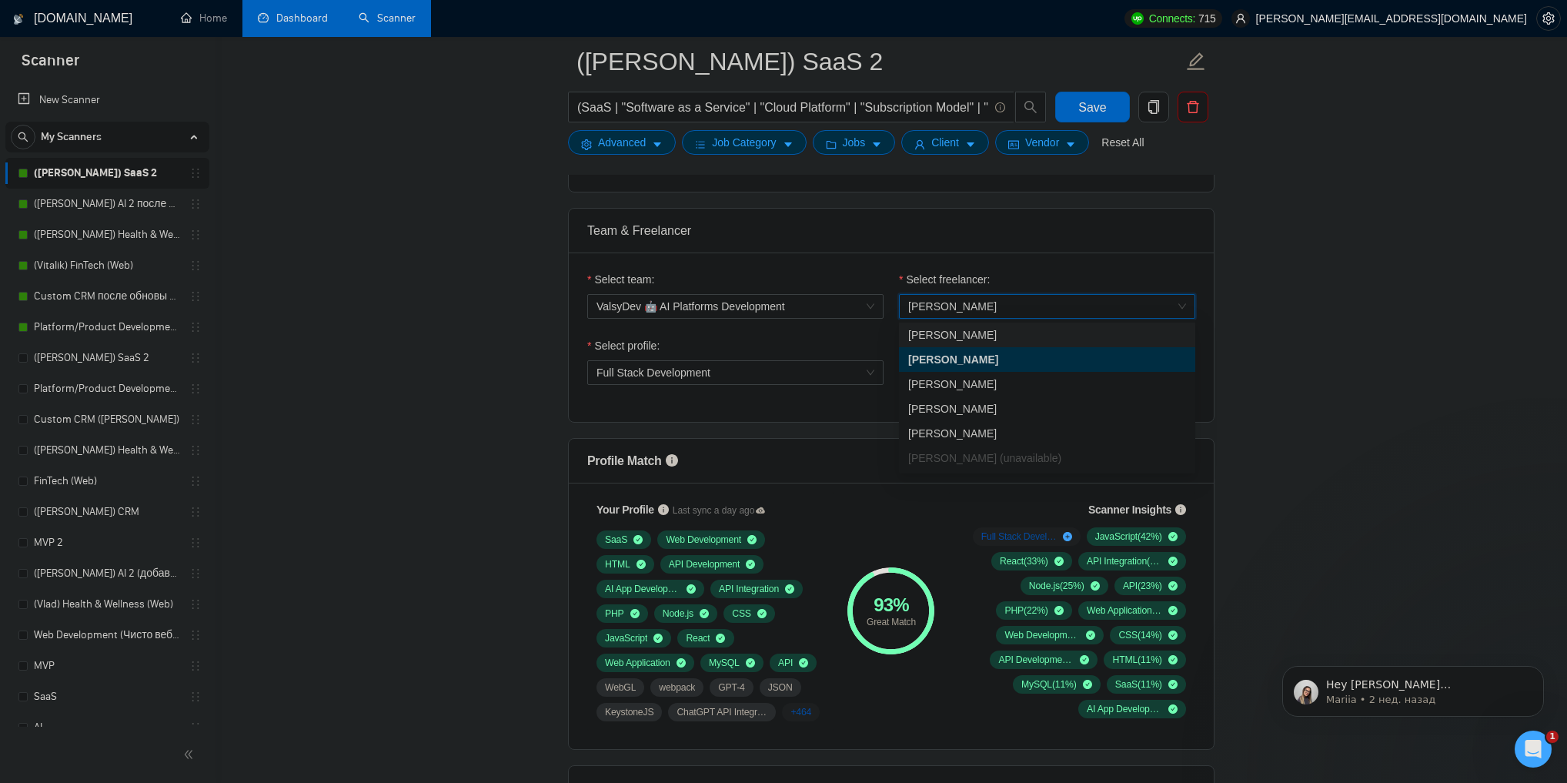
click at [1047, 300] on span "[PERSON_NAME]" at bounding box center [1047, 306] width 278 height 23
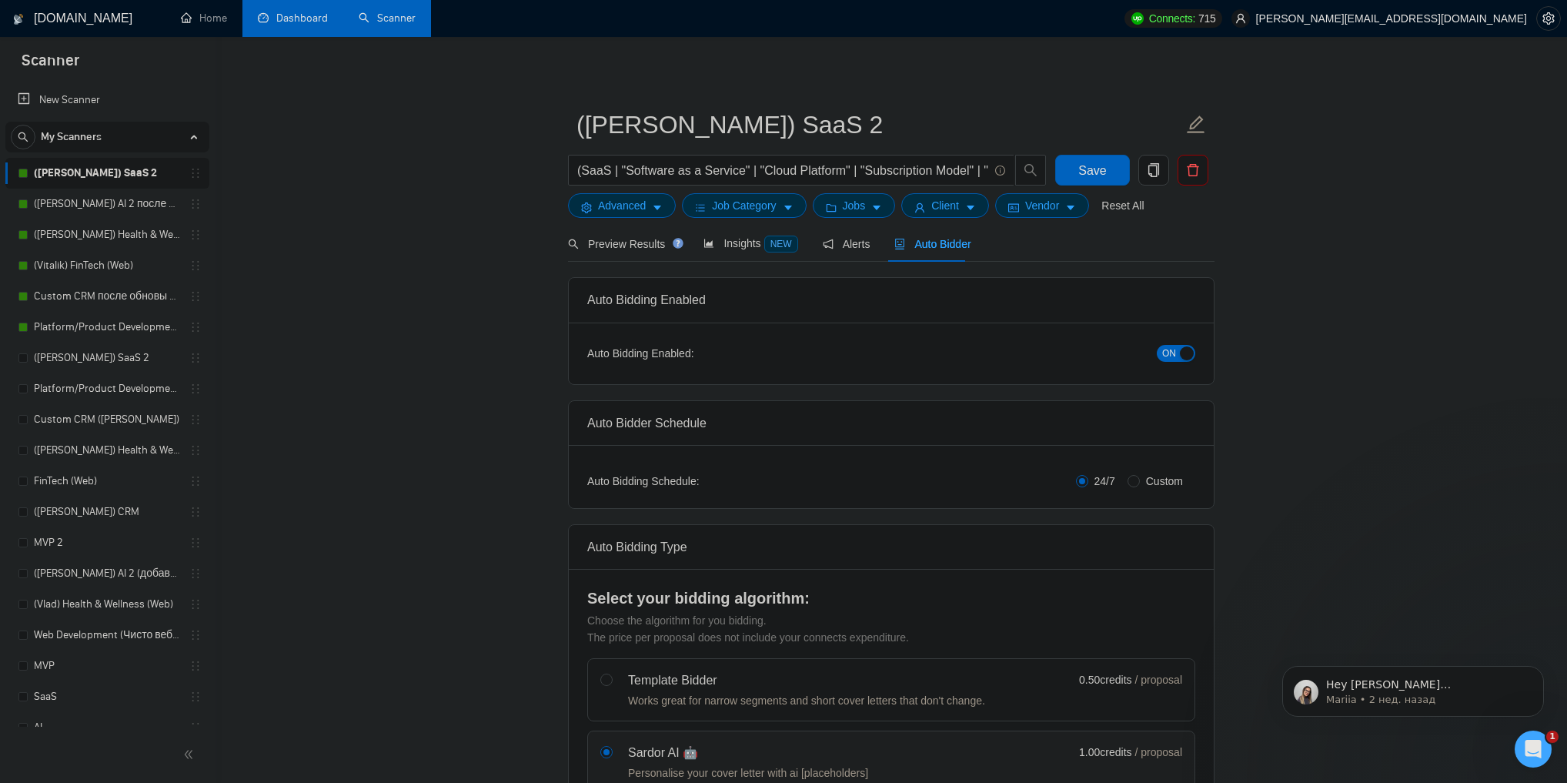
click at [96, 22] on h1 "[DOMAIN_NAME]" at bounding box center [83, 18] width 99 height 37
